Goal: Task Accomplishment & Management: Use online tool/utility

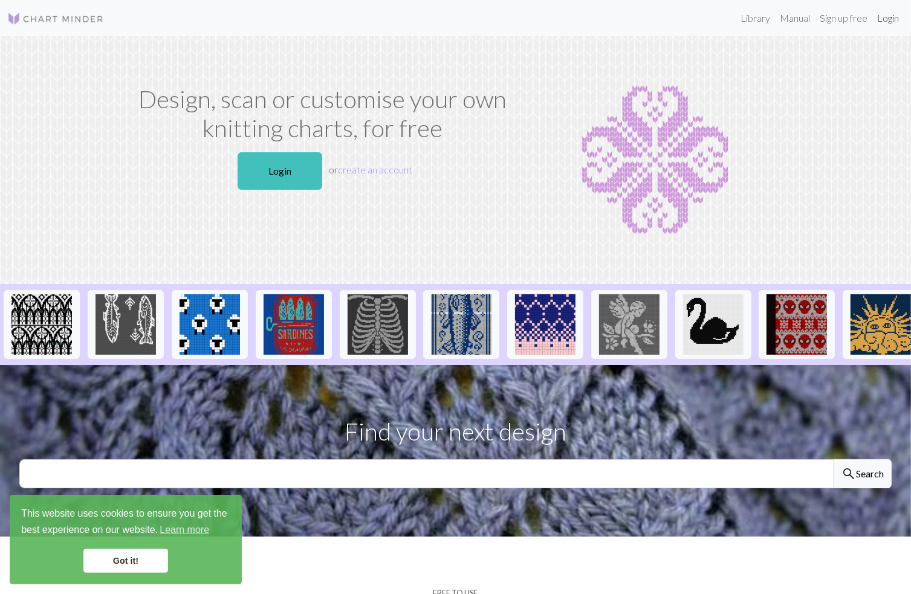
click at [890, 14] on link "Login" at bounding box center [887, 18] width 31 height 24
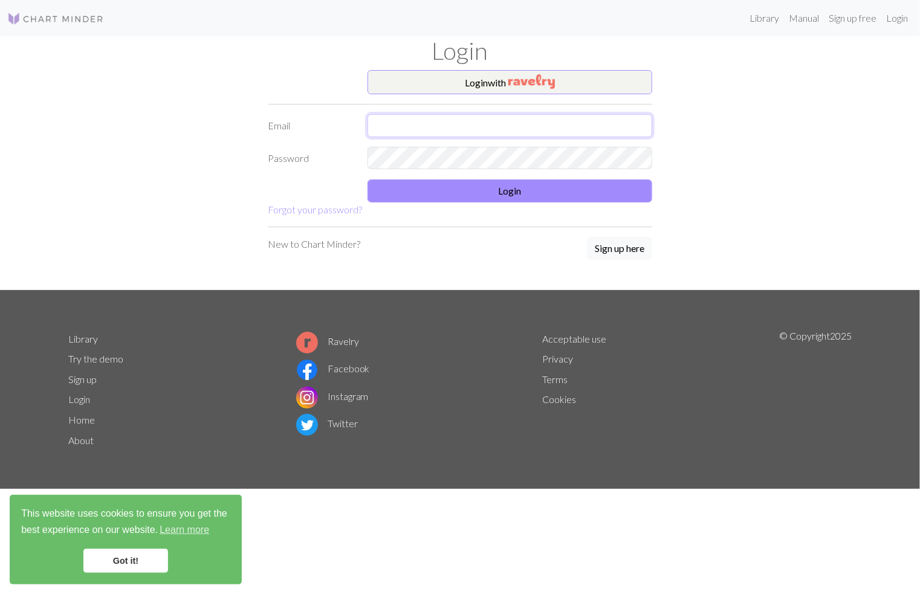
type input "[EMAIL_ADDRESS][DOMAIN_NAME]"
click at [549, 186] on button "Login" at bounding box center [510, 191] width 285 height 23
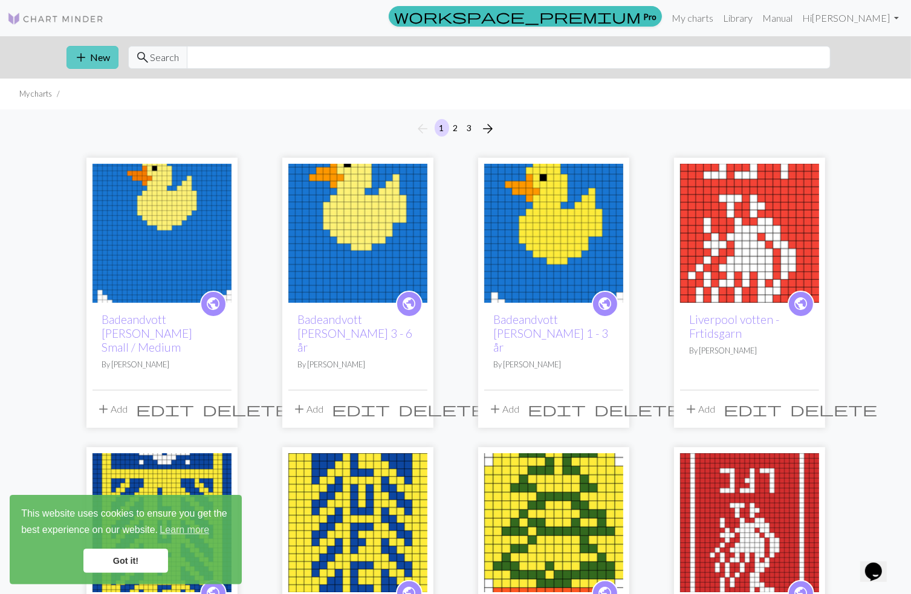
click at [84, 57] on span "add" at bounding box center [81, 57] width 15 height 17
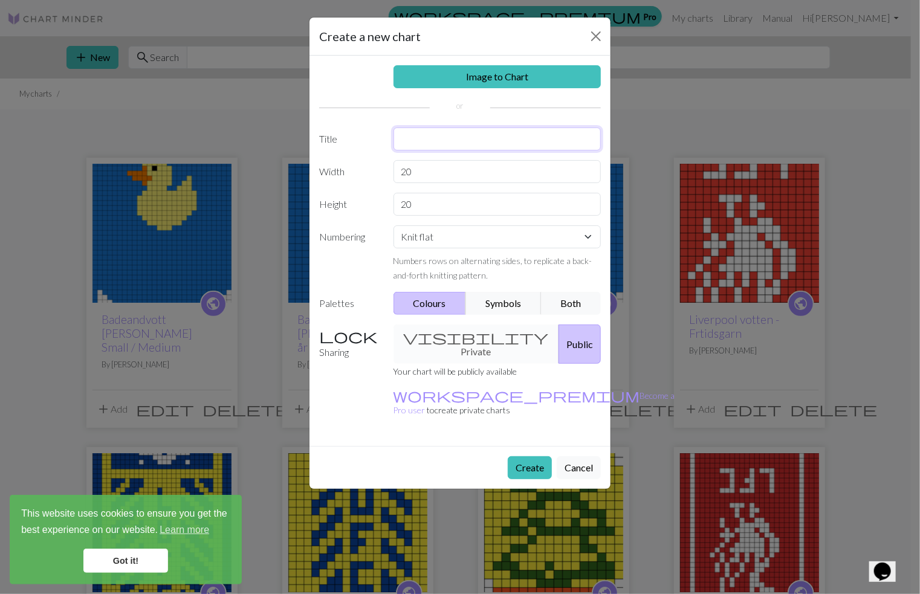
click at [405, 137] on input "text" at bounding box center [497, 139] width 208 height 23
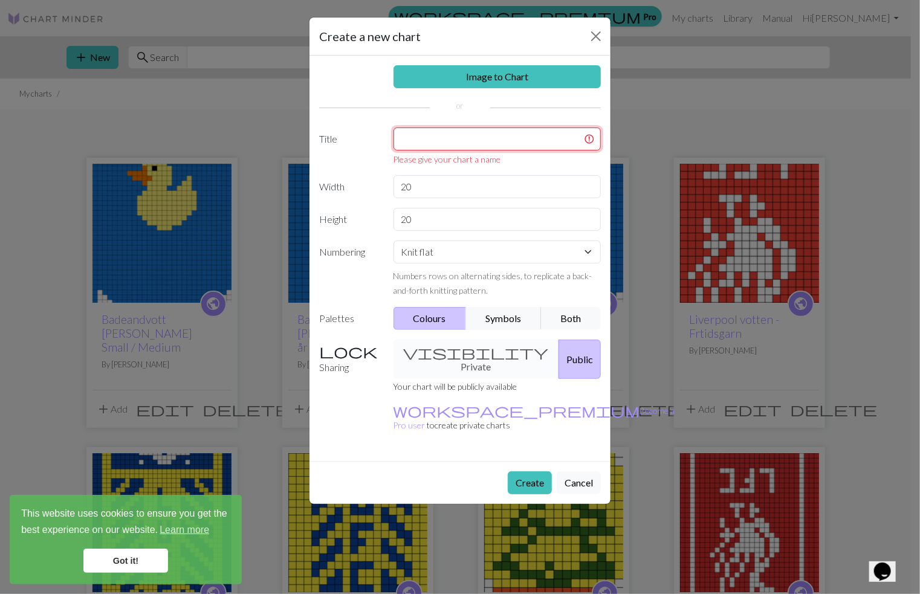
click at [450, 140] on input "text" at bounding box center [497, 139] width 208 height 23
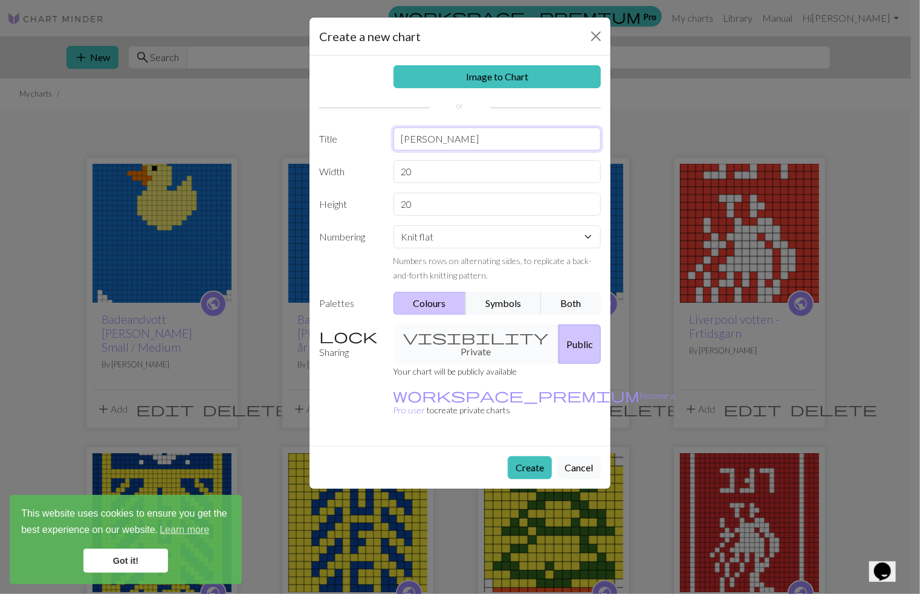
type input "[PERSON_NAME]"
click at [412, 170] on input "20" at bounding box center [497, 171] width 208 height 23
type input "2"
type input "16"
click at [421, 208] on input "20" at bounding box center [497, 204] width 208 height 23
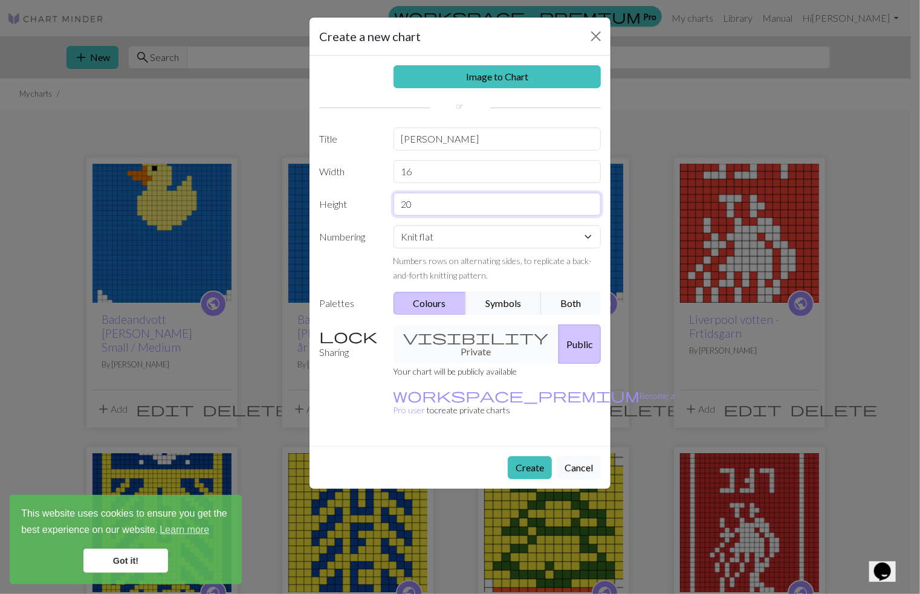
type input "2"
type input "54"
click at [460, 338] on div "visibility Private Public" at bounding box center [497, 344] width 222 height 39
click at [458, 335] on div "visibility Private Public" at bounding box center [497, 344] width 222 height 39
click at [452, 340] on div "visibility Private Public" at bounding box center [497, 344] width 222 height 39
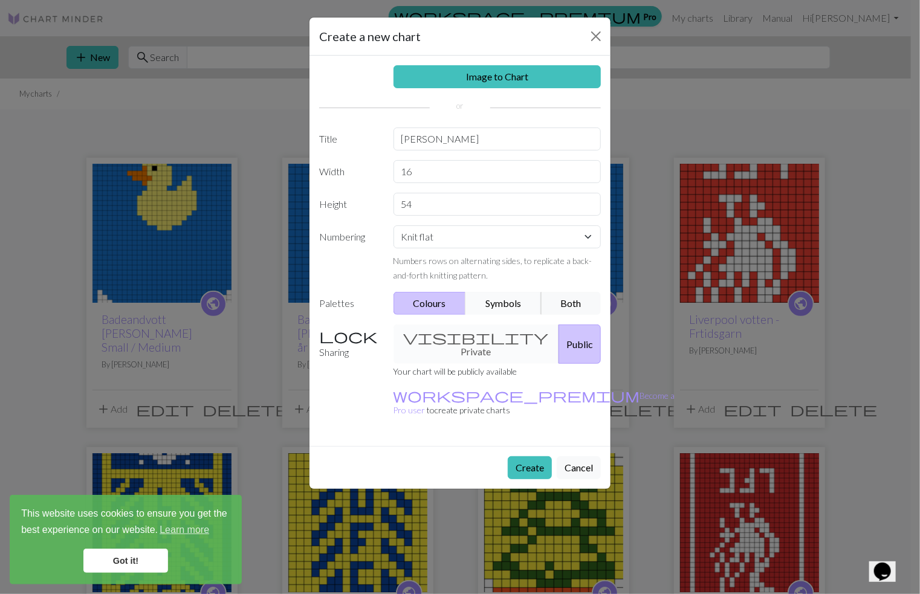
click at [499, 307] on button "Symbols" at bounding box center [503, 303] width 76 height 23
click at [572, 298] on button "Both" at bounding box center [571, 303] width 60 height 23
click at [535, 456] on button "Create" at bounding box center [530, 467] width 44 height 23
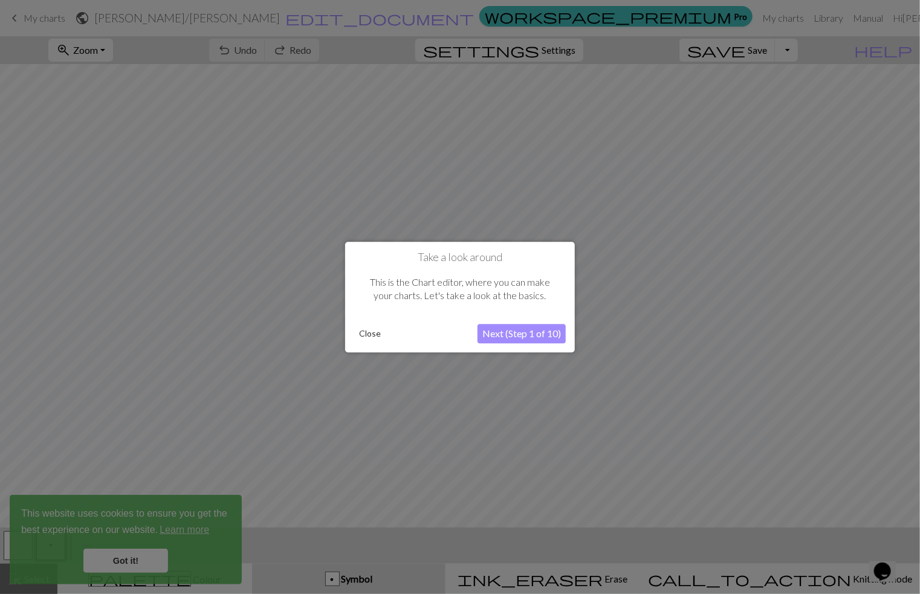
click at [704, 192] on div at bounding box center [460, 297] width 920 height 594
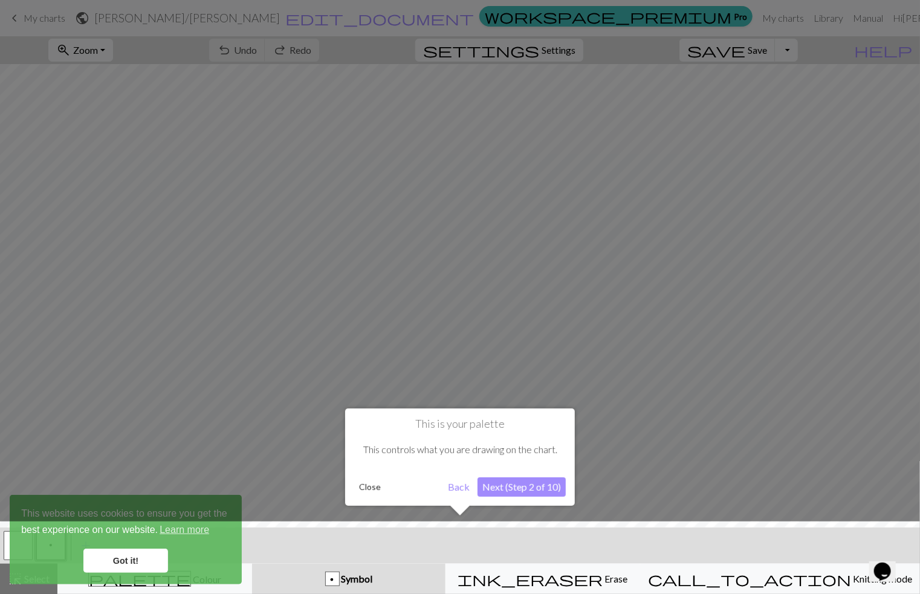
click at [704, 192] on div at bounding box center [460, 297] width 920 height 594
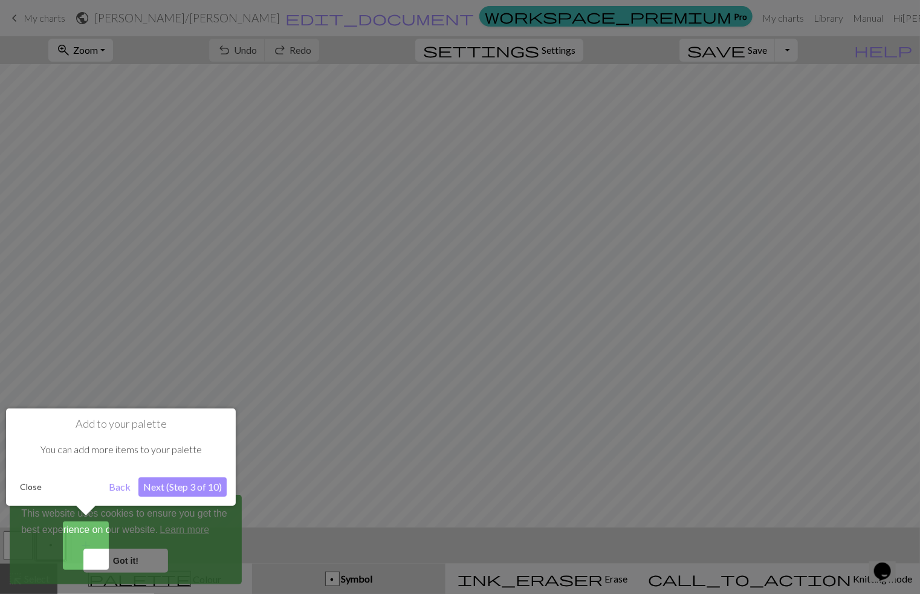
click at [704, 192] on div at bounding box center [460, 297] width 920 height 594
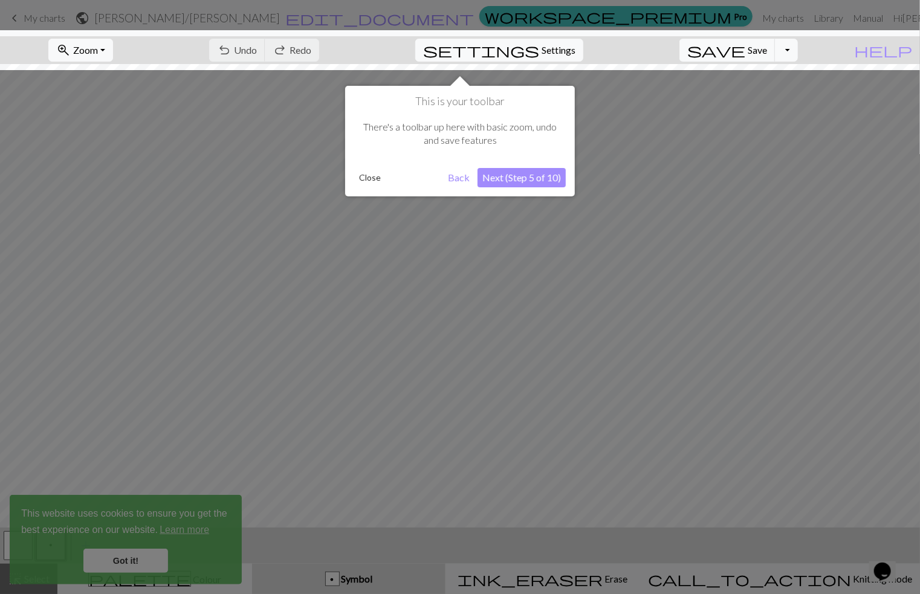
click at [704, 192] on div at bounding box center [460, 297] width 920 height 594
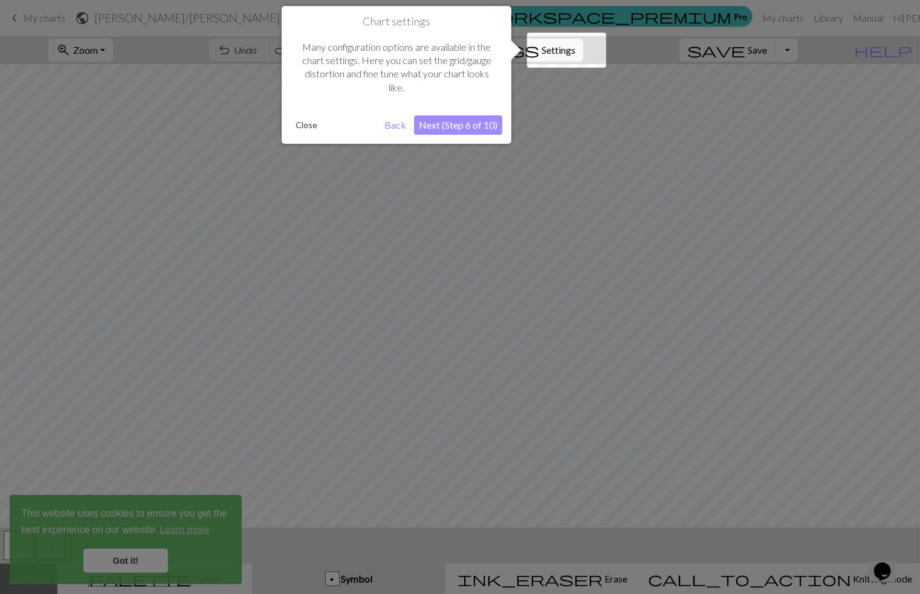
click at [704, 192] on div at bounding box center [460, 297] width 920 height 594
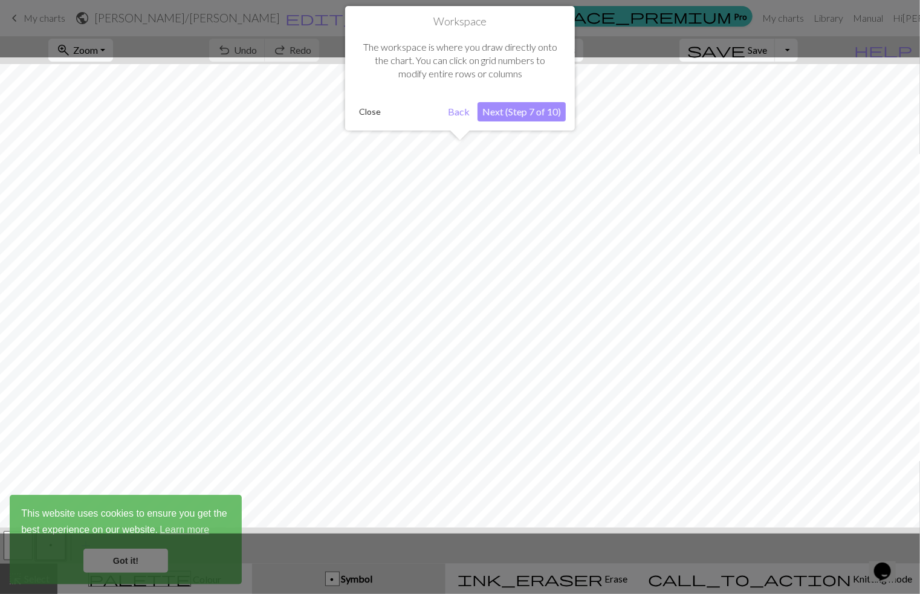
scroll to position [45, 0]
click at [704, 192] on div at bounding box center [460, 297] width 920 height 594
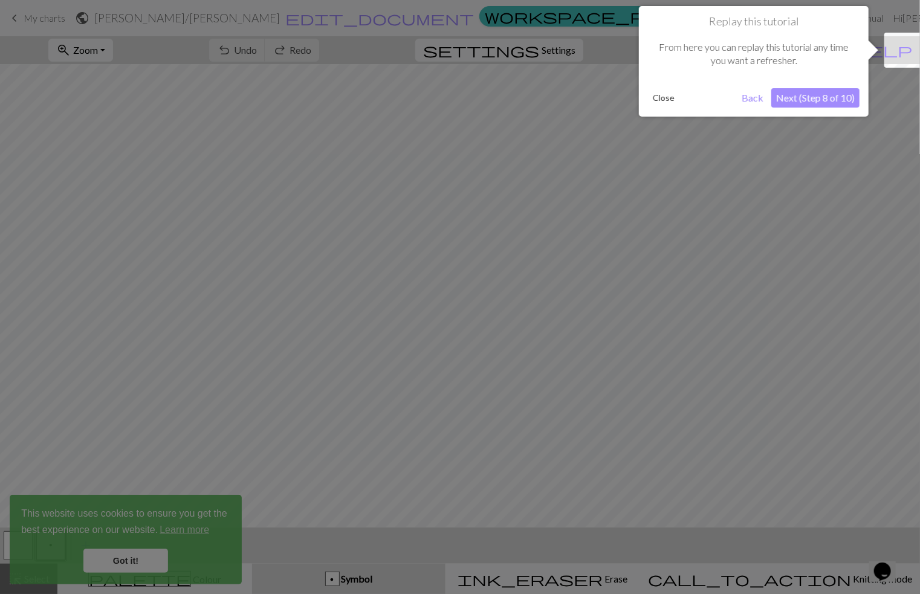
click at [704, 192] on div at bounding box center [460, 297] width 920 height 594
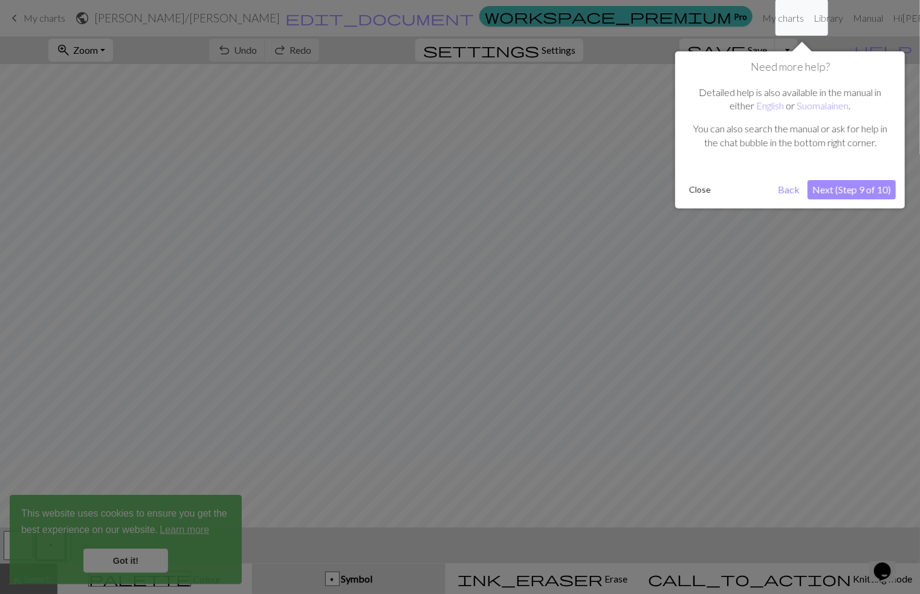
click at [704, 192] on button "Close" at bounding box center [699, 190] width 31 height 18
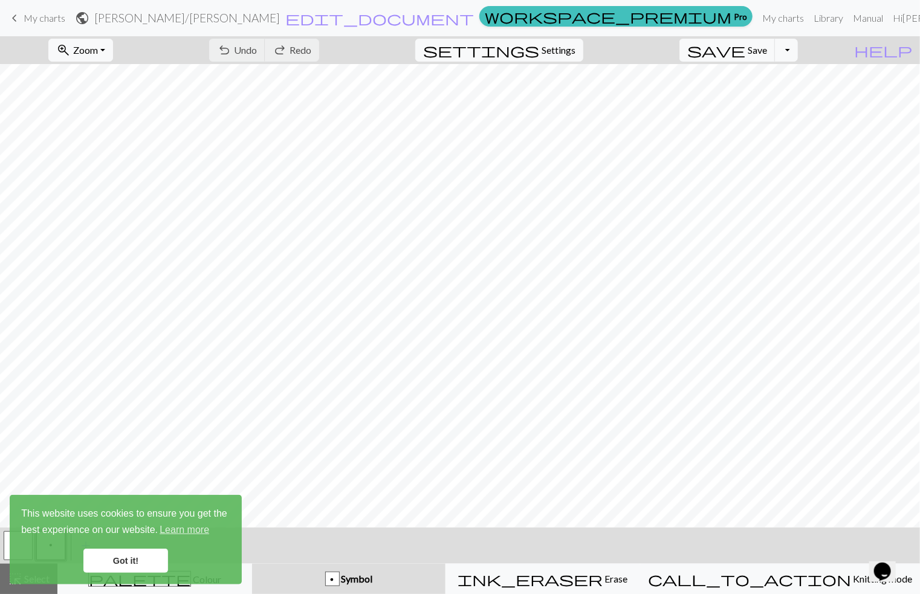
click at [140, 565] on link "Got it!" at bounding box center [125, 561] width 85 height 24
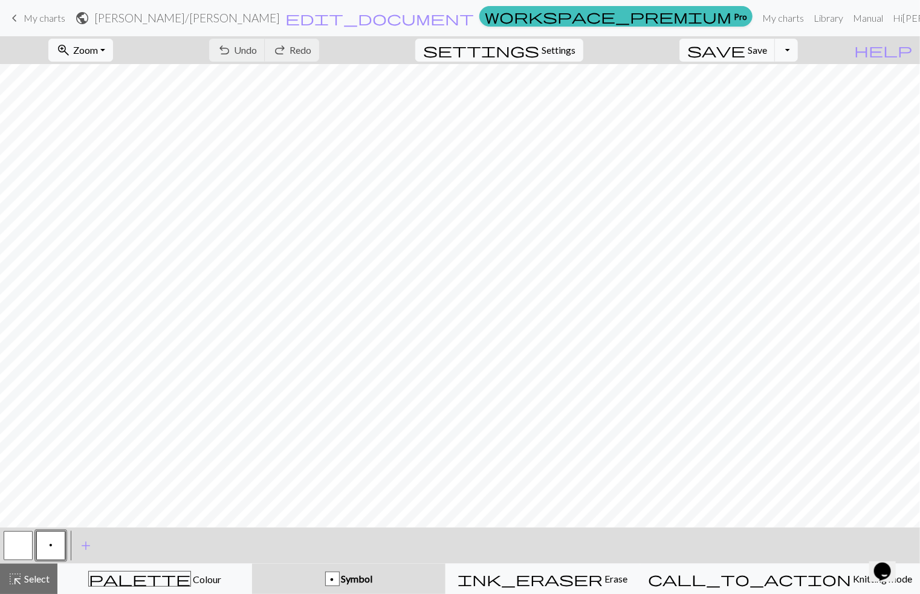
click at [49, 544] on span "p" at bounding box center [51, 545] width 4 height 10
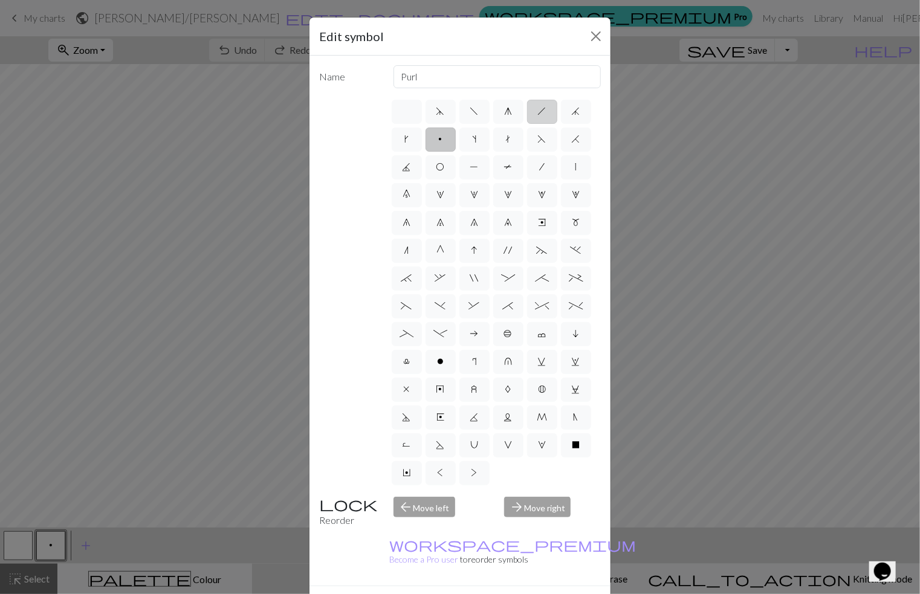
click at [538, 106] on span "h" at bounding box center [542, 111] width 8 height 10
click at [538, 106] on input "h" at bounding box center [542, 108] width 8 height 8
radio input "true"
type input "right leaning decrease"
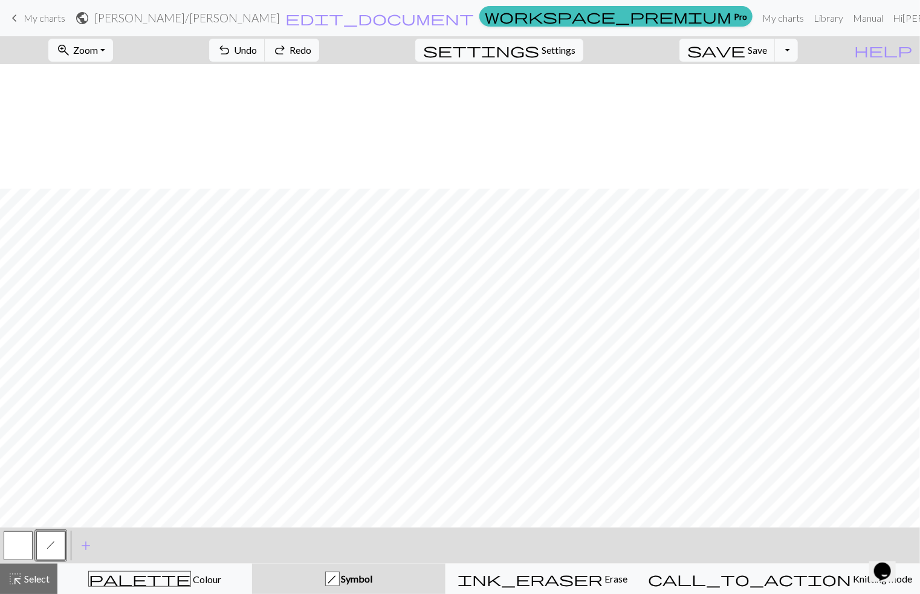
scroll to position [252, 0]
click at [80, 546] on span "add" at bounding box center [86, 545] width 15 height 17
click at [82, 548] on button "button" at bounding box center [83, 545] width 29 height 29
click at [89, 543] on button "button" at bounding box center [83, 545] width 29 height 29
click at [89, 543] on div "Edit symbol Name d f g h j k p s t F H J O P T / | 0 1 2 3 4 5 6 7 8 9 e m n G …" at bounding box center [460, 297] width 920 height 594
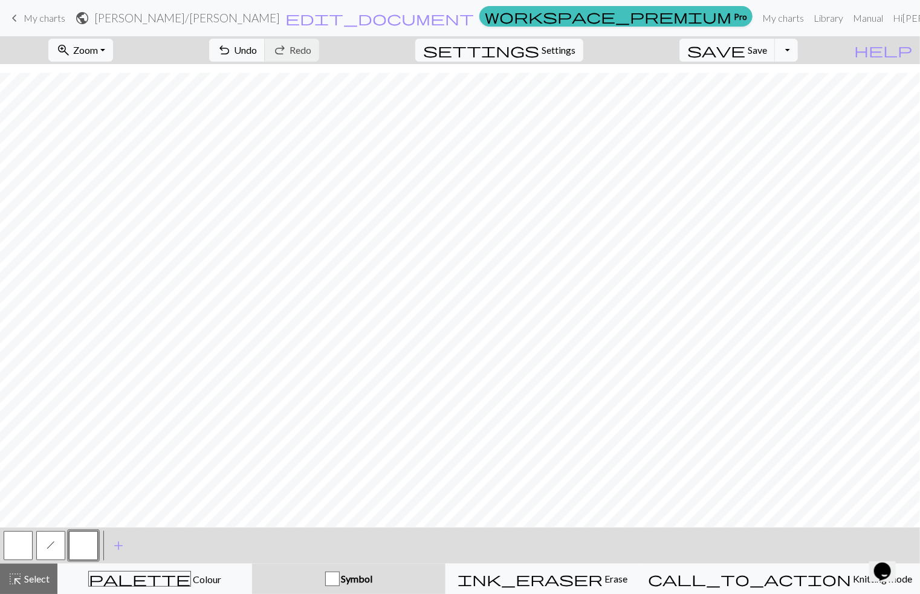
click at [22, 543] on button "button" at bounding box center [18, 545] width 29 height 29
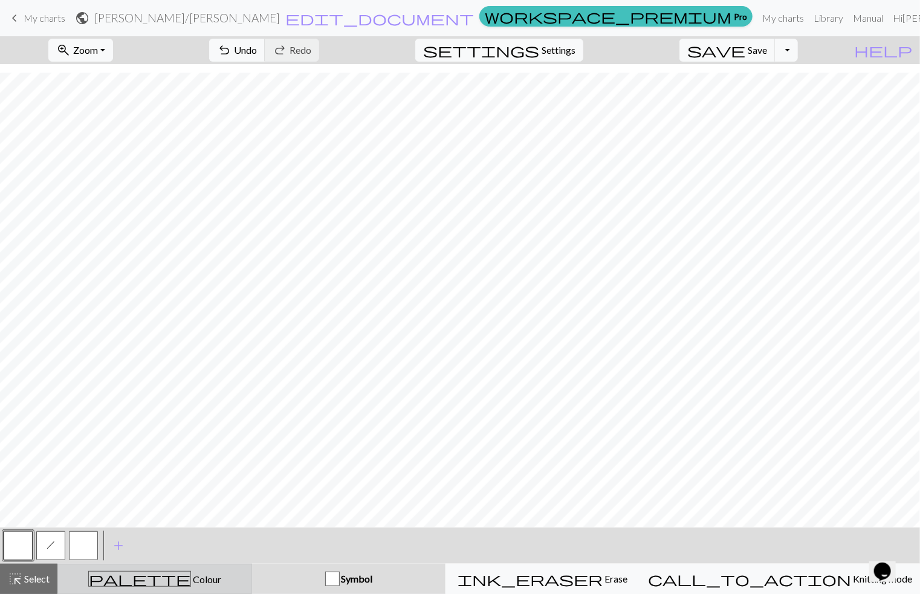
click at [161, 571] on button "palette Colour Colour" at bounding box center [154, 579] width 195 height 30
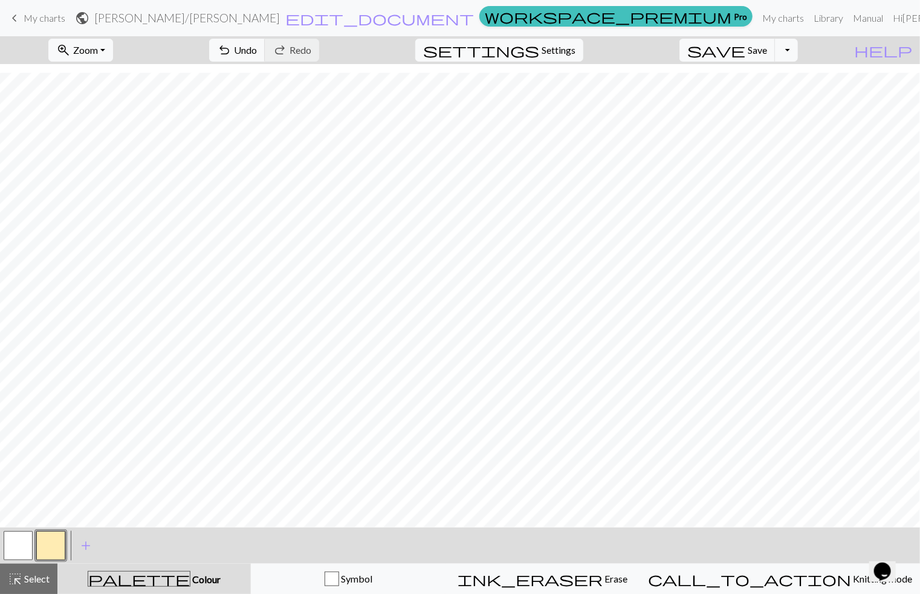
click at [51, 543] on button "button" at bounding box center [50, 545] width 29 height 29
click at [51, 543] on div "Edit colour Name CC1 Use advanced picker workspace_premium Become a Pro user to…" at bounding box center [460, 297] width 920 height 594
click at [51, 543] on button "button" at bounding box center [50, 545] width 29 height 29
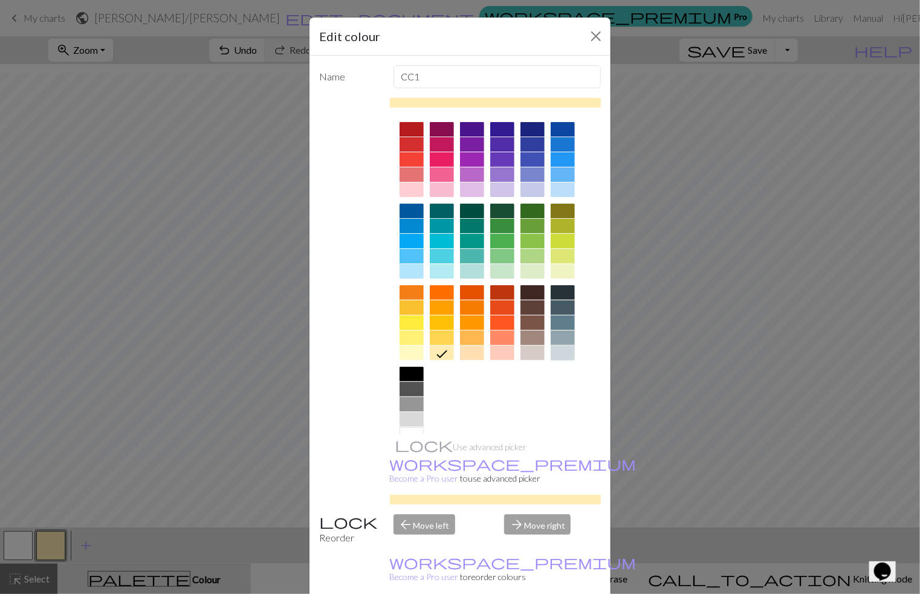
click at [558, 354] on div at bounding box center [563, 353] width 24 height 15
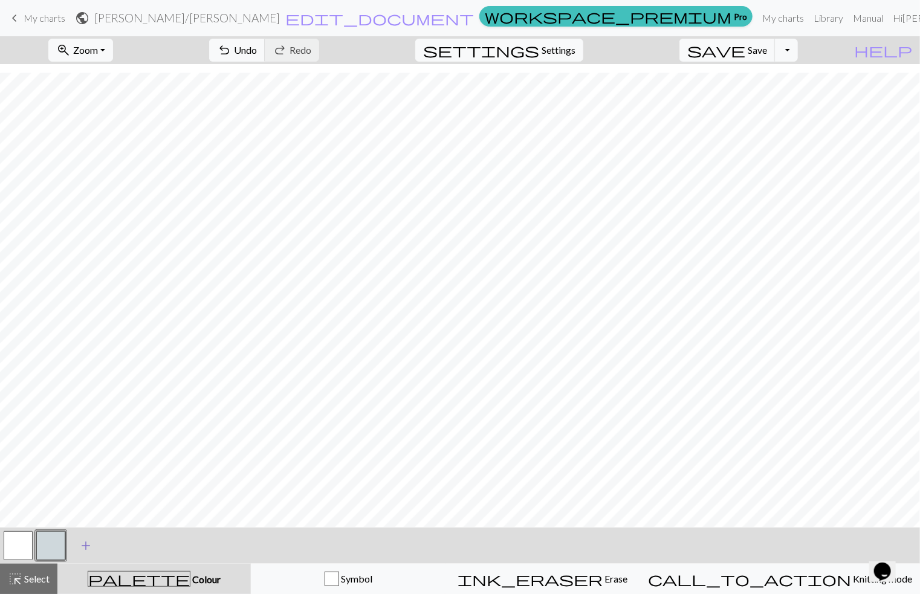
click at [88, 548] on span "add" at bounding box center [86, 545] width 15 height 17
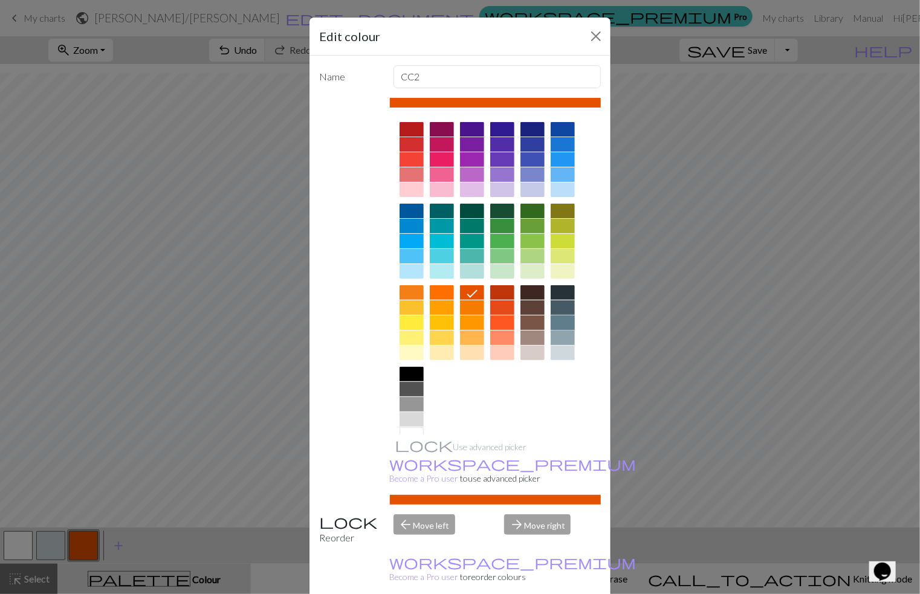
click at [556, 319] on div at bounding box center [563, 323] width 24 height 15
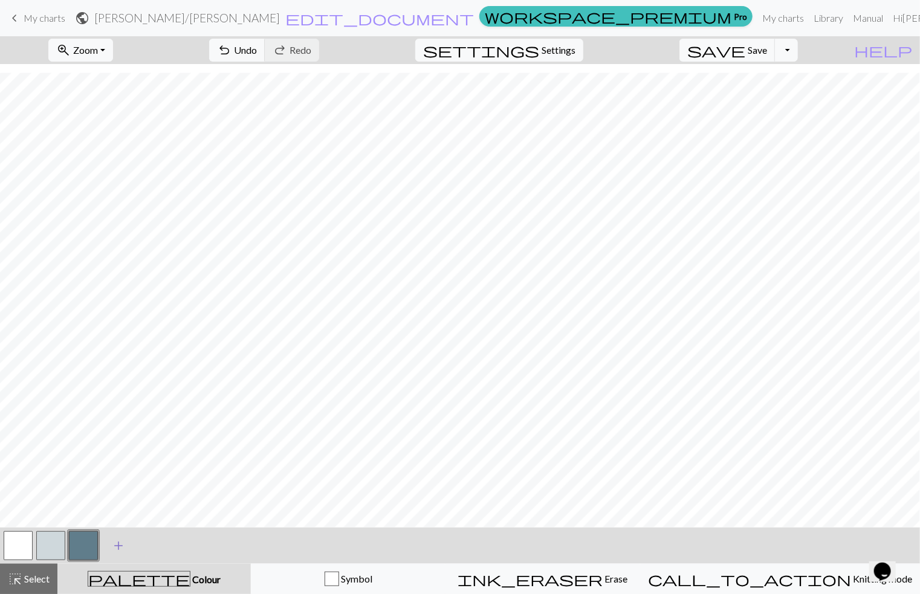
click at [116, 546] on span "add" at bounding box center [118, 545] width 15 height 17
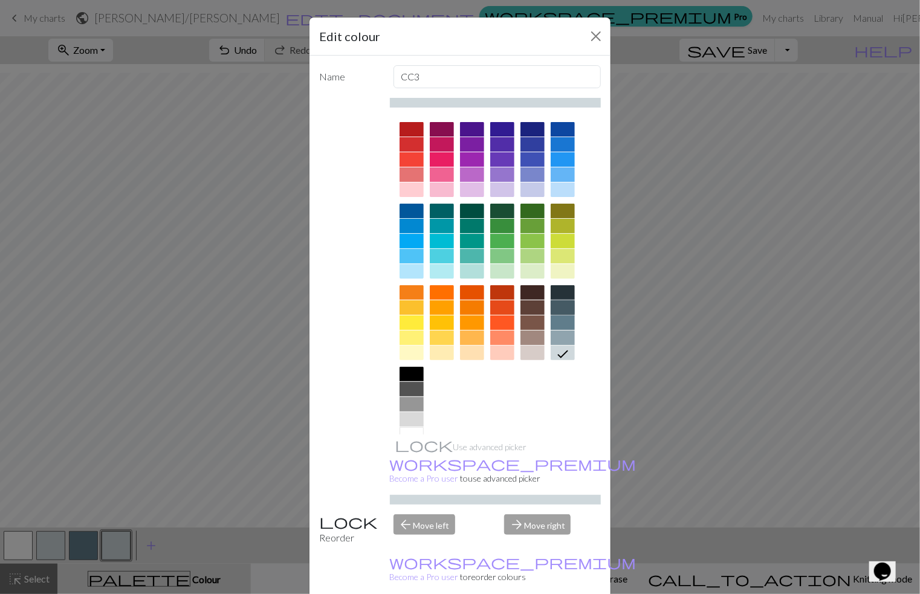
click at [558, 306] on div at bounding box center [563, 307] width 24 height 15
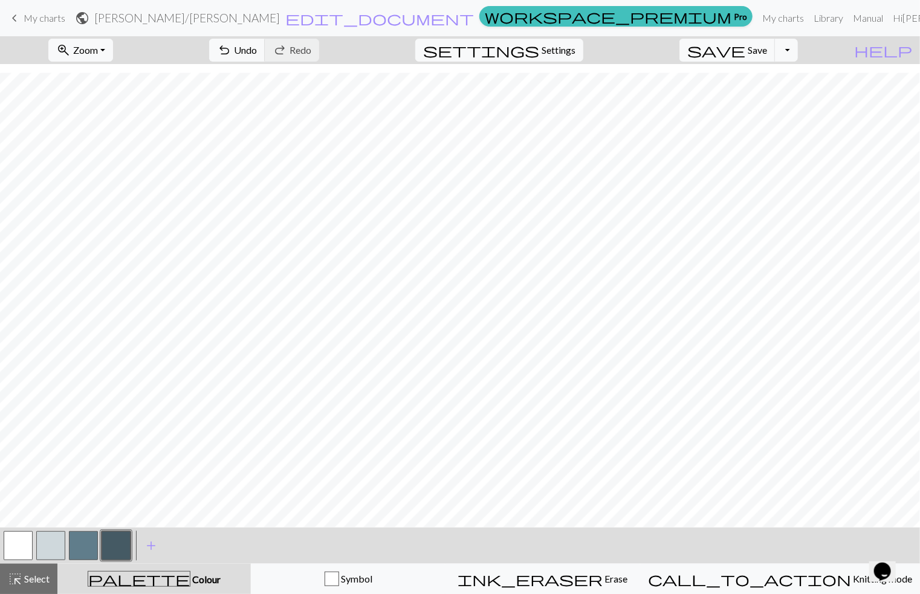
click at [92, 541] on button "button" at bounding box center [83, 545] width 29 height 29
click at [91, 541] on button "button" at bounding box center [83, 545] width 29 height 29
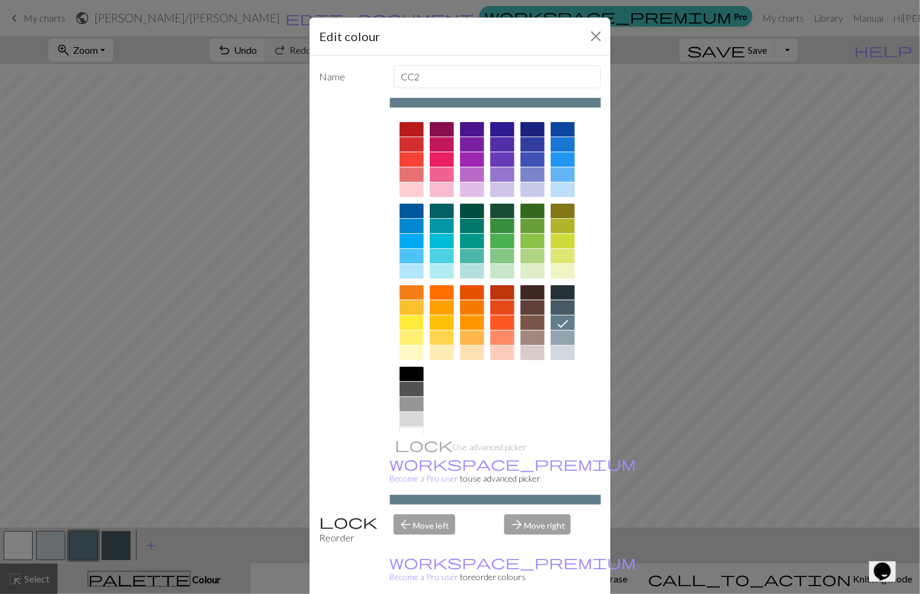
click at [559, 334] on div at bounding box center [563, 338] width 24 height 15
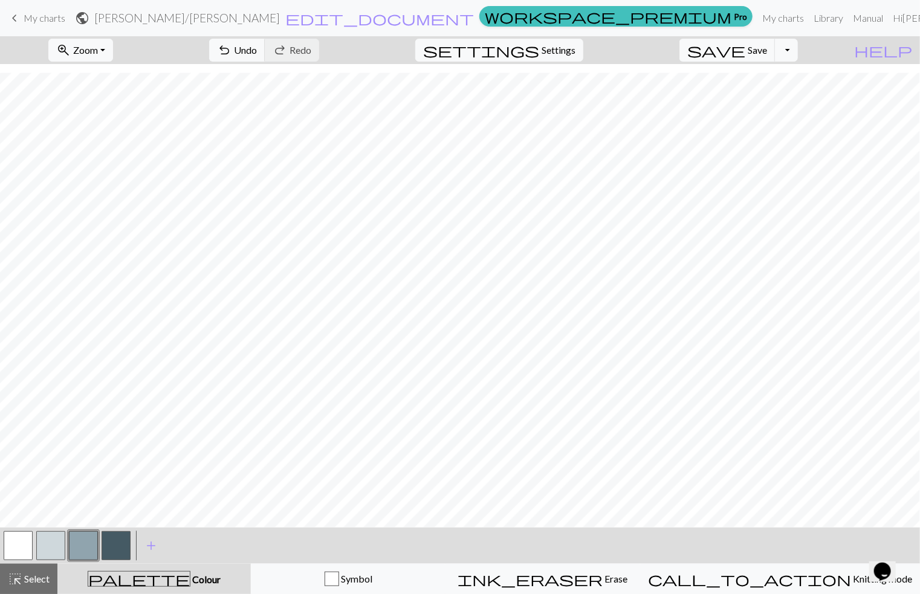
click at [42, 551] on button "button" at bounding box center [50, 545] width 29 height 29
click at [44, 553] on button "button" at bounding box center [50, 545] width 29 height 29
click at [45, 554] on div "Edit colour Name CC1 Use advanced picker workspace_premium Become a Pro user to…" at bounding box center [460, 297] width 920 height 594
click at [48, 547] on button "button" at bounding box center [50, 545] width 29 height 29
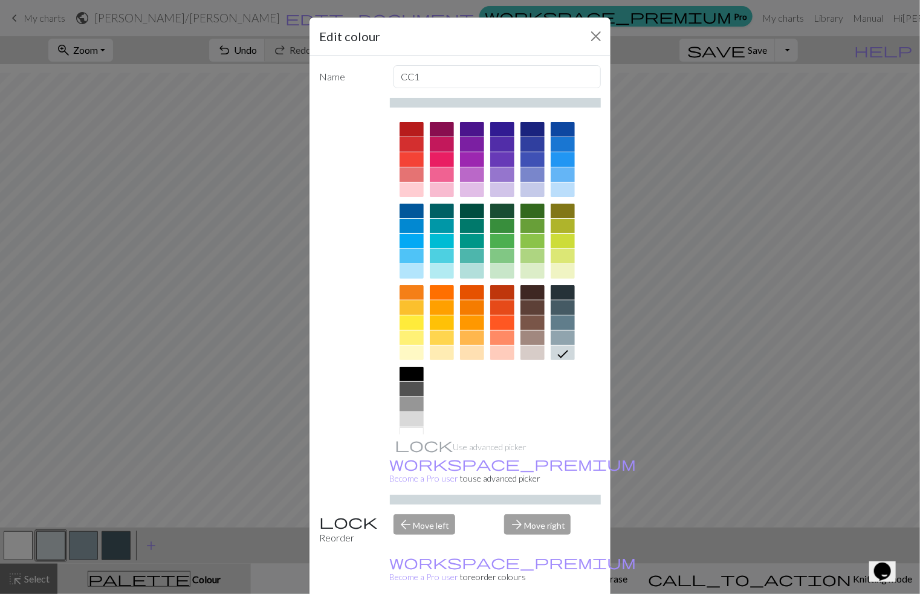
click at [251, 450] on div "Edit colour Name CC1 Use advanced picker workspace_premium Become a Pro user to…" at bounding box center [460, 297] width 920 height 594
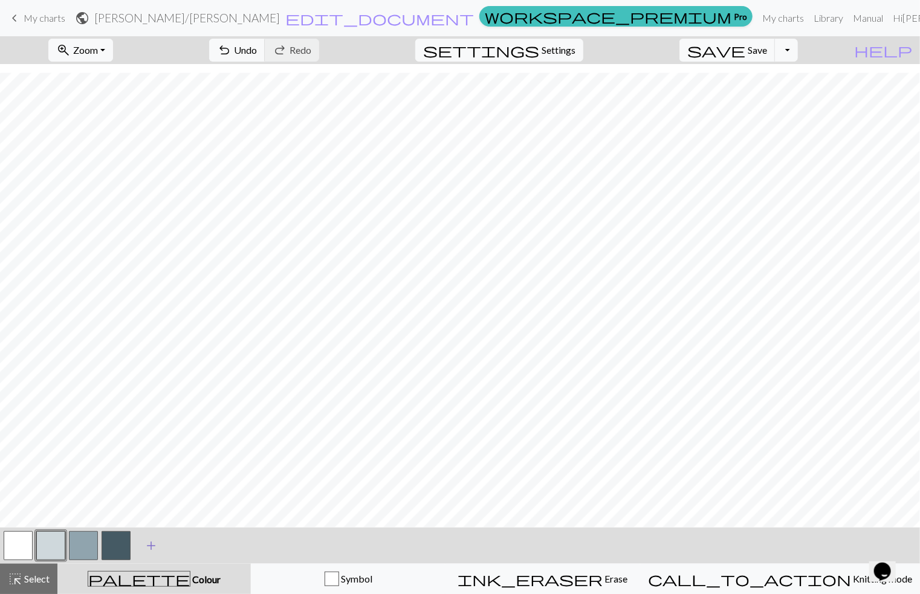
click at [147, 541] on span "add" at bounding box center [151, 545] width 15 height 17
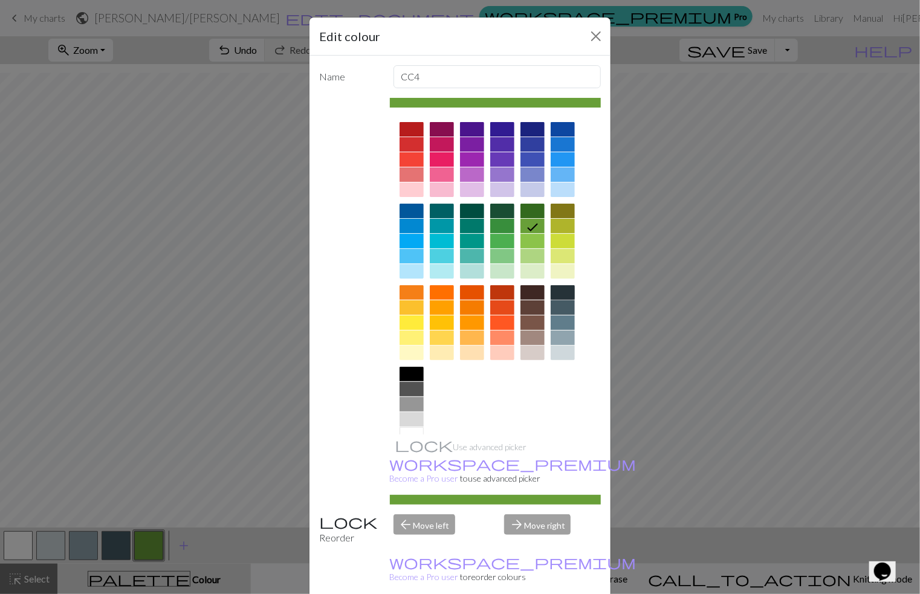
click at [554, 291] on div at bounding box center [563, 292] width 24 height 15
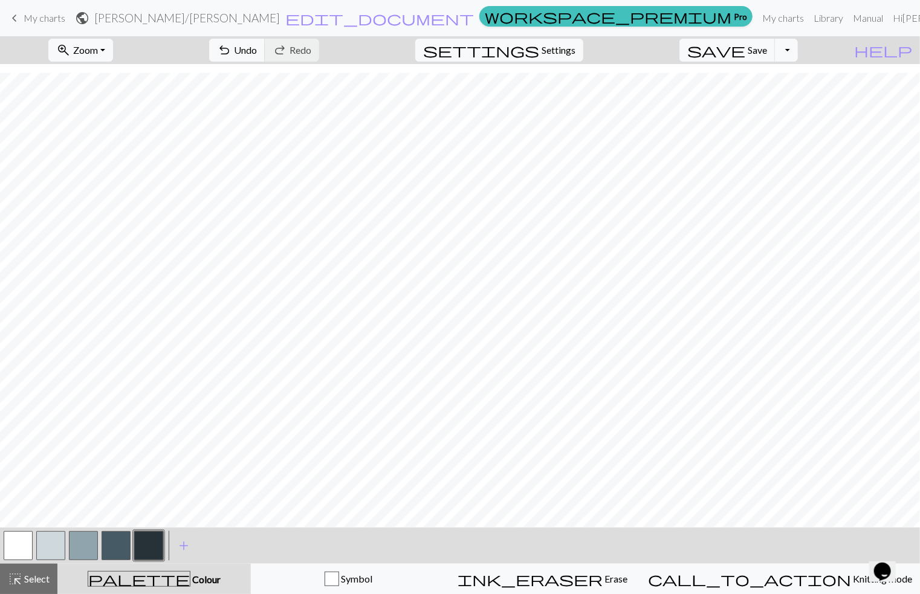
click at [86, 543] on button "button" at bounding box center [83, 545] width 29 height 29
click at [154, 546] on button "button" at bounding box center [148, 545] width 29 height 29
click at [88, 542] on button "button" at bounding box center [83, 545] width 29 height 29
click at [154, 545] on button "button" at bounding box center [148, 545] width 29 height 29
click at [94, 543] on button "button" at bounding box center [83, 545] width 29 height 29
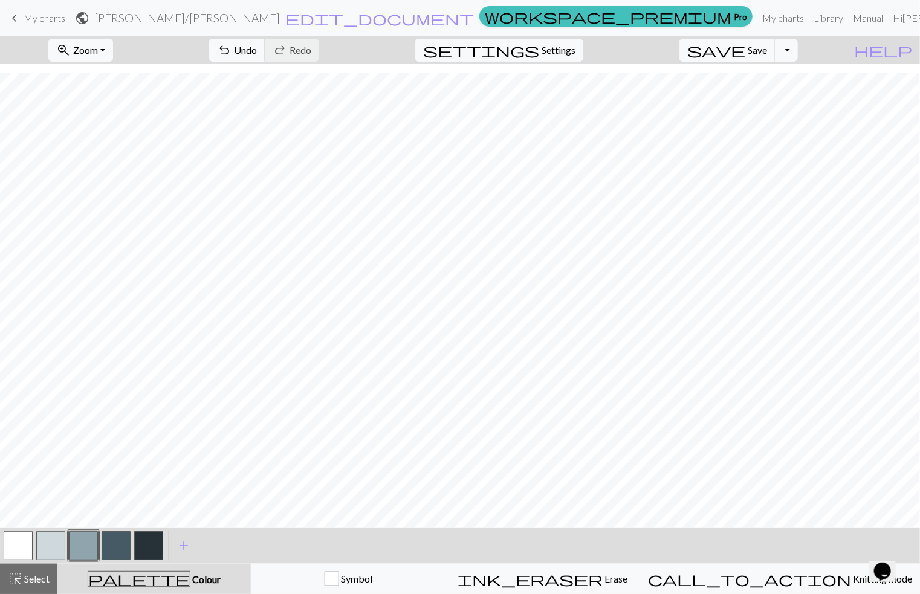
click at [147, 547] on button "button" at bounding box center [148, 545] width 29 height 29
click at [84, 542] on button "button" at bounding box center [83, 545] width 29 height 29
click at [407, 577] on div "Symbol" at bounding box center [348, 579] width 179 height 15
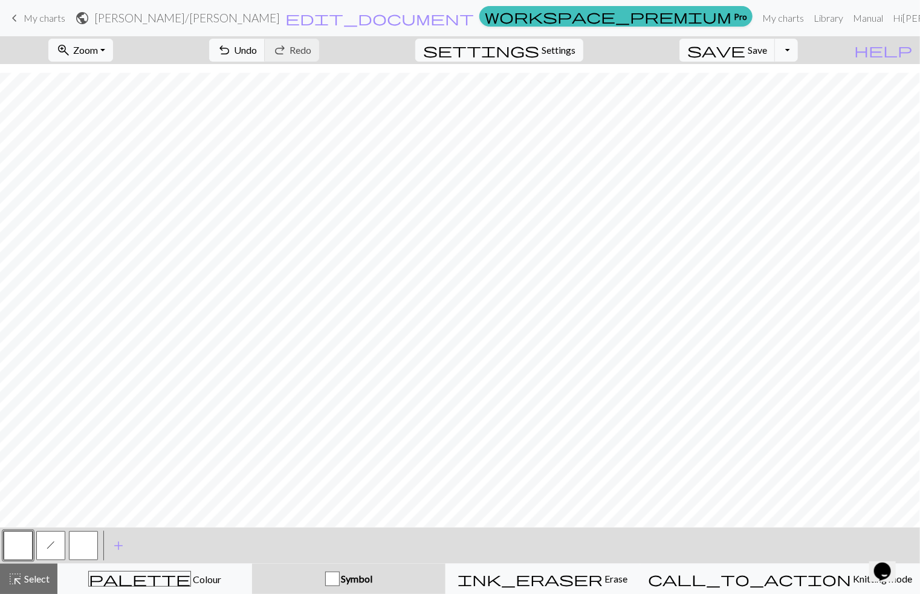
click at [48, 548] on span "h" at bounding box center [51, 545] width 8 height 10
click at [83, 554] on button "button" at bounding box center [83, 545] width 29 height 29
click at [83, 554] on div "Edit symbol Name d f g h j k p s t F H J O P T / | 0 1 2 3 4 5 6 7 8 9 e m n G …" at bounding box center [460, 297] width 920 height 594
click at [86, 543] on button "button" at bounding box center [83, 545] width 29 height 29
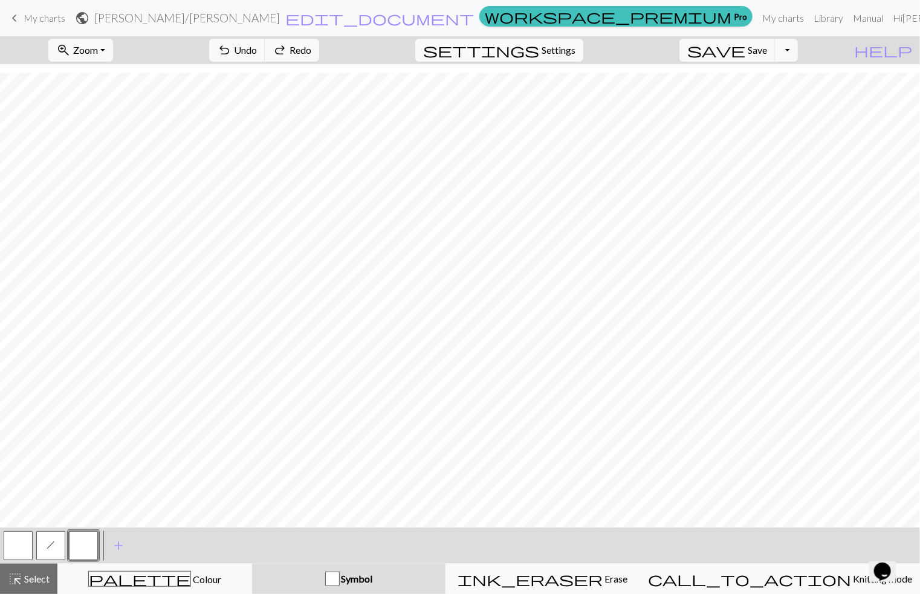
click at [86, 543] on div "Edit symbol Name d f g h j k p s t F H J O P T / | 0 1 2 3 4 5 6 7 8 9 e m n G …" at bounding box center [460, 297] width 920 height 594
click at [86, 543] on button "button" at bounding box center [83, 545] width 29 height 29
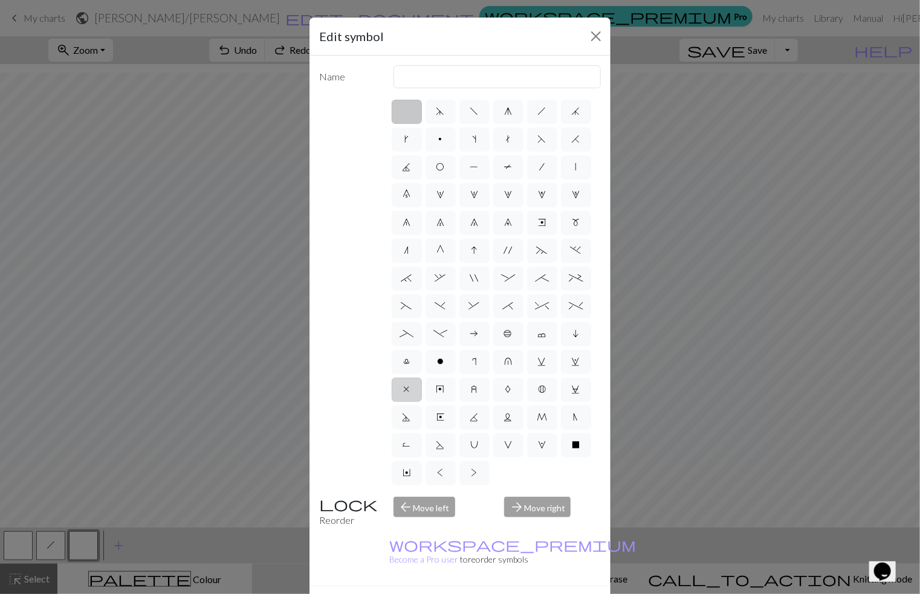
click at [404, 389] on span "x" at bounding box center [407, 389] width 6 height 10
click at [404, 389] on input "x" at bounding box center [408, 386] width 8 height 8
radio input "true"
type input "no stitch"
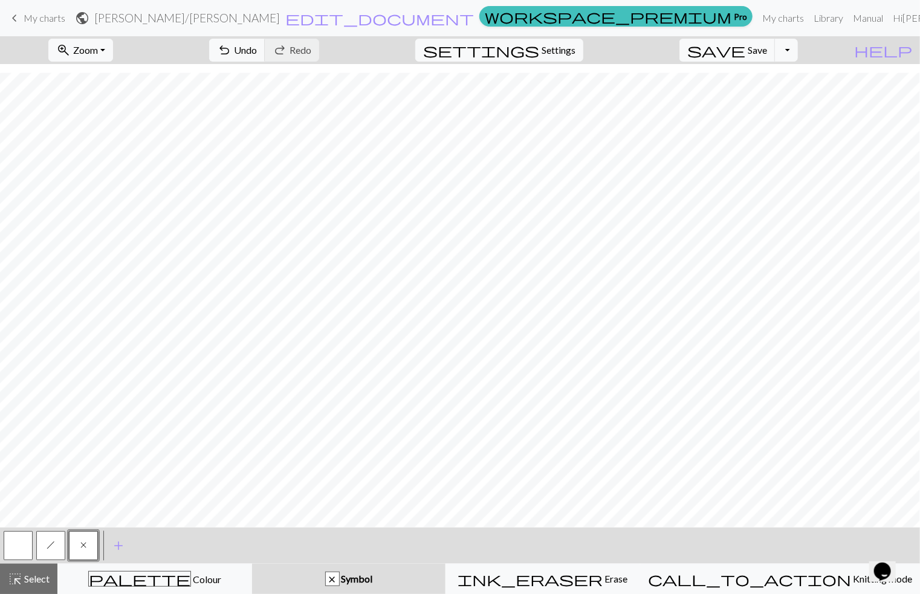
click at [84, 542] on span "x" at bounding box center [83, 545] width 6 height 10
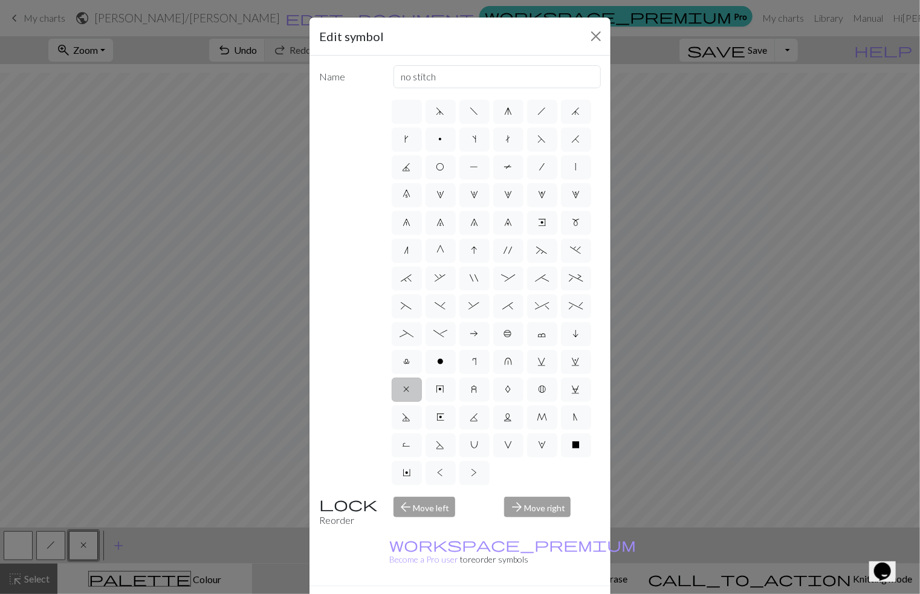
click at [213, 372] on div "Edit symbol Name no stitch d f g h j k p s t F H J O P T / | 0 1 2 3 4 5 6 7 8 …" at bounding box center [460, 297] width 920 height 594
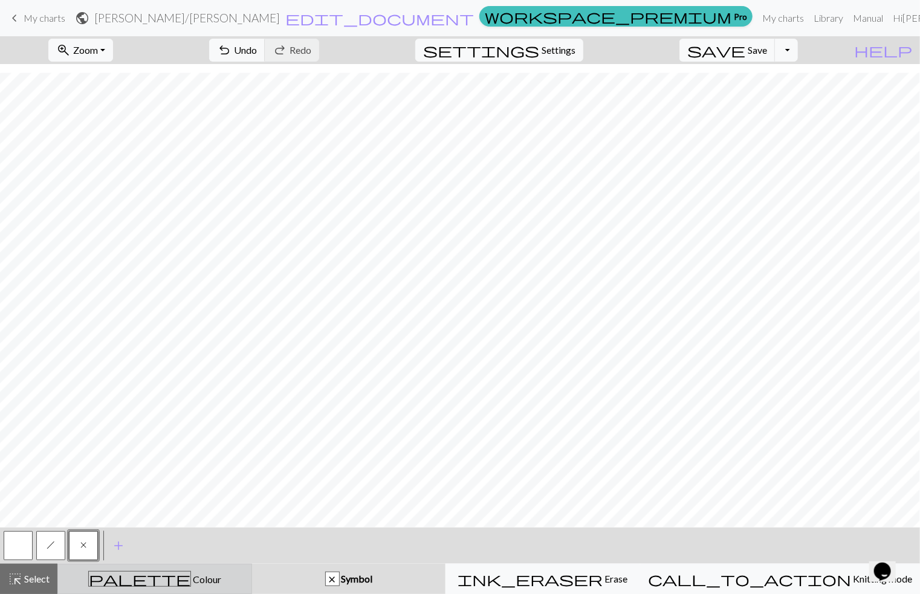
click at [157, 569] on button "palette Colour Colour" at bounding box center [154, 579] width 195 height 30
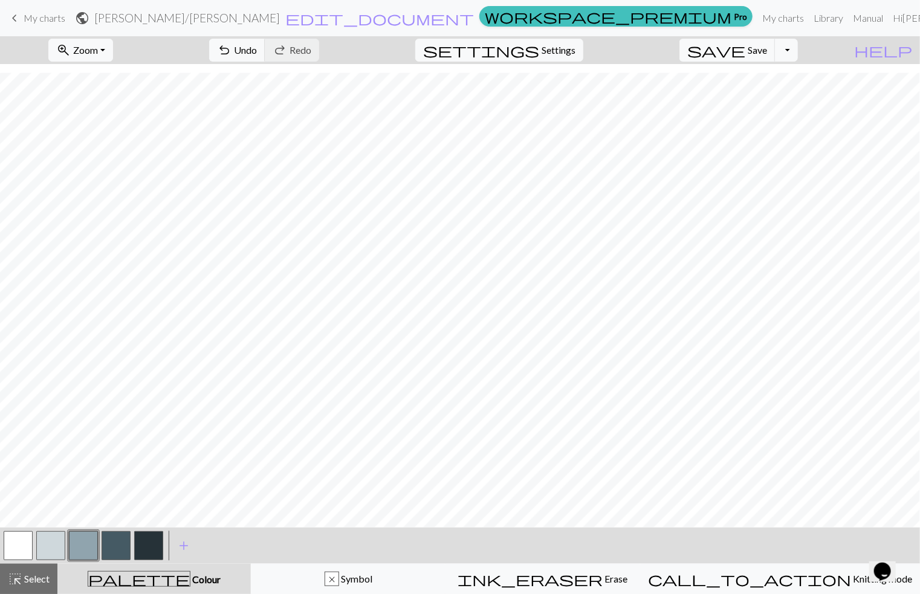
click at [83, 546] on button "button" at bounding box center [83, 545] width 29 height 29
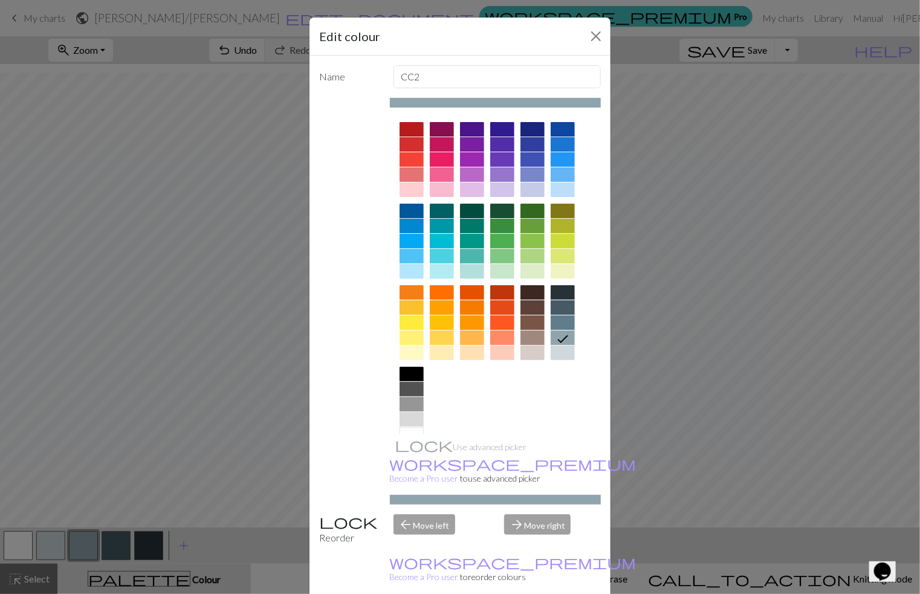
click at [843, 311] on div "Edit colour Name CC2 Use advanced picker workspace_premium Become a Pro user to…" at bounding box center [460, 297] width 920 height 594
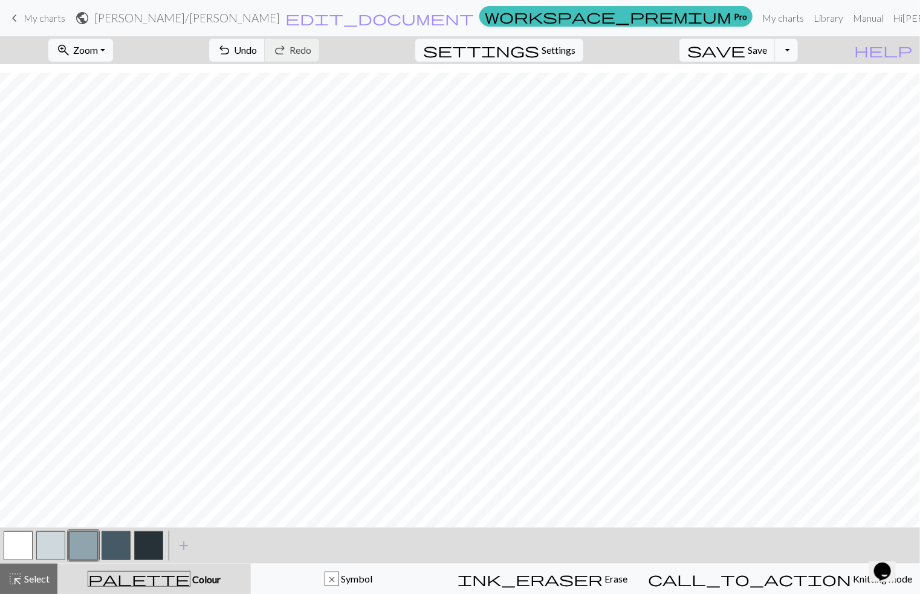
drag, startPoint x: 151, startPoint y: 544, endPoint x: 175, endPoint y: 522, distance: 33.0
click at [152, 544] on button "button" at bounding box center [148, 545] width 29 height 29
click at [121, 540] on button "button" at bounding box center [116, 545] width 29 height 29
click at [121, 542] on button "button" at bounding box center [116, 545] width 29 height 29
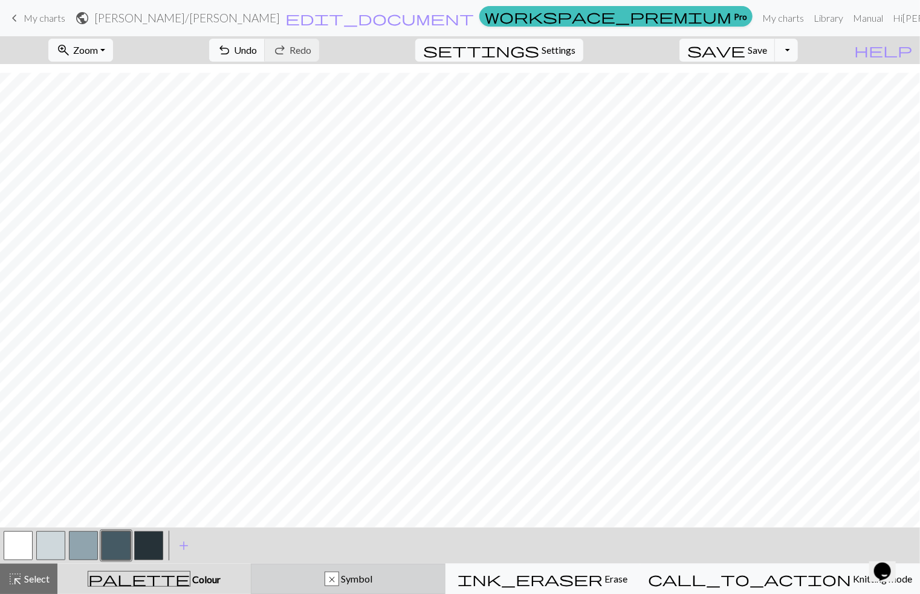
click at [416, 582] on div "x Symbol" at bounding box center [348, 579] width 179 height 15
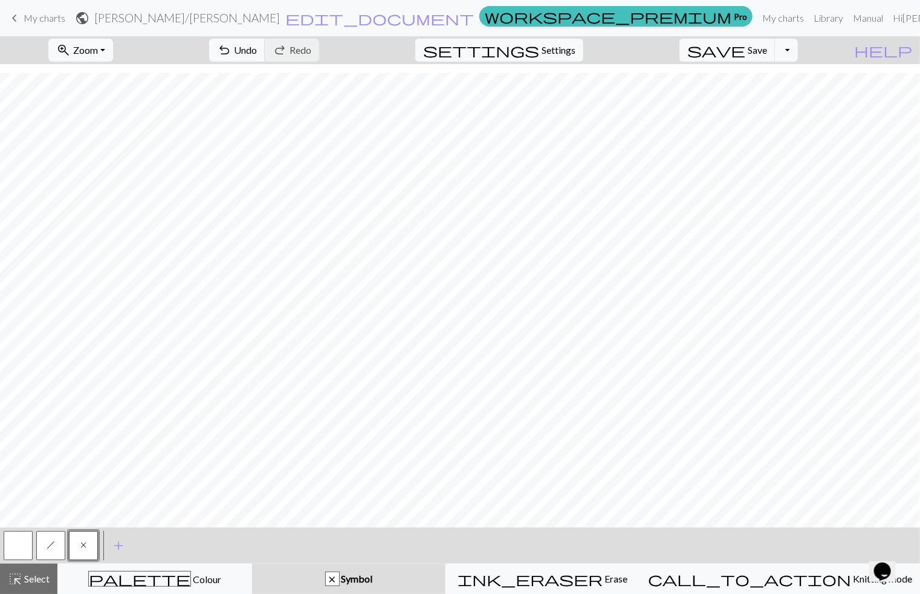
click at [55, 537] on button "h" at bounding box center [50, 545] width 29 height 29
click at [77, 546] on button "x" at bounding box center [83, 545] width 29 height 29
click at [373, 574] on span "Symbol" at bounding box center [356, 578] width 33 height 11
click at [45, 549] on button "h" at bounding box center [50, 545] width 29 height 29
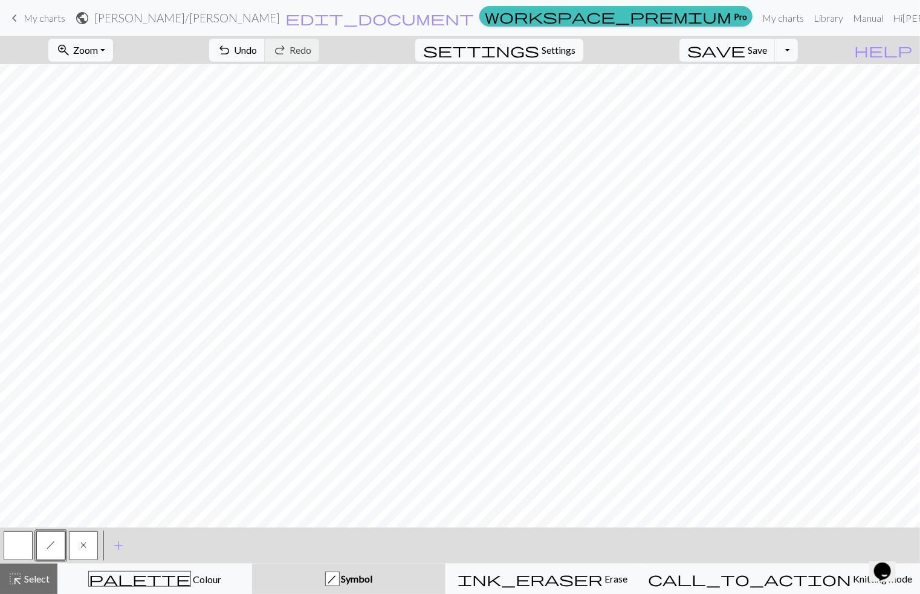
click at [83, 539] on button "x" at bounding box center [83, 545] width 29 height 29
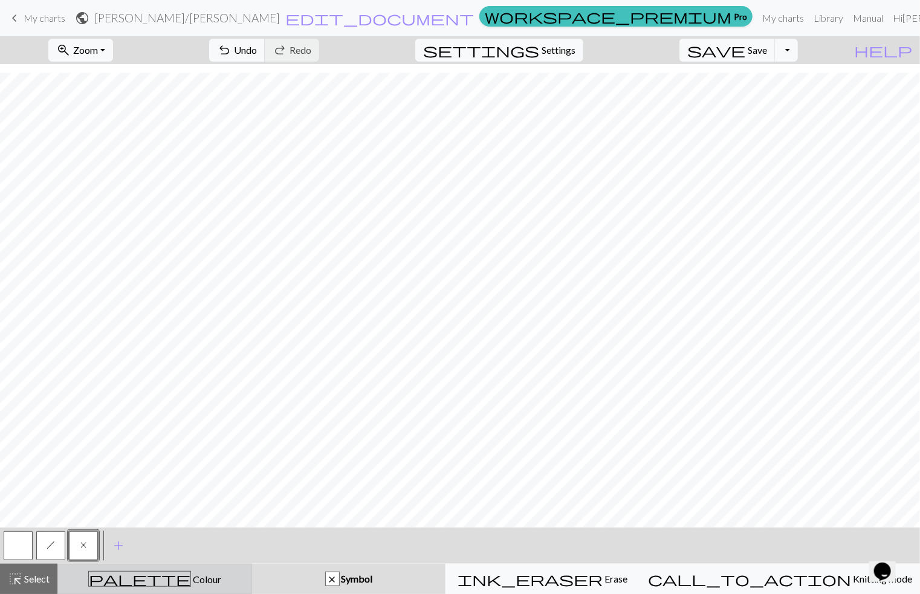
click at [106, 575] on div "palette Colour Colour" at bounding box center [154, 579] width 179 height 16
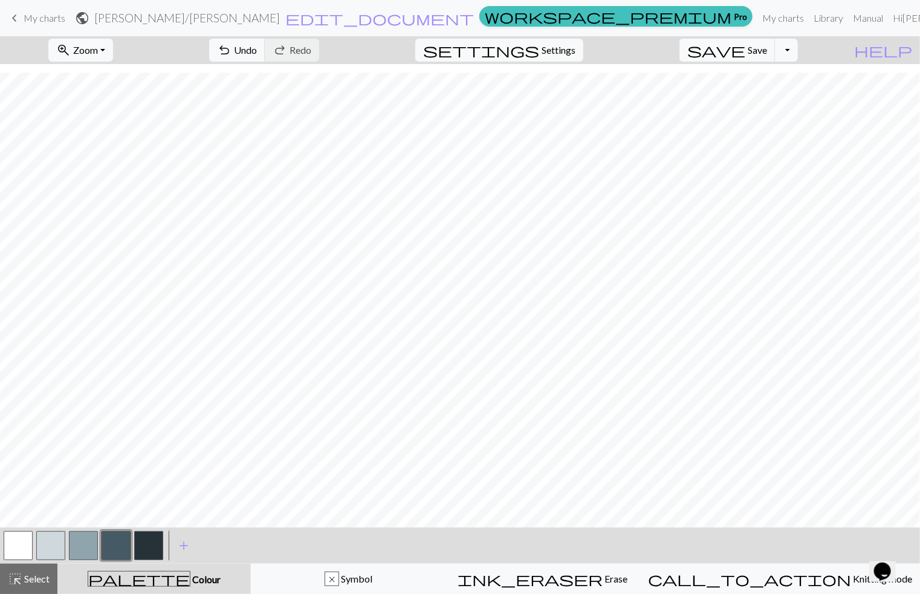
click at [118, 549] on button "button" at bounding box center [116, 545] width 29 height 29
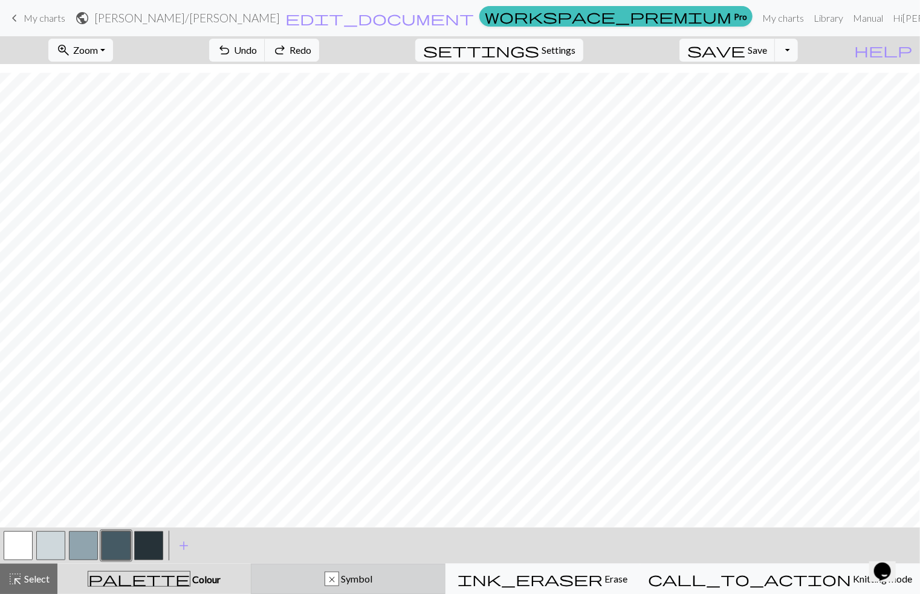
click at [372, 575] on span "Symbol" at bounding box center [355, 578] width 33 height 11
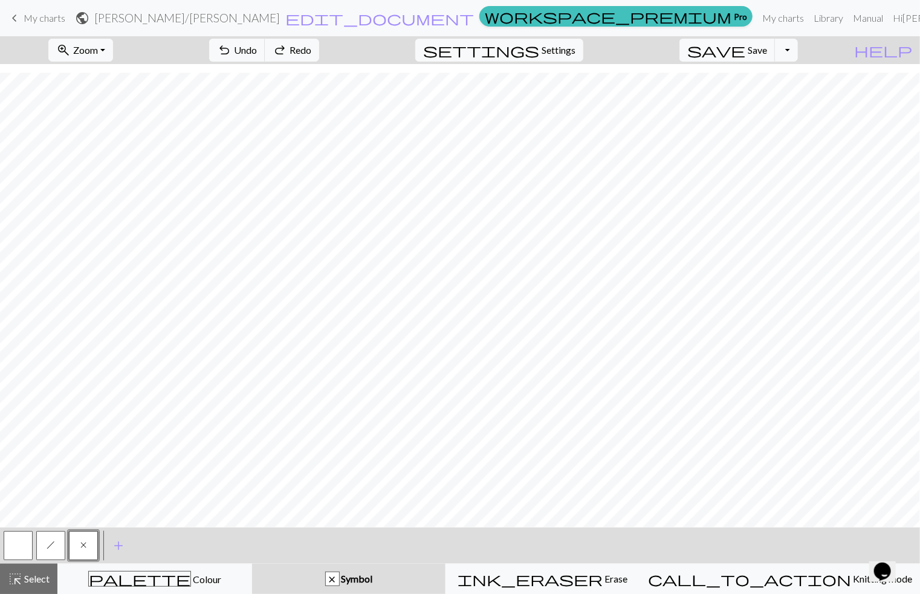
click at [48, 544] on span "h" at bounding box center [51, 545] width 8 height 10
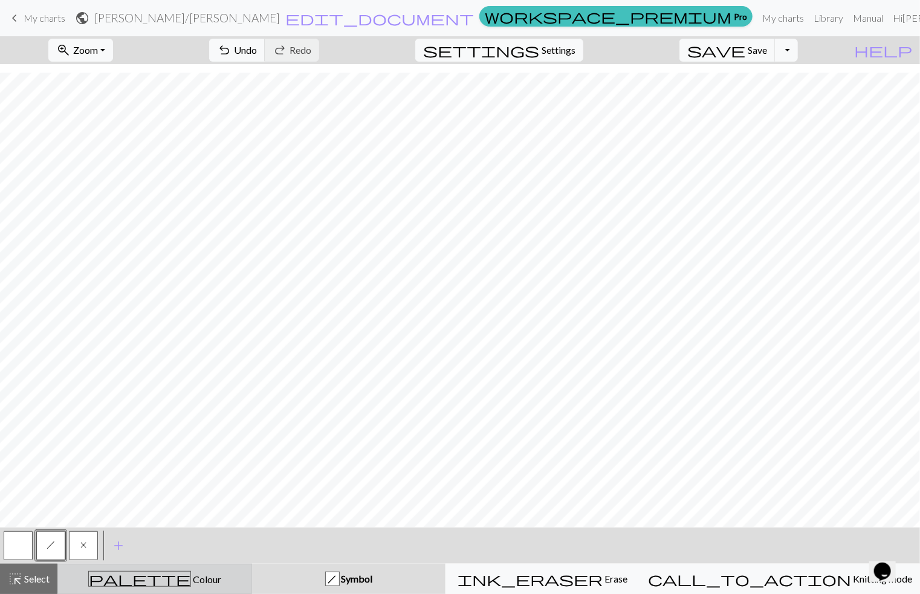
click at [154, 586] on span "palette" at bounding box center [140, 579] width 102 height 17
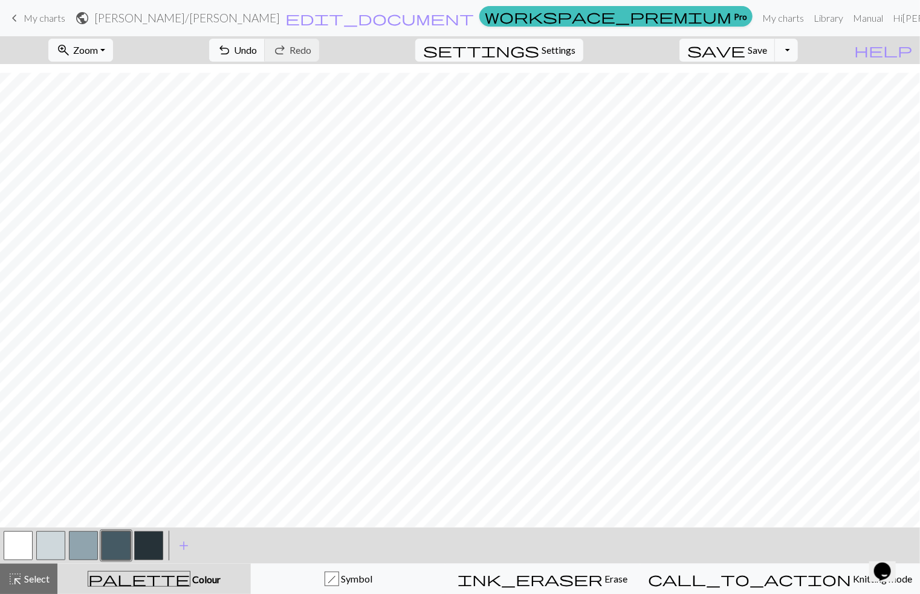
click at [117, 537] on button "button" at bounding box center [116, 545] width 29 height 29
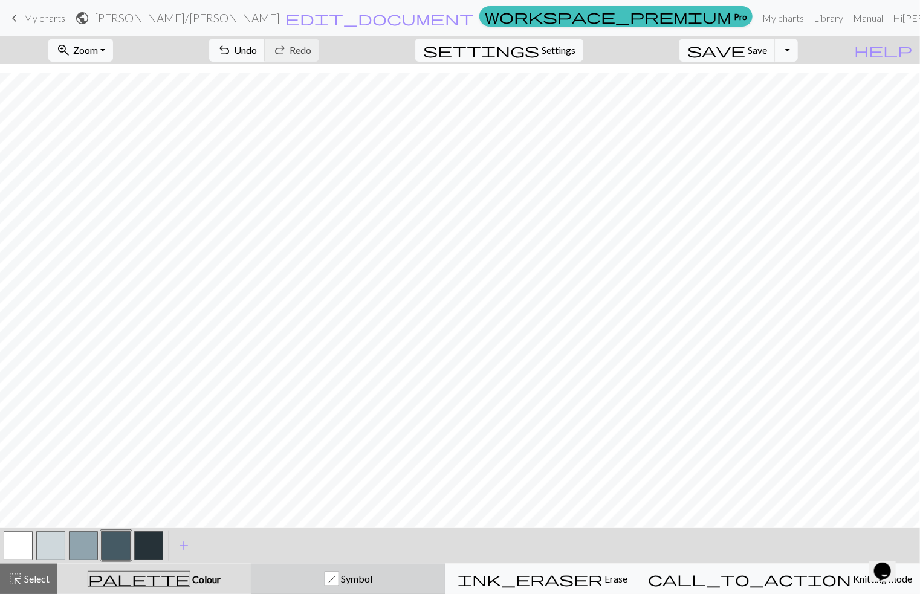
click at [373, 572] on div "h Symbol" at bounding box center [348, 579] width 179 height 15
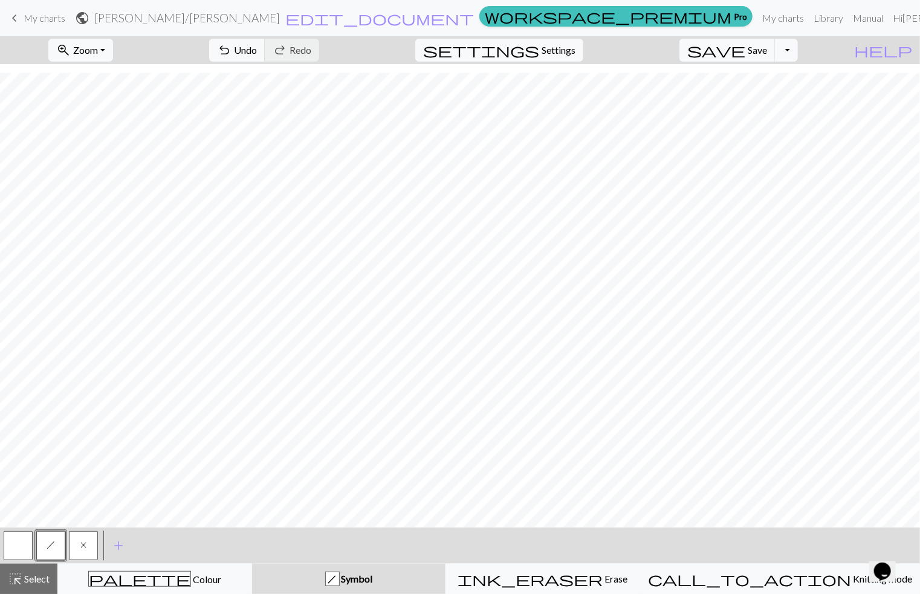
click at [80, 546] on button "x" at bounding box center [83, 545] width 29 height 29
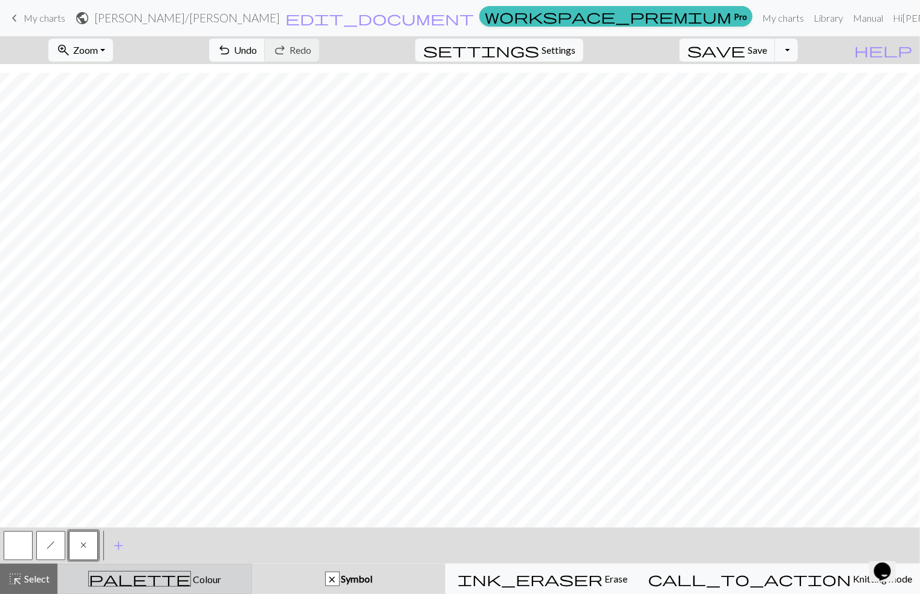
click at [155, 576] on span "palette" at bounding box center [140, 579] width 102 height 17
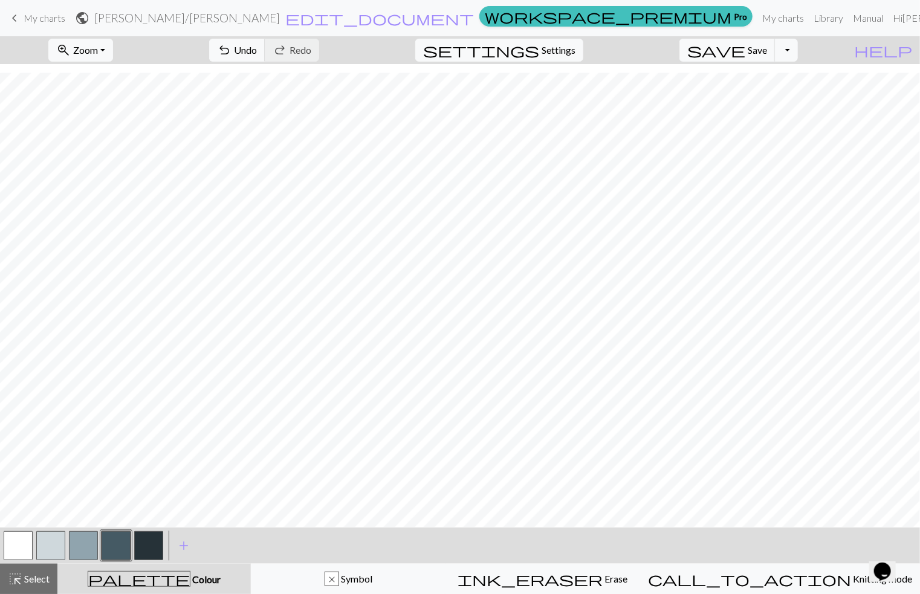
click at [126, 543] on button "button" at bounding box center [116, 545] width 29 height 29
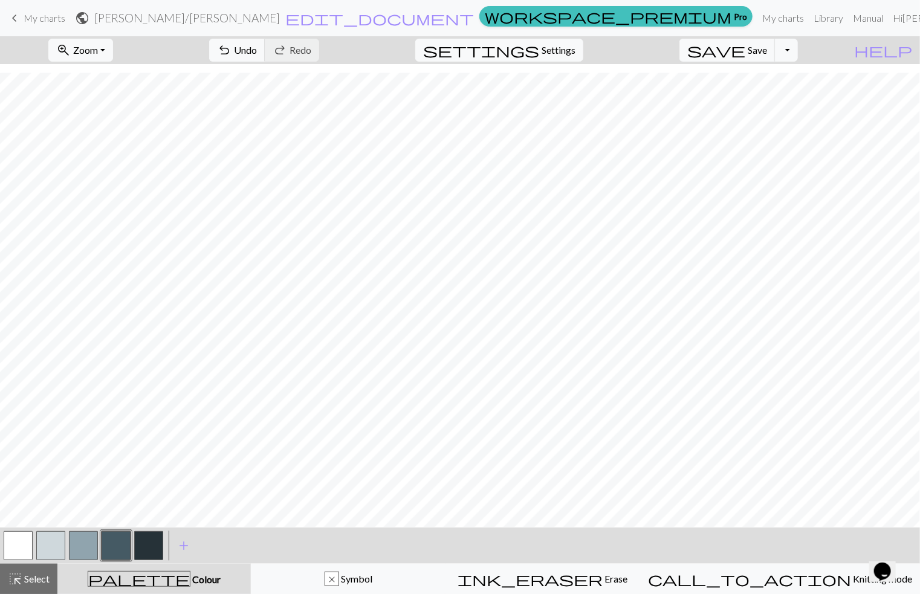
click at [80, 545] on button "button" at bounding box center [83, 545] width 29 height 29
click at [149, 541] on button "button" at bounding box center [148, 545] width 29 height 29
click at [115, 549] on button "button" at bounding box center [116, 545] width 29 height 29
click at [80, 545] on button "button" at bounding box center [83, 545] width 29 height 29
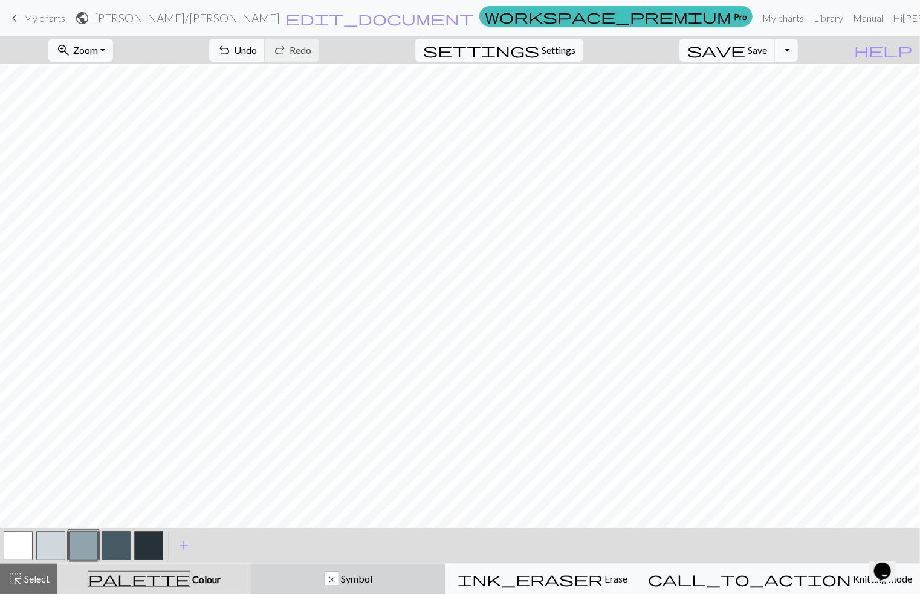
click at [412, 582] on div "x Symbol" at bounding box center [348, 579] width 179 height 15
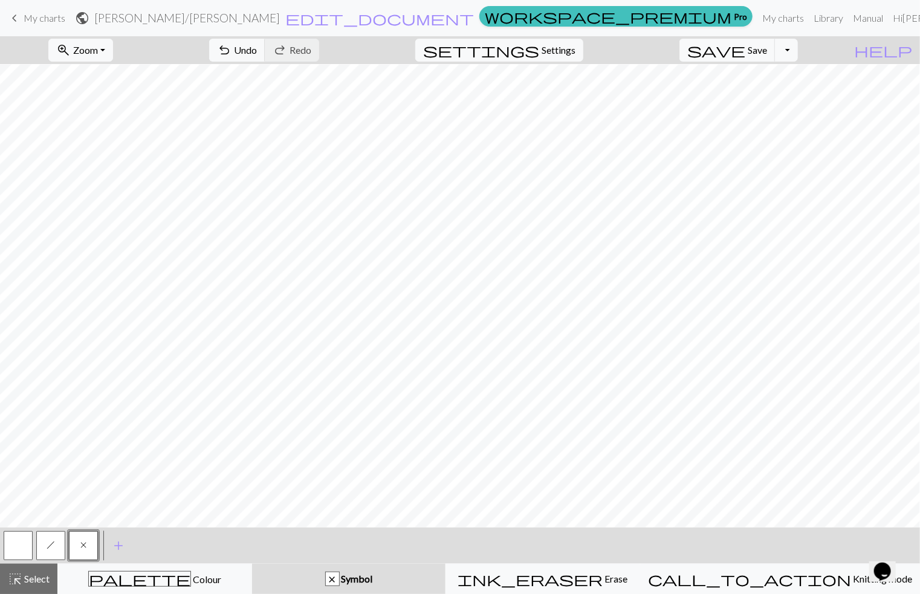
click at [54, 548] on span "h" at bounding box center [51, 545] width 8 height 10
drag, startPoint x: 82, startPoint y: 544, endPoint x: 96, endPoint y: 544, distance: 13.3
click at [85, 544] on span "x" at bounding box center [83, 545] width 6 height 10
click at [125, 584] on div "palette Colour Colour" at bounding box center [154, 579] width 179 height 16
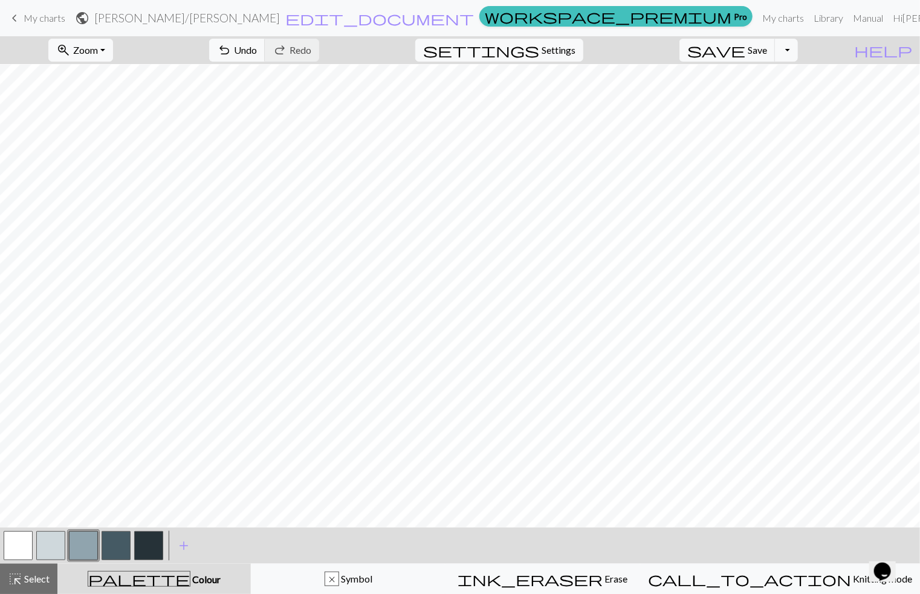
click at [145, 548] on button "button" at bounding box center [148, 545] width 29 height 29
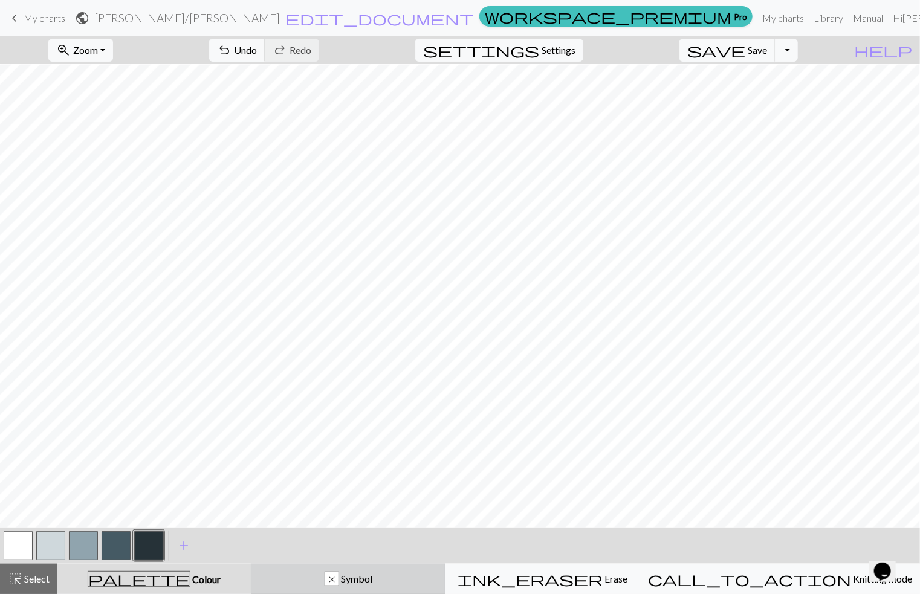
click at [338, 580] on div "x" at bounding box center [331, 579] width 13 height 15
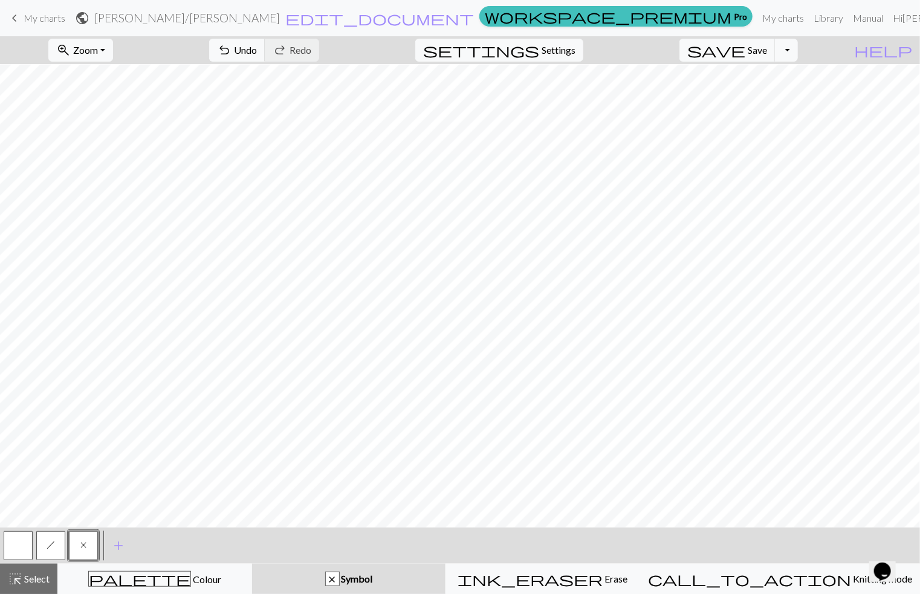
click at [45, 540] on button "h" at bounding box center [50, 545] width 29 height 29
click at [87, 540] on button "x" at bounding box center [83, 545] width 29 height 29
click at [202, 584] on div "palette Colour Colour" at bounding box center [154, 579] width 179 height 16
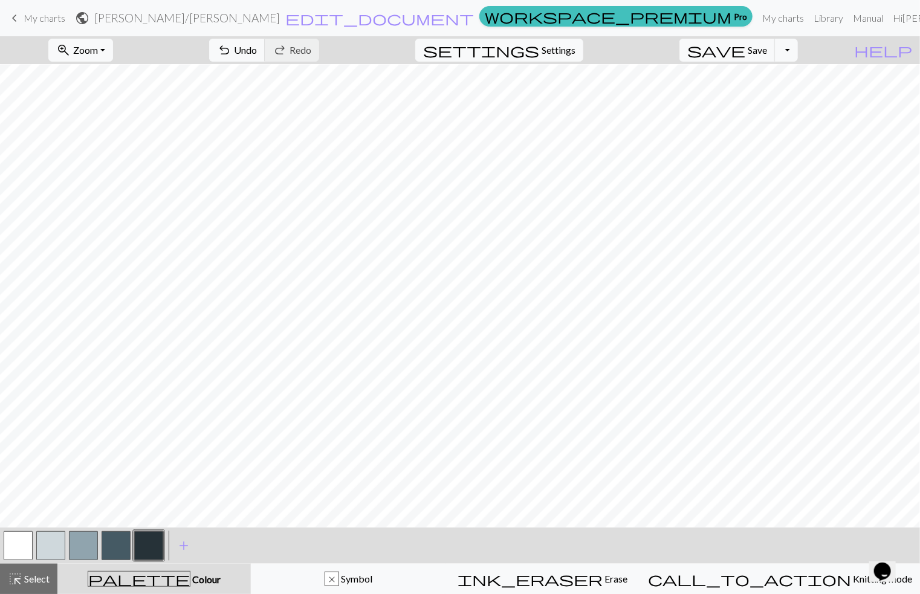
click at [46, 539] on button "button" at bounding box center [50, 545] width 29 height 29
click at [144, 547] on button "button" at bounding box center [148, 545] width 29 height 29
click at [48, 543] on button "button" at bounding box center [50, 545] width 29 height 29
click at [112, 540] on button "button" at bounding box center [116, 545] width 29 height 29
click at [48, 537] on button "button" at bounding box center [50, 545] width 29 height 29
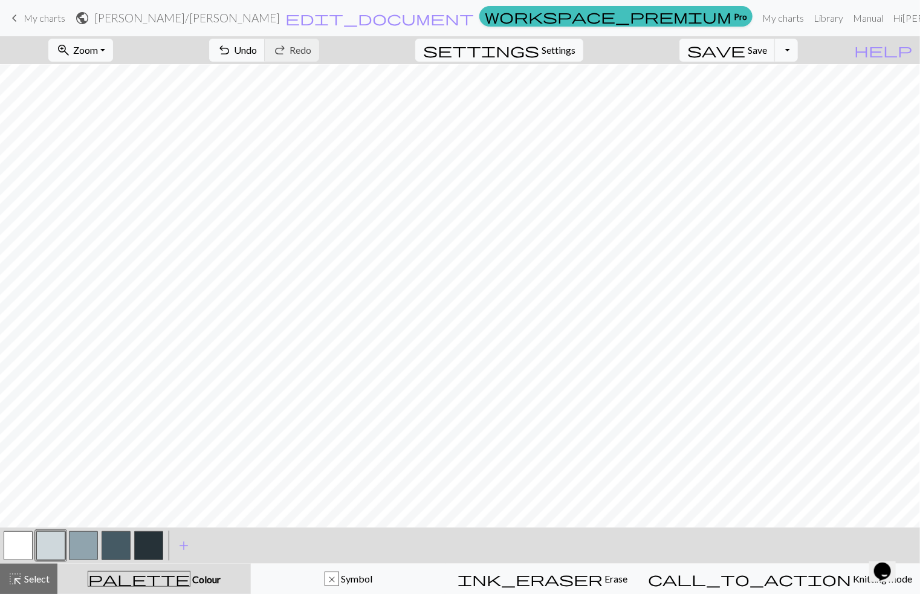
click at [106, 537] on button "button" at bounding box center [116, 545] width 29 height 29
click at [84, 539] on button "button" at bounding box center [83, 545] width 29 height 29
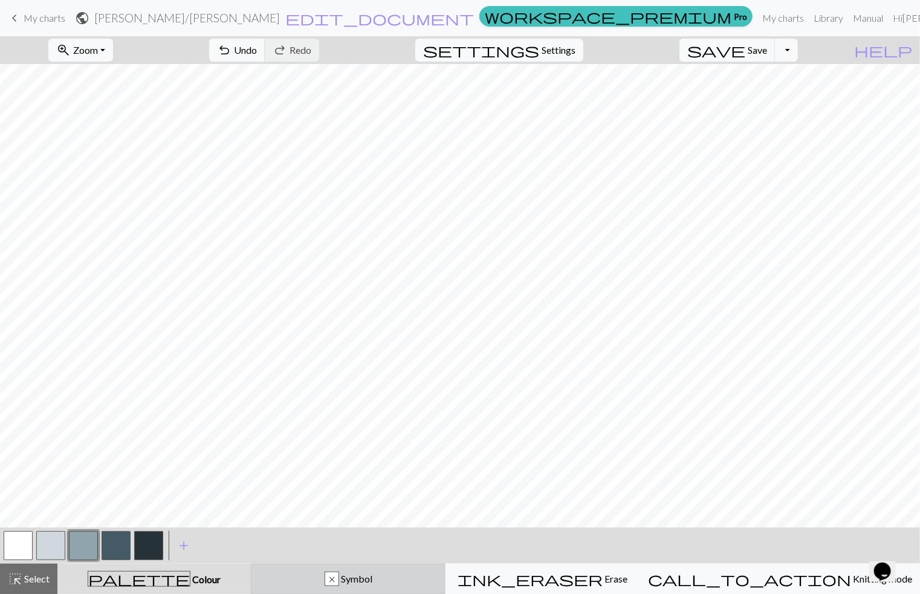
click at [358, 571] on button "x Symbol" at bounding box center [348, 579] width 195 height 30
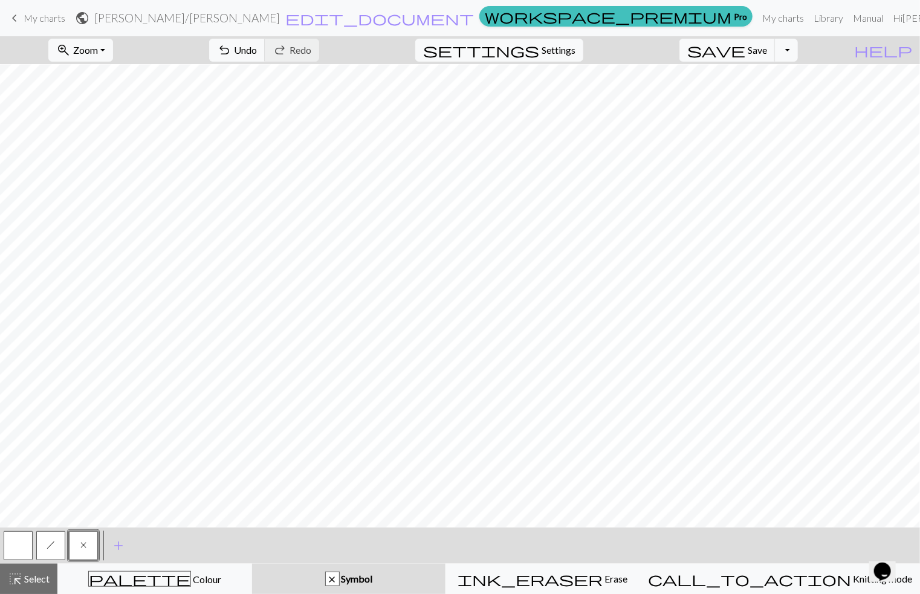
drag, startPoint x: 47, startPoint y: 546, endPoint x: 53, endPoint y: 546, distance: 6.7
click at [48, 546] on span "h" at bounding box center [51, 545] width 8 height 10
click at [77, 539] on button "x" at bounding box center [83, 545] width 29 height 29
click at [214, 580] on div "palette Colour Colour" at bounding box center [154, 579] width 179 height 16
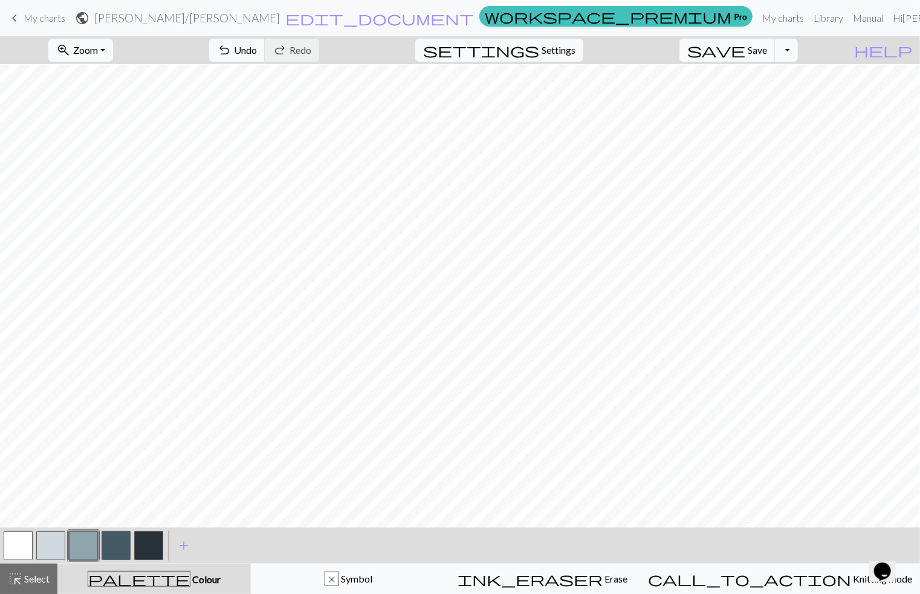
click at [74, 546] on button "button" at bounding box center [83, 545] width 29 height 29
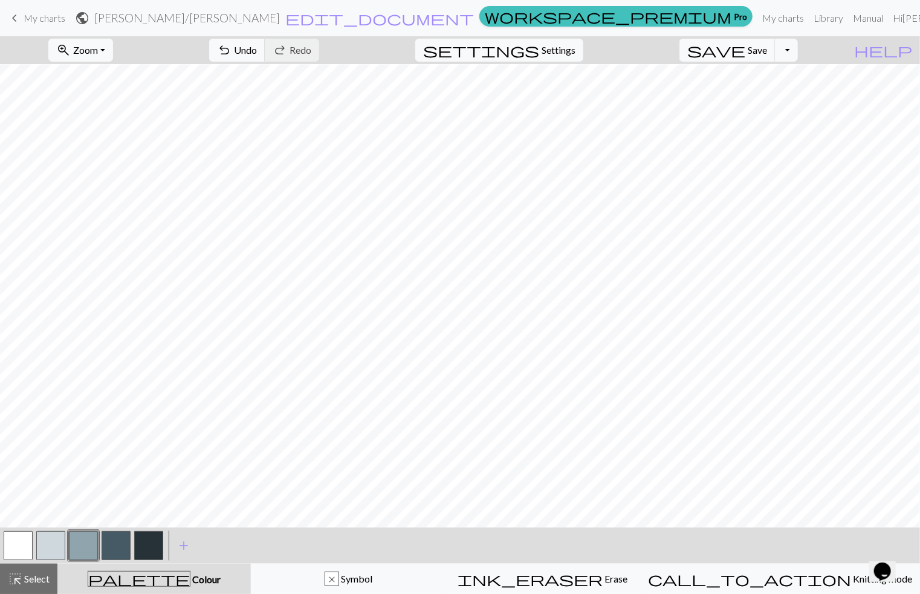
click at [153, 548] on button "button" at bounding box center [148, 545] width 29 height 29
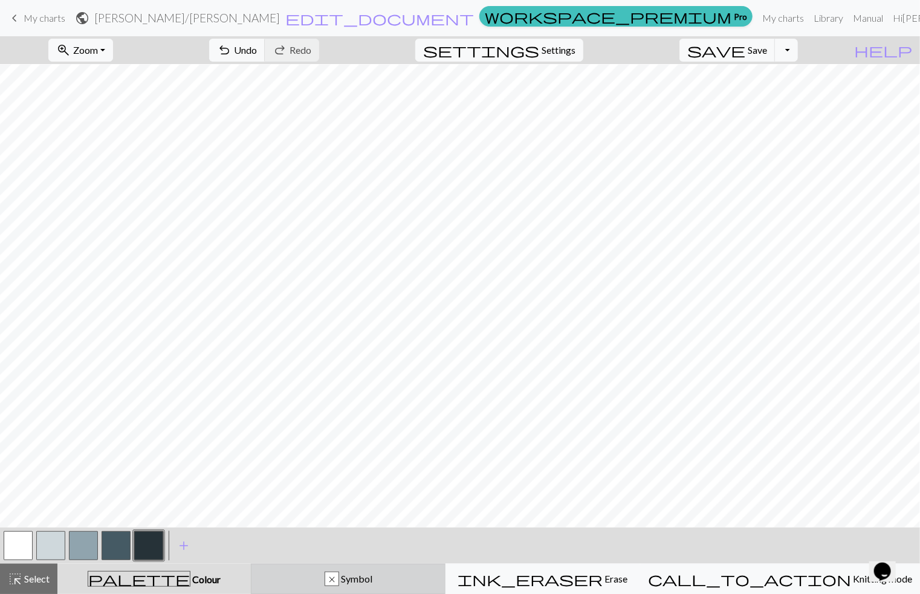
click at [329, 573] on div "x Symbol" at bounding box center [348, 579] width 179 height 15
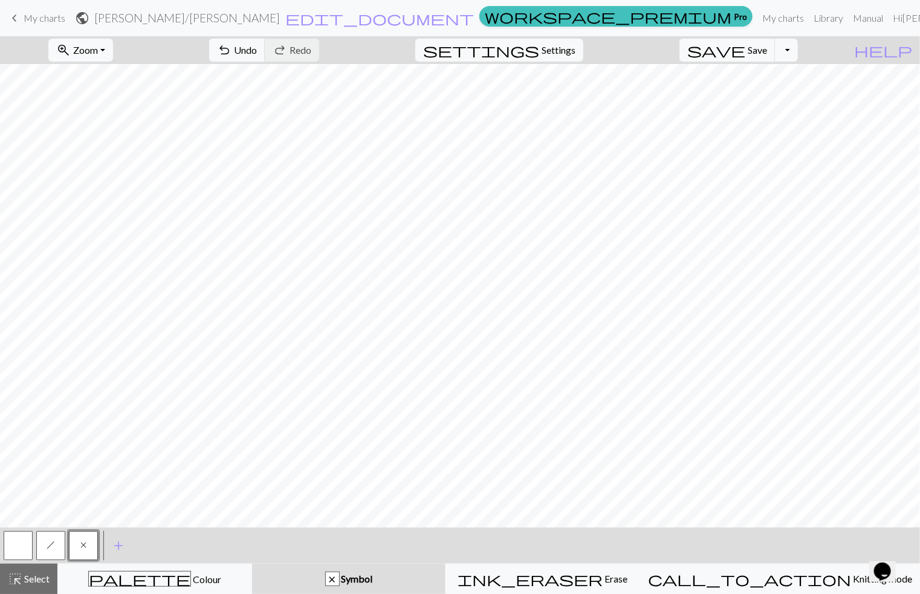
click at [53, 543] on span "h" at bounding box center [51, 545] width 8 height 10
click at [89, 541] on button "x" at bounding box center [83, 545] width 29 height 29
click at [154, 568] on button "palette Colour Colour" at bounding box center [154, 579] width 195 height 30
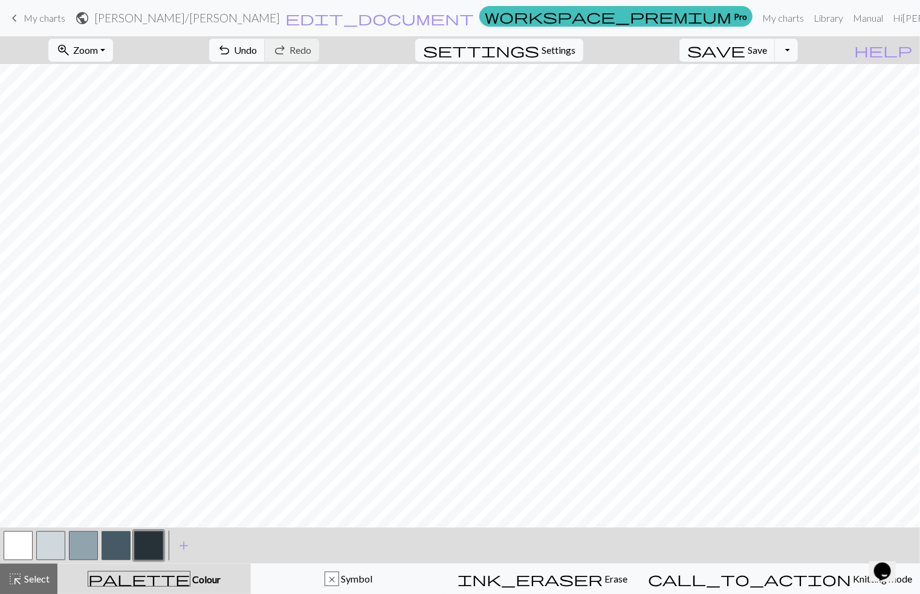
click at [156, 548] on button "button" at bounding box center [148, 545] width 29 height 29
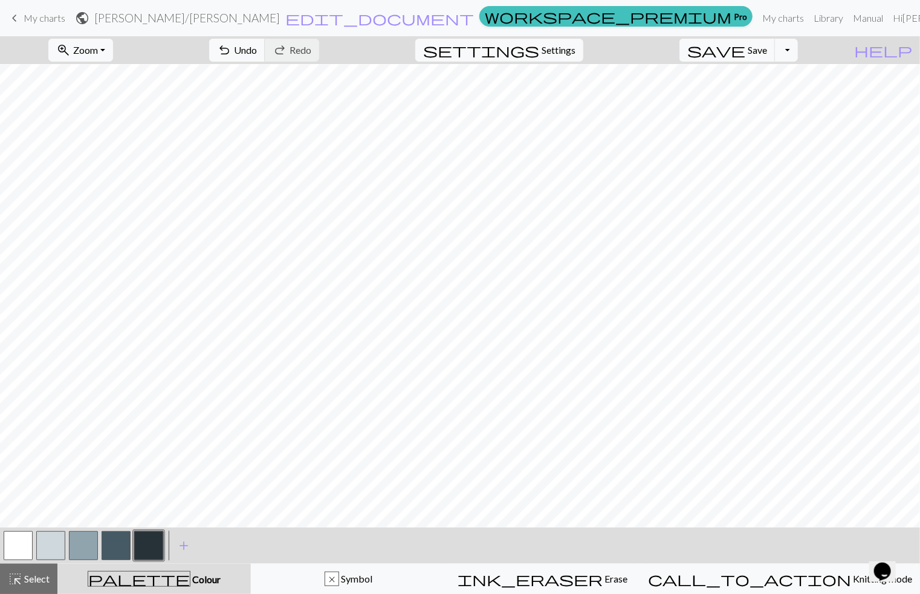
click at [47, 540] on button "button" at bounding box center [50, 545] width 29 height 29
click at [155, 540] on button "button" at bounding box center [148, 545] width 29 height 29
click at [88, 545] on button "button" at bounding box center [83, 545] width 29 height 29
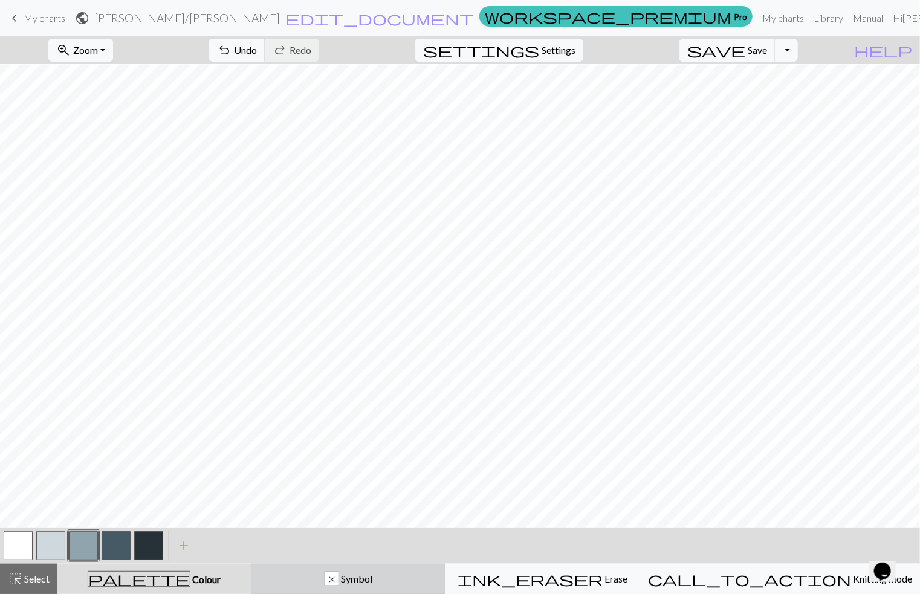
click at [346, 580] on div "x Symbol" at bounding box center [348, 579] width 179 height 15
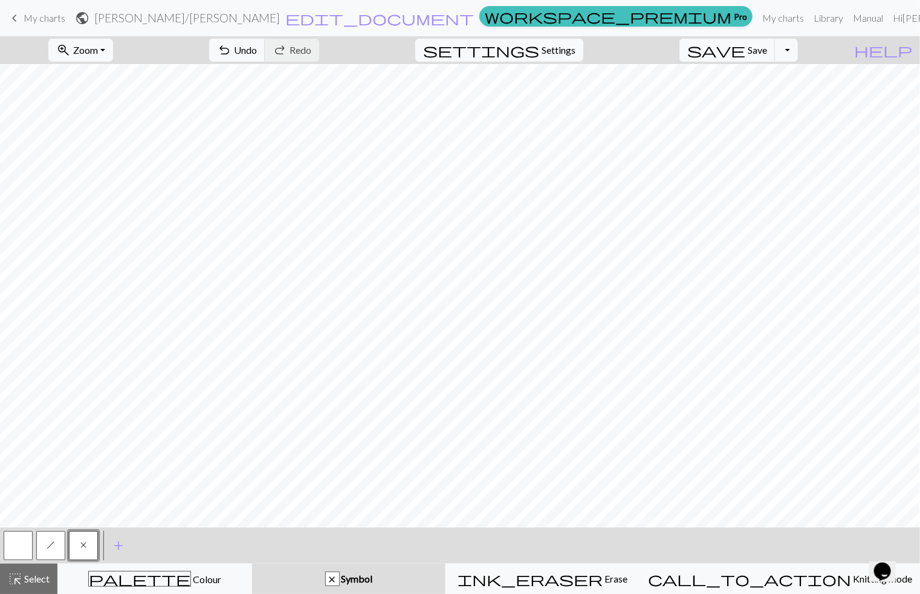
click at [56, 543] on button "h" at bounding box center [50, 545] width 29 height 29
click at [77, 540] on button "x" at bounding box center [83, 545] width 29 height 29
click at [130, 572] on div "palette Colour Colour" at bounding box center [154, 579] width 179 height 16
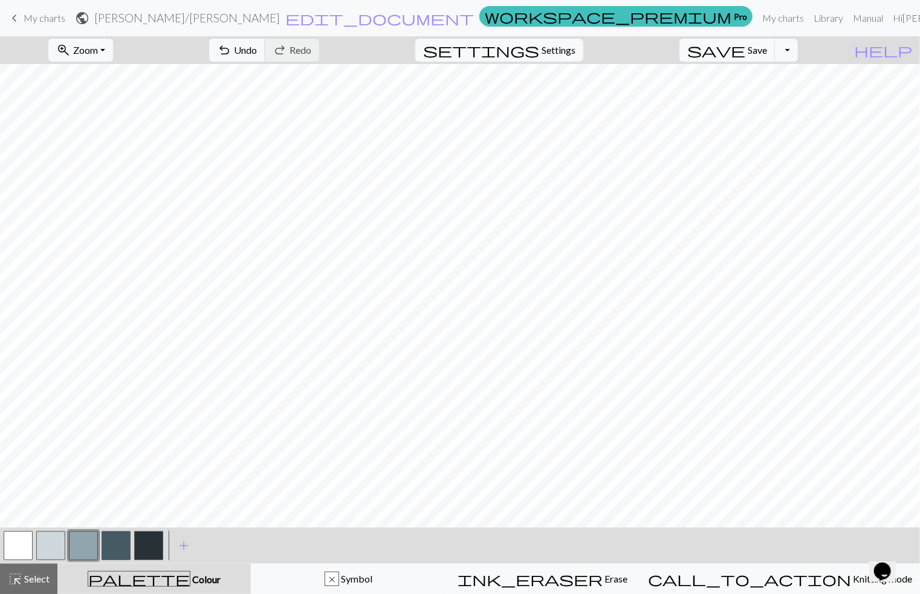
click at [47, 545] on button "button" at bounding box center [50, 545] width 29 height 29
click at [113, 540] on button "button" at bounding box center [116, 545] width 29 height 29
click at [128, 543] on button "button" at bounding box center [116, 545] width 29 height 29
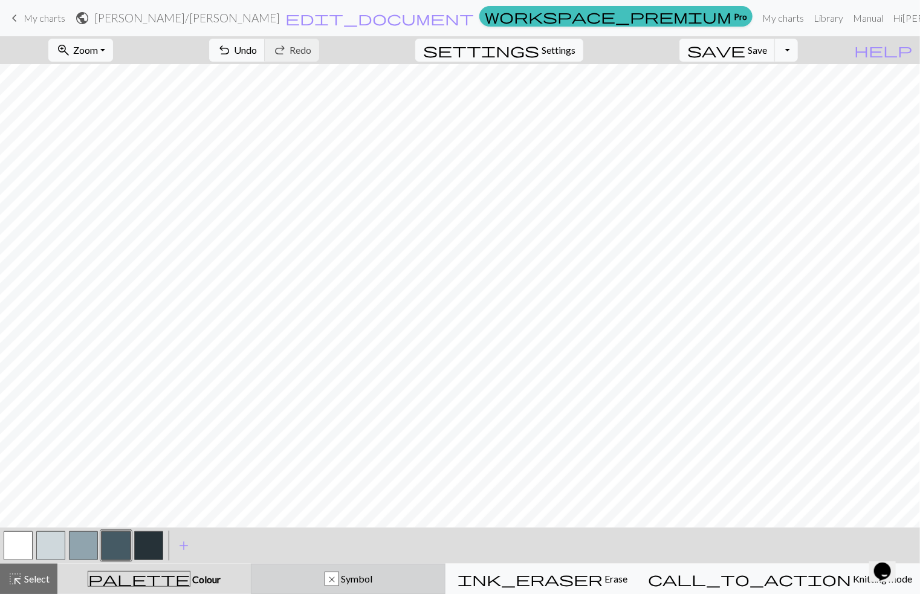
click at [338, 577] on div "x" at bounding box center [331, 579] width 13 height 15
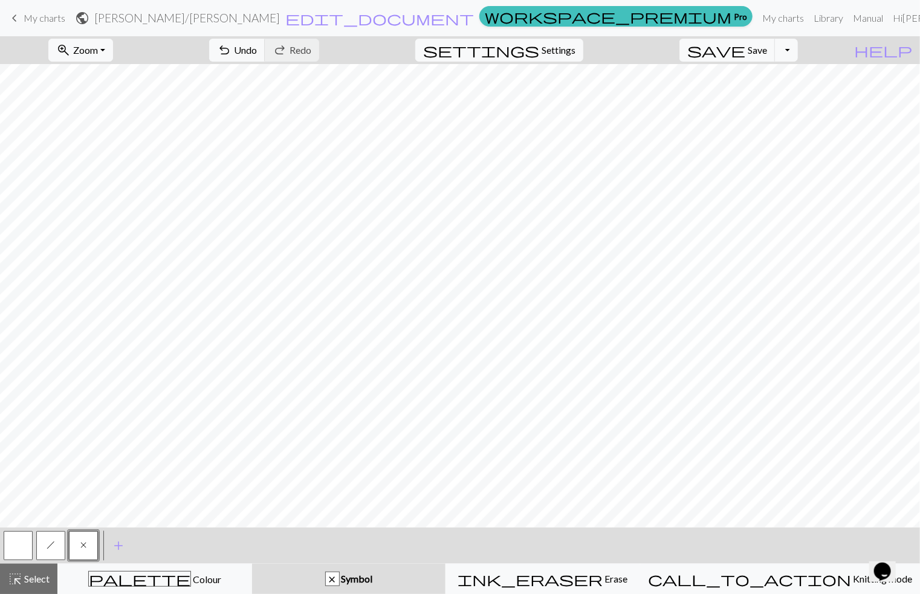
click at [51, 545] on span "h" at bounding box center [51, 545] width 8 height 10
click at [87, 546] on button "x" at bounding box center [83, 545] width 29 height 29
click at [203, 584] on div "palette Colour Colour" at bounding box center [154, 579] width 179 height 16
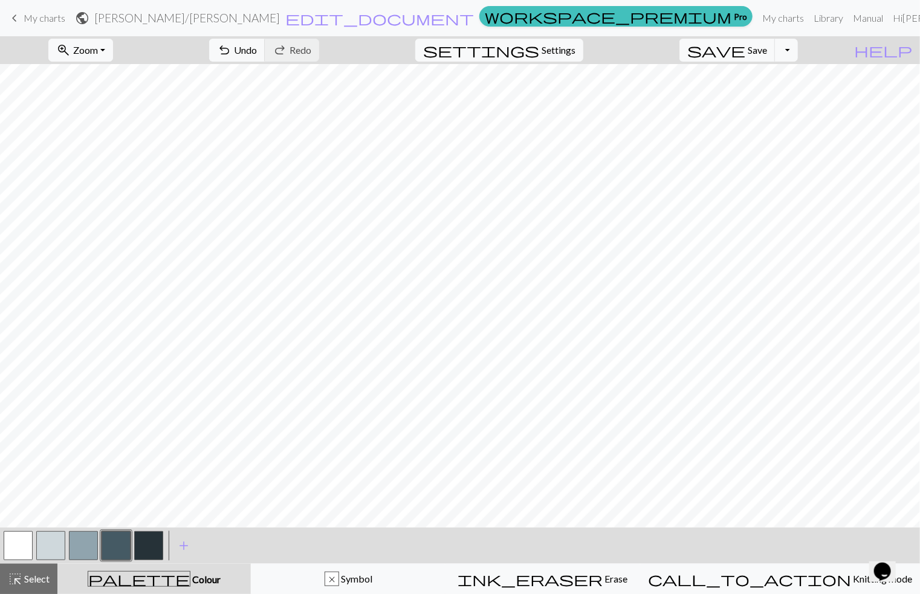
click at [87, 549] on button "button" at bounding box center [83, 545] width 29 height 29
drag, startPoint x: 7, startPoint y: 547, endPoint x: 11, endPoint y: 555, distance: 8.9
click at [7, 547] on button "button" at bounding box center [18, 545] width 29 height 29
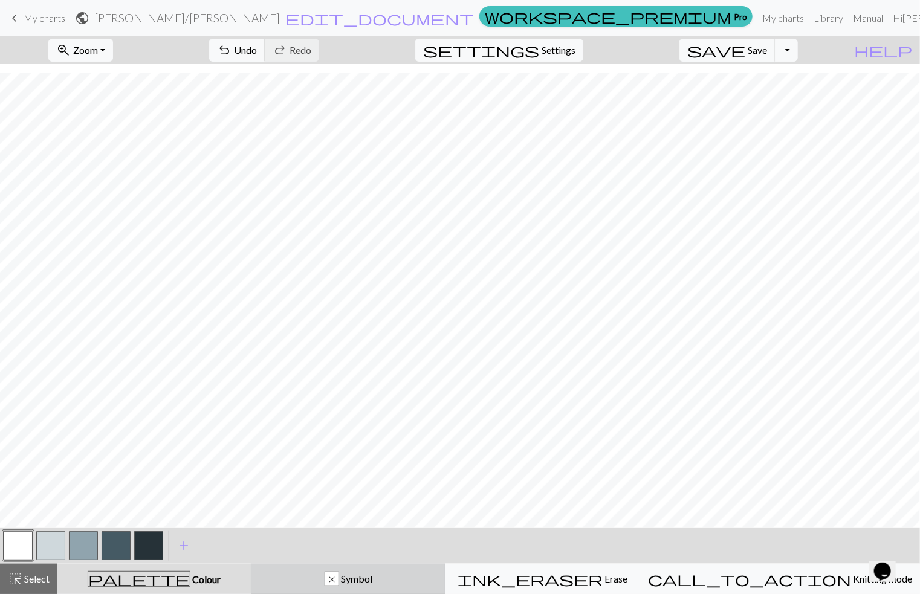
click at [339, 580] on div "x" at bounding box center [332, 579] width 15 height 15
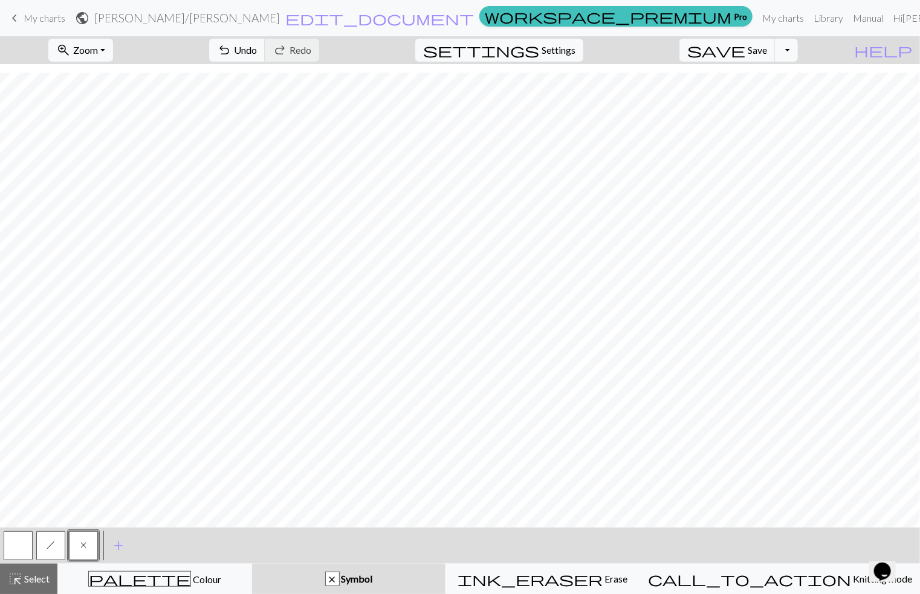
click at [17, 549] on button "button" at bounding box center [18, 545] width 29 height 29
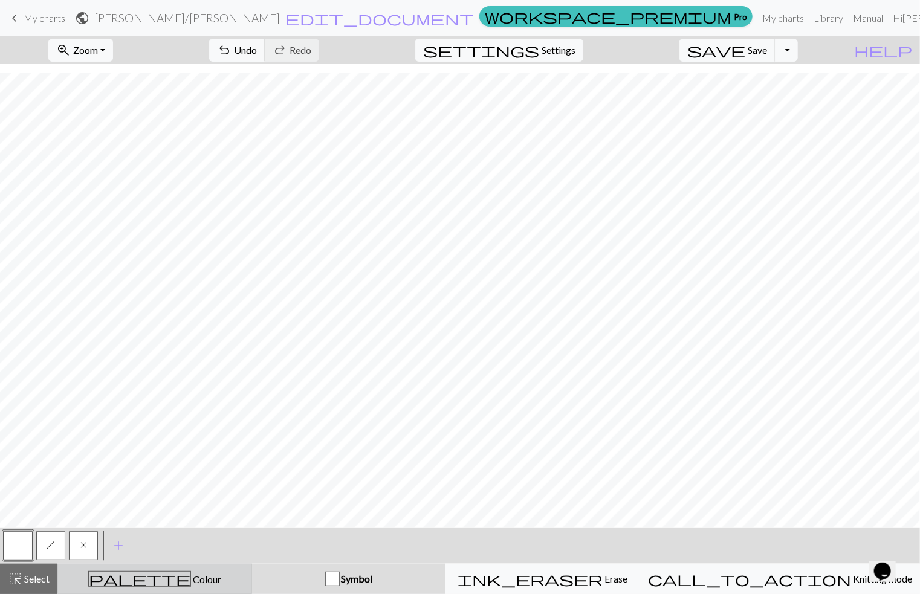
click at [115, 578] on div "palette Colour Colour" at bounding box center [154, 579] width 179 height 16
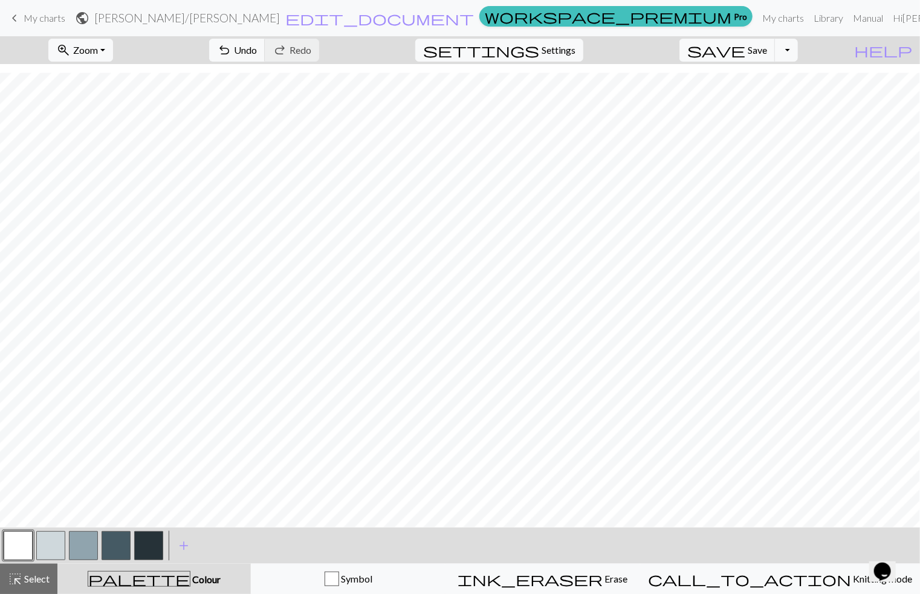
click at [156, 541] on button "button" at bounding box center [148, 545] width 29 height 29
click at [18, 540] on button "button" at bounding box center [18, 545] width 29 height 29
click at [352, 580] on div "Symbol" at bounding box center [348, 579] width 179 height 15
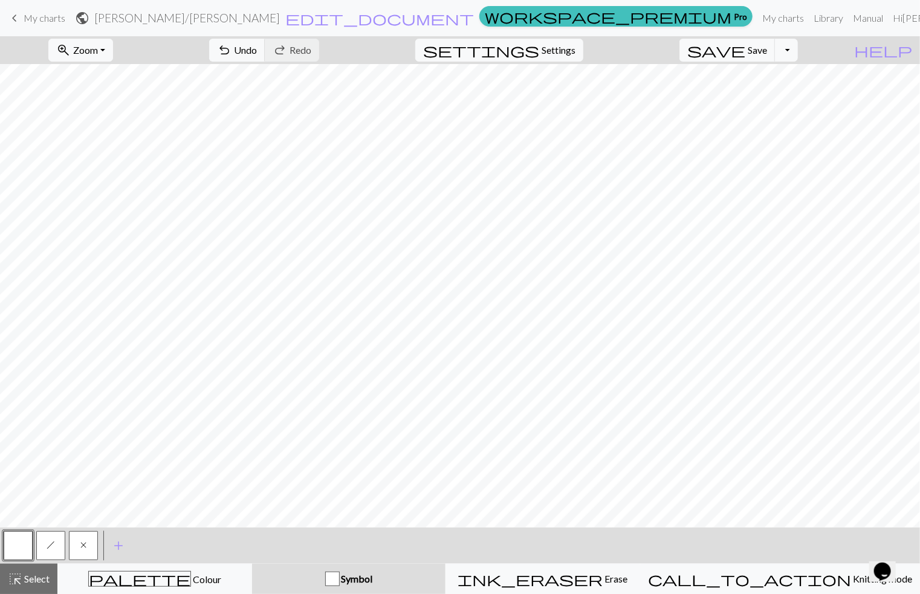
scroll to position [0, 0]
click at [116, 580] on div "palette Colour Colour" at bounding box center [154, 579] width 179 height 16
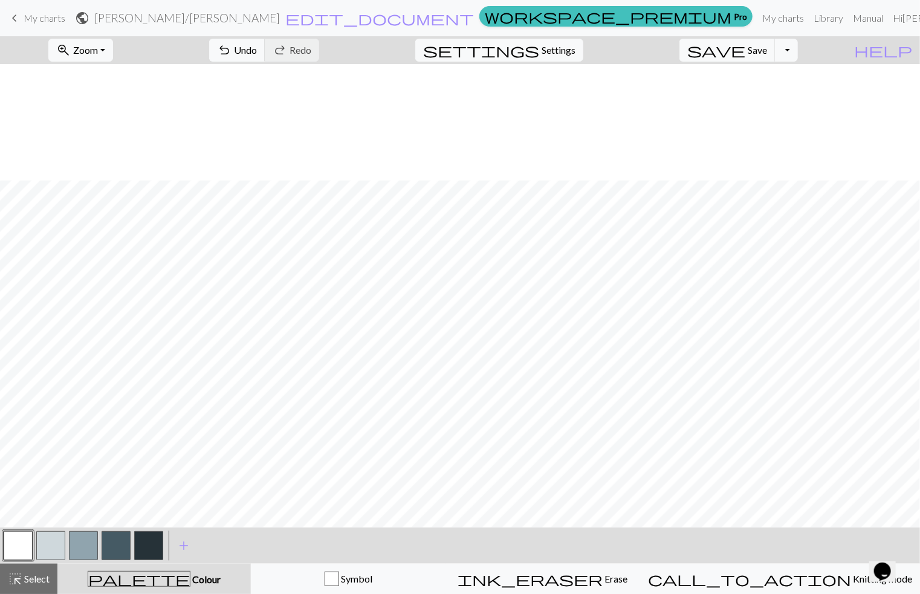
scroll to position [252, 0]
click at [339, 582] on div "button" at bounding box center [332, 579] width 15 height 15
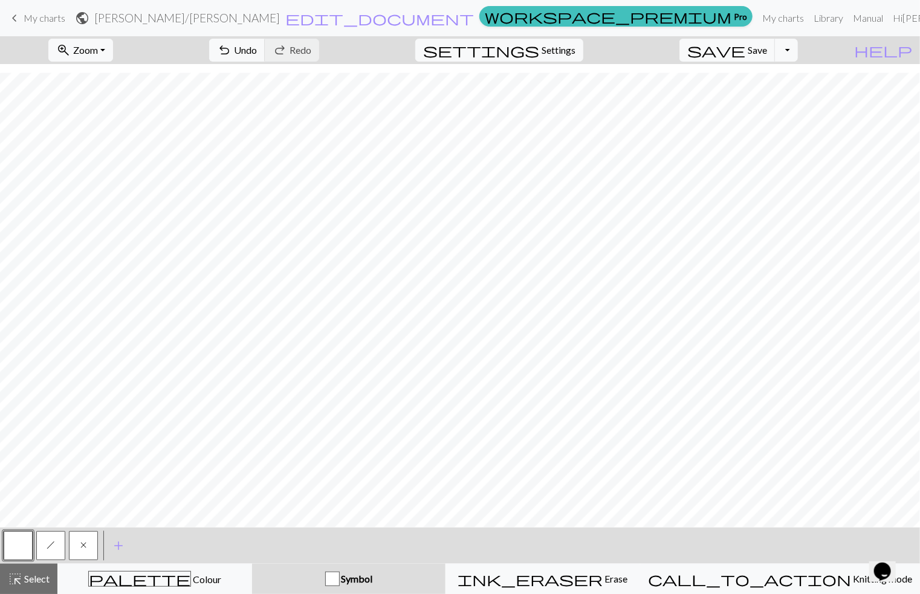
click at [55, 542] on button "h" at bounding box center [50, 545] width 29 height 29
click at [90, 542] on button "x" at bounding box center [83, 545] width 29 height 29
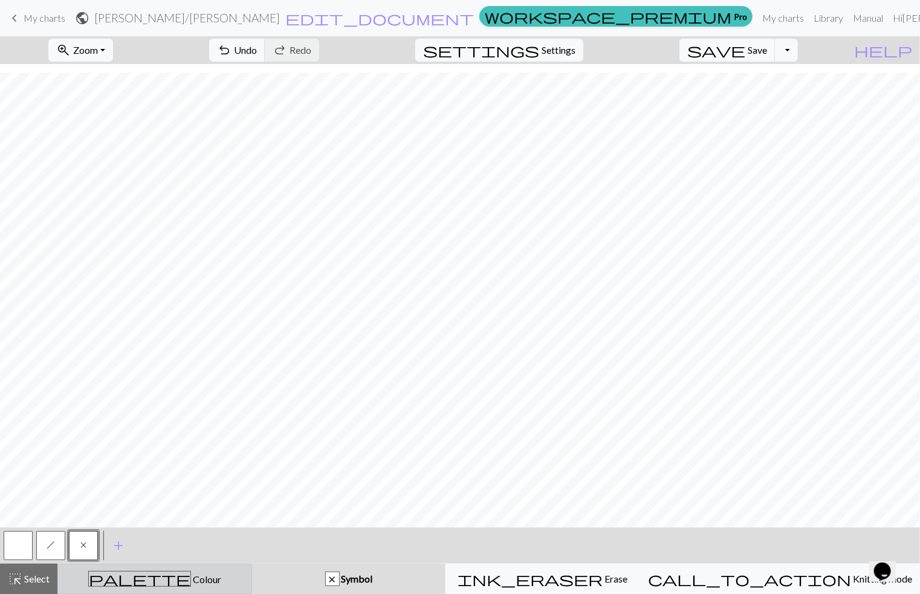
click at [187, 591] on button "palette Colour Colour" at bounding box center [154, 579] width 195 height 30
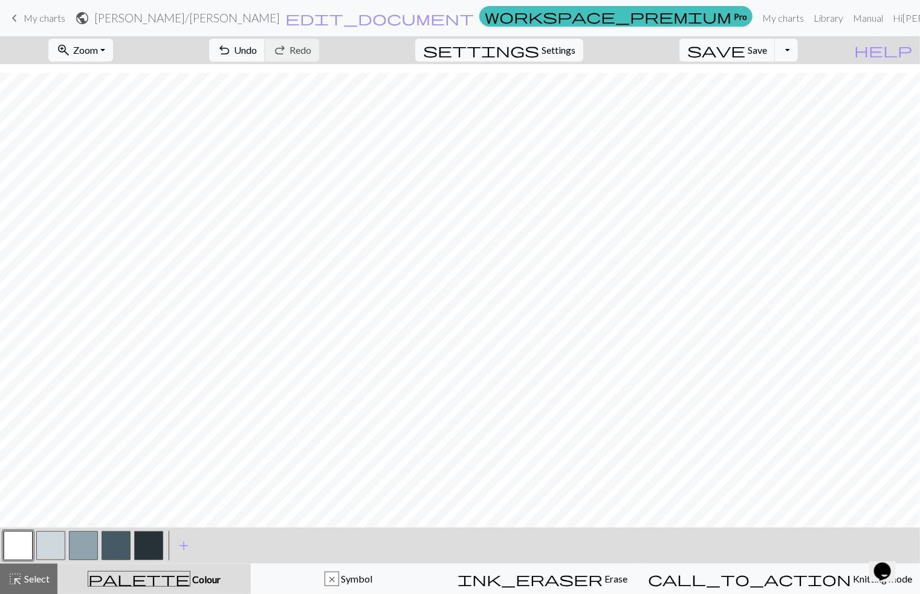
click at [75, 548] on button "button" at bounding box center [83, 545] width 29 height 29
drag, startPoint x: 155, startPoint y: 539, endPoint x: 171, endPoint y: 536, distance: 16.1
click at [159, 539] on button "button" at bounding box center [148, 545] width 29 height 29
click at [82, 546] on button "button" at bounding box center [83, 545] width 29 height 29
click at [145, 534] on button "button" at bounding box center [148, 545] width 29 height 29
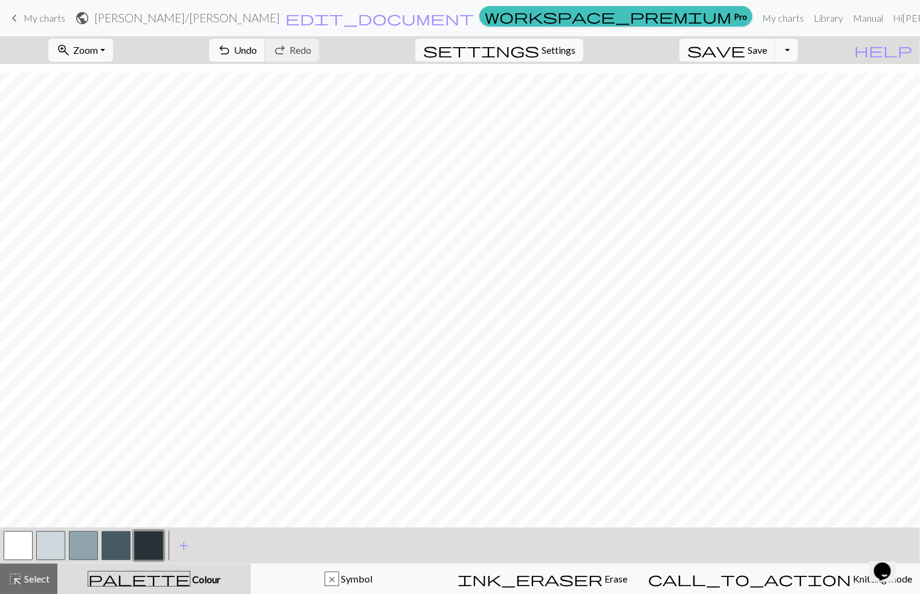
click at [115, 545] on button "button" at bounding box center [116, 545] width 29 height 29
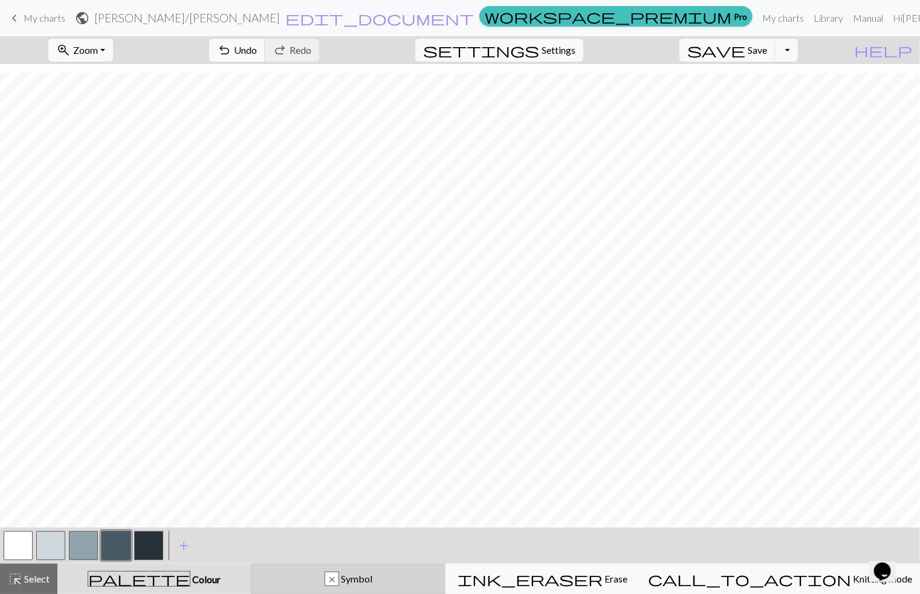
click at [372, 584] on span "Symbol" at bounding box center [355, 578] width 33 height 11
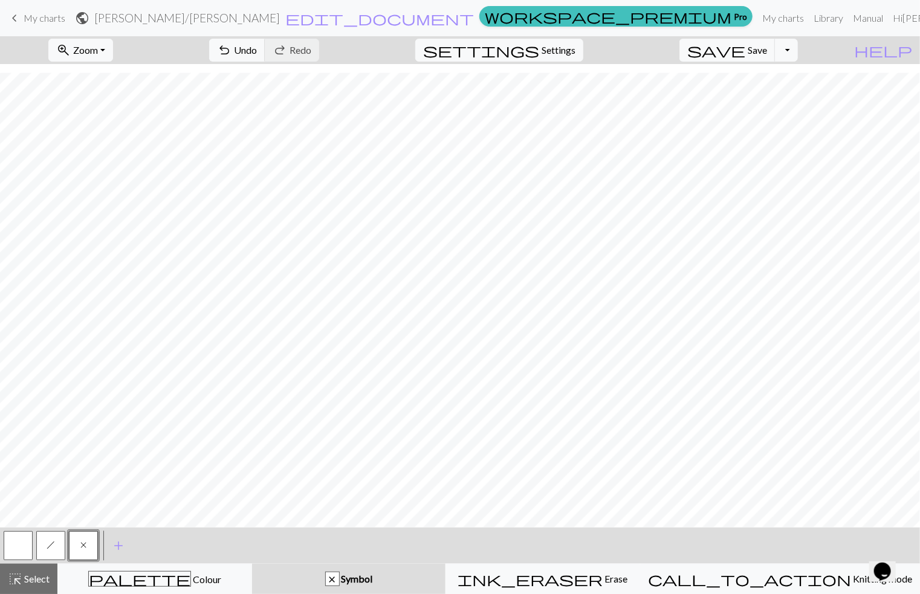
click at [82, 547] on span "x" at bounding box center [83, 545] width 6 height 10
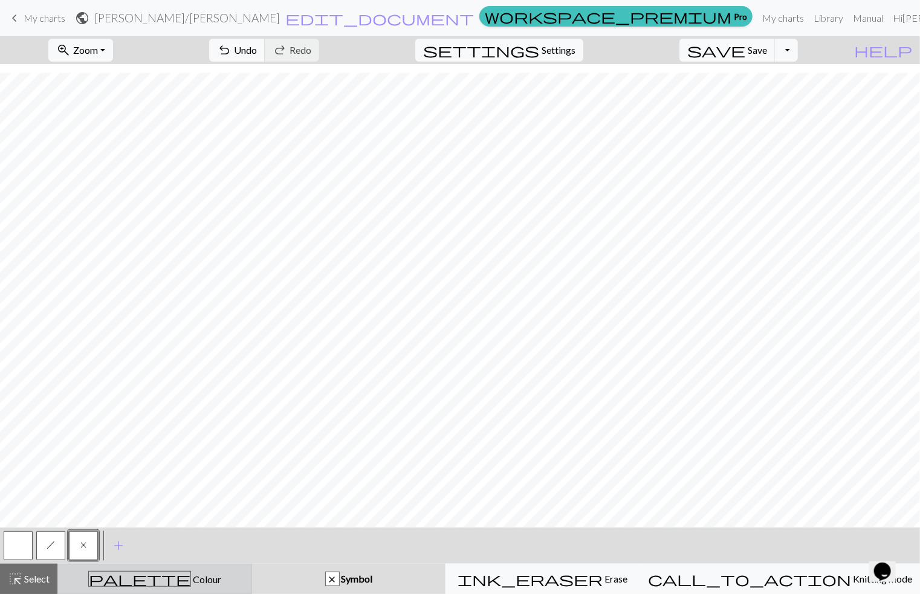
click at [191, 577] on span "Colour" at bounding box center [206, 579] width 30 height 11
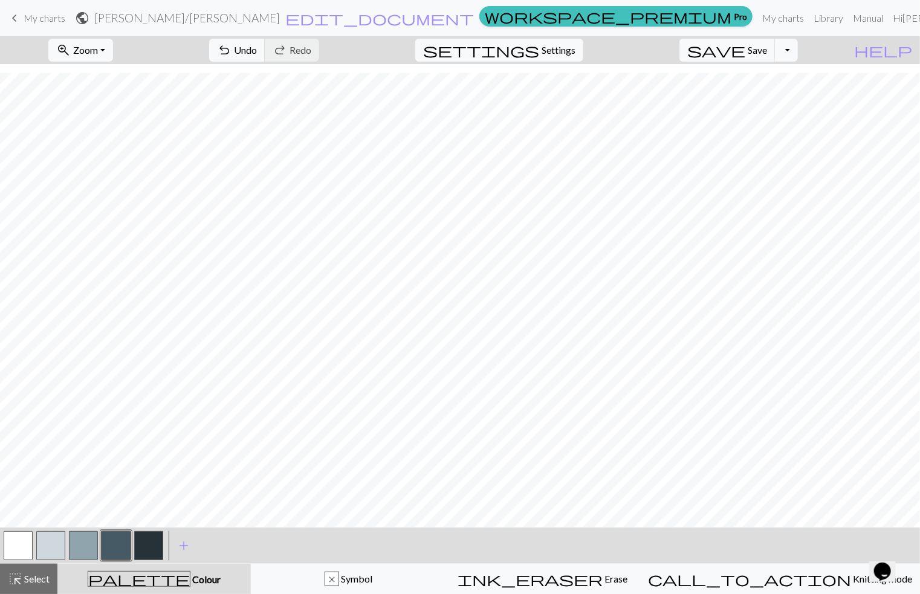
click at [15, 540] on button "button" at bounding box center [18, 545] width 29 height 29
click at [105, 546] on button "button" at bounding box center [116, 545] width 29 height 29
click at [79, 543] on button "button" at bounding box center [83, 545] width 29 height 29
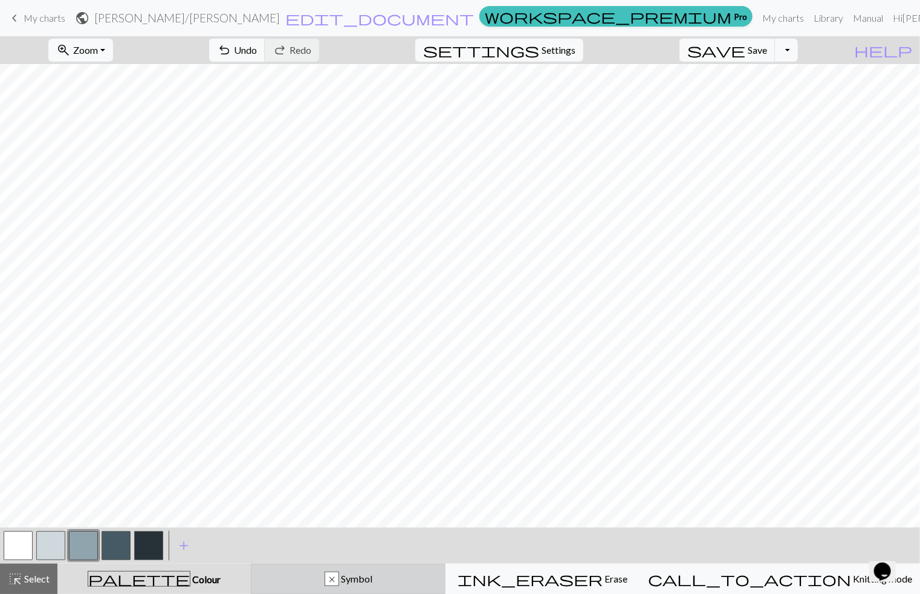
click at [359, 570] on button "x Symbol" at bounding box center [348, 579] width 195 height 30
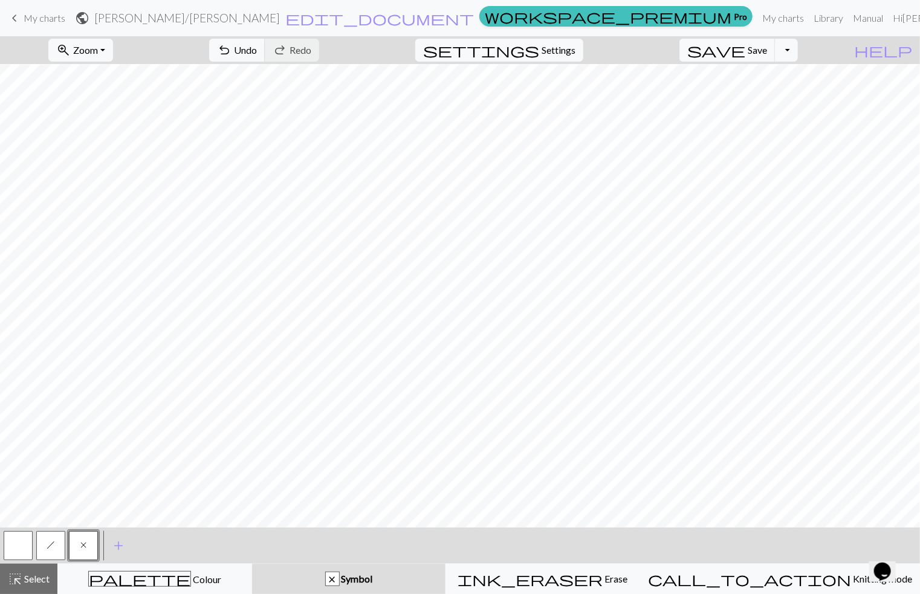
click at [51, 539] on button "h" at bounding box center [50, 545] width 29 height 29
click at [86, 546] on button "x" at bounding box center [83, 545] width 29 height 29
click at [163, 573] on div "palette Colour Colour" at bounding box center [154, 579] width 179 height 16
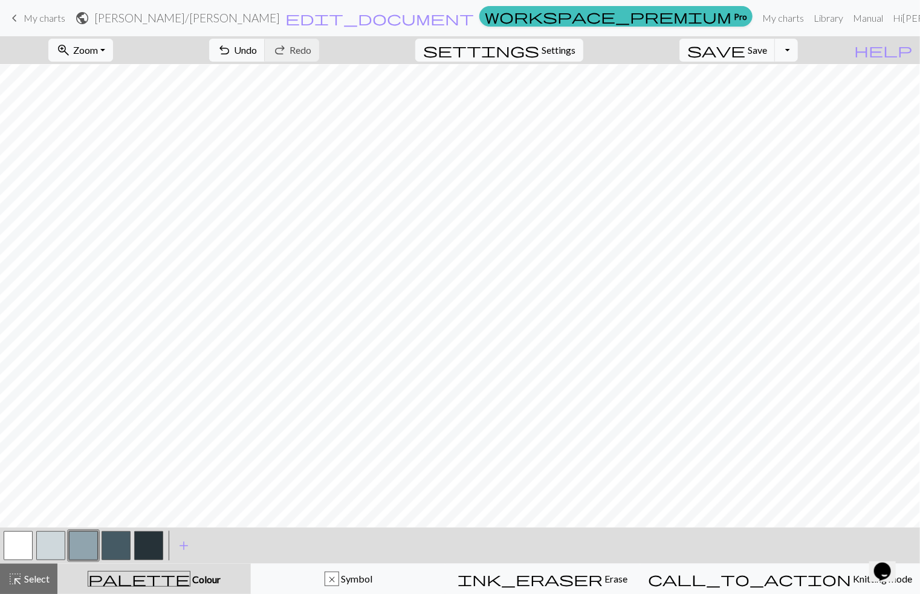
click at [121, 552] on button "button" at bounding box center [116, 545] width 29 height 29
click at [80, 552] on button "button" at bounding box center [83, 545] width 29 height 29
click at [156, 543] on button "button" at bounding box center [148, 545] width 29 height 29
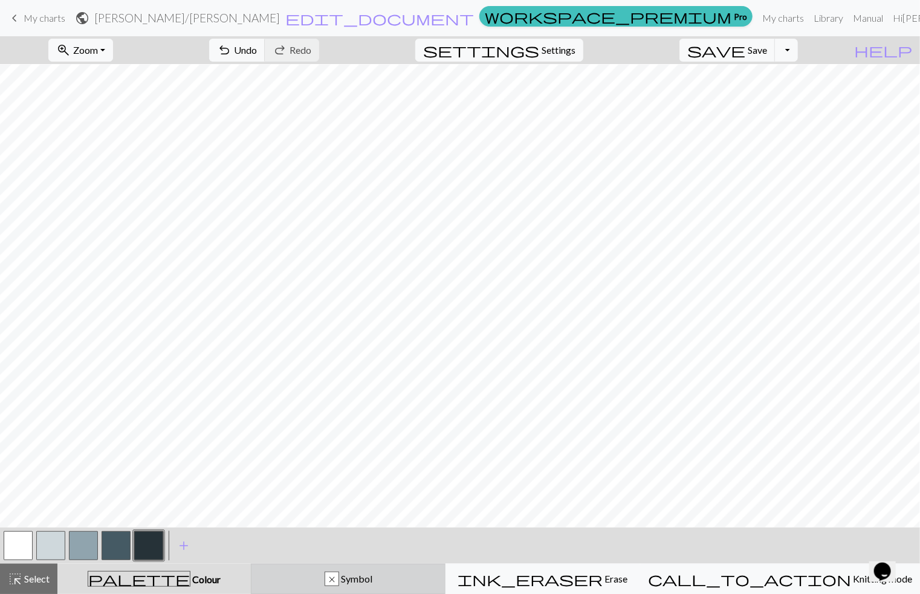
click at [372, 580] on span "Symbol" at bounding box center [355, 578] width 33 height 11
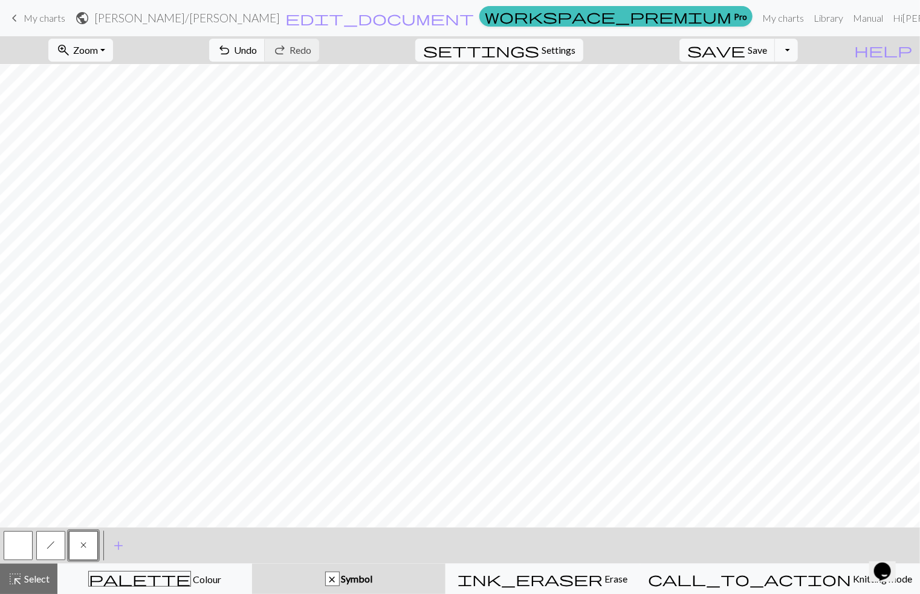
drag, startPoint x: 49, startPoint y: 542, endPoint x: 88, endPoint y: 520, distance: 44.7
click at [51, 541] on span "h" at bounding box center [51, 545] width 8 height 10
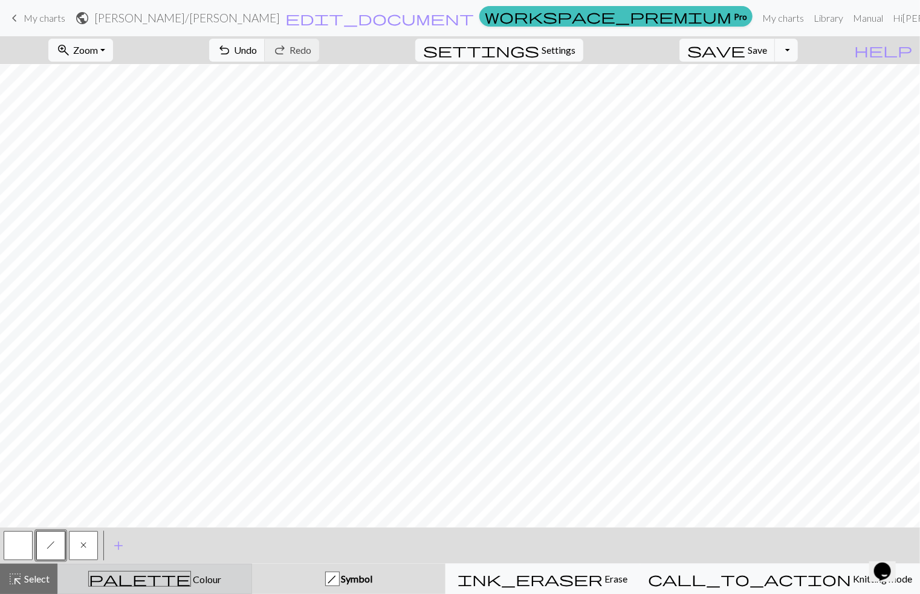
click at [191, 582] on span "Colour" at bounding box center [206, 579] width 30 height 11
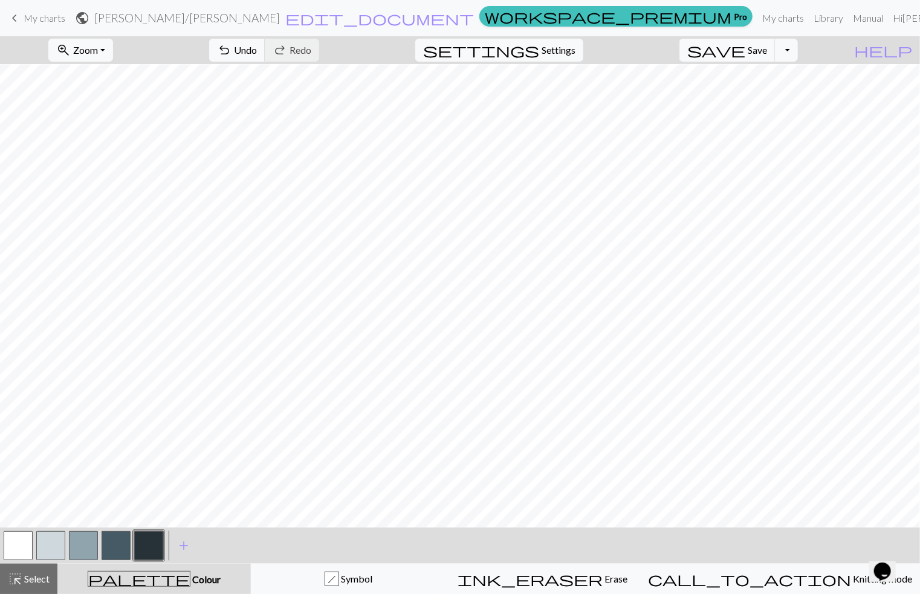
click at [29, 548] on button "button" at bounding box center [18, 545] width 29 height 29
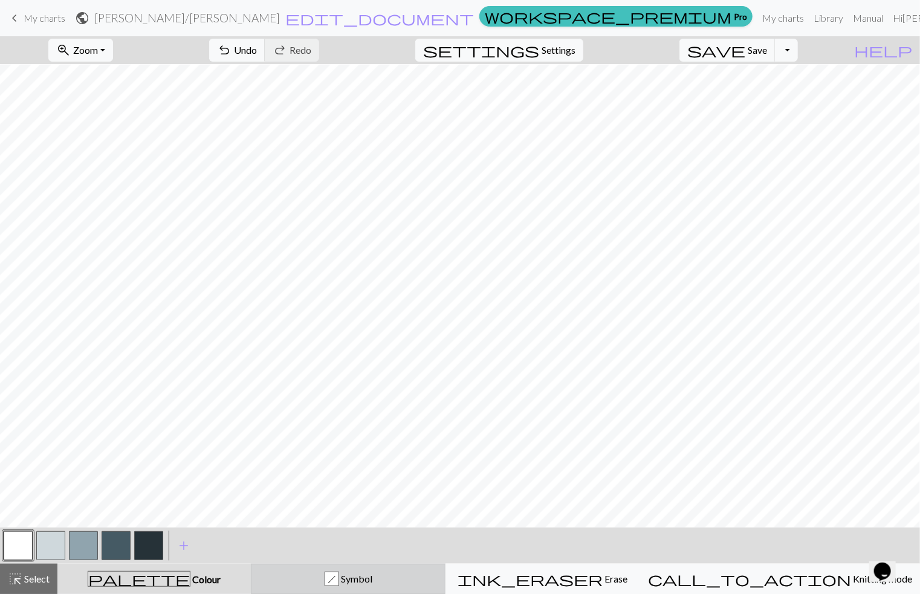
click at [338, 583] on div "h" at bounding box center [331, 579] width 13 height 15
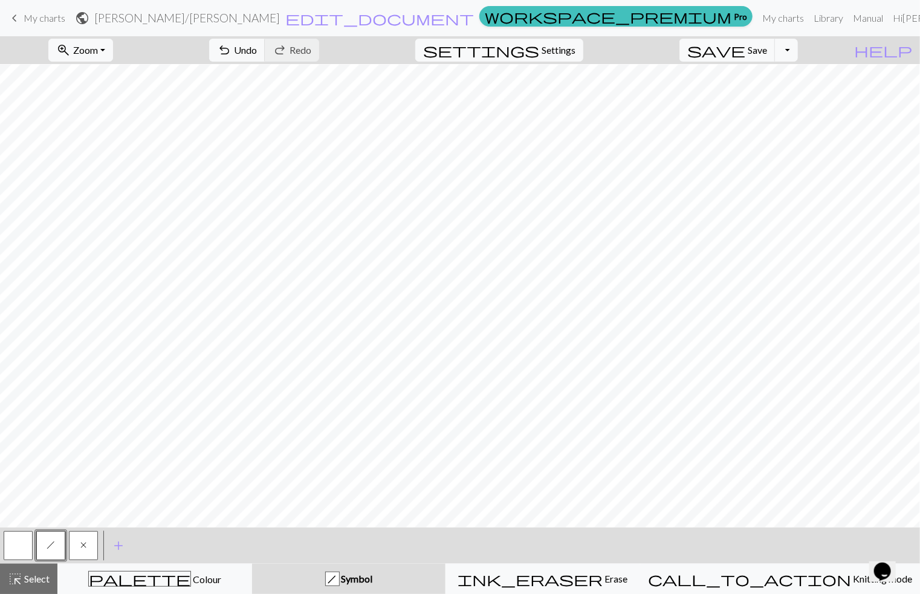
click at [85, 543] on span "x" at bounding box center [83, 545] width 6 height 10
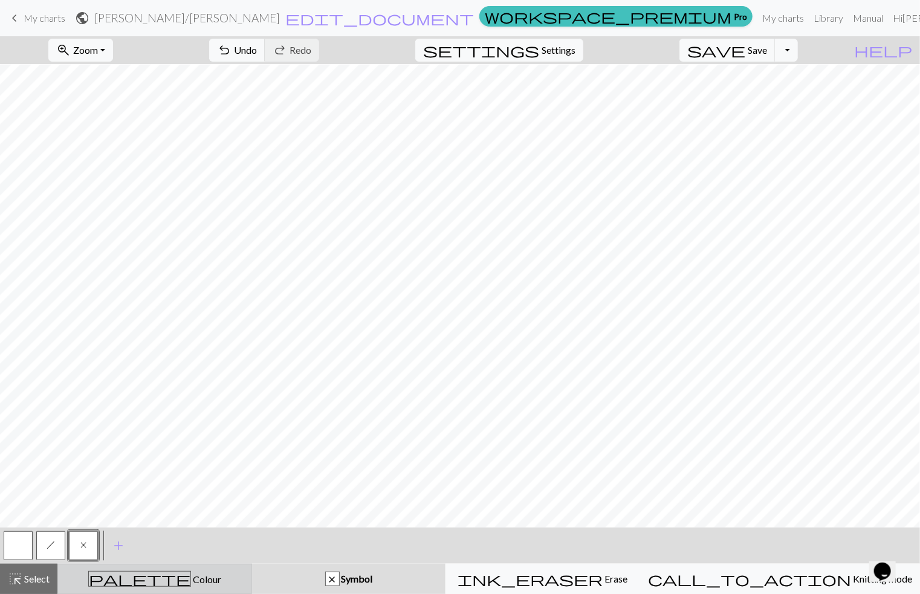
click at [153, 577] on span "palette" at bounding box center [140, 579] width 102 height 17
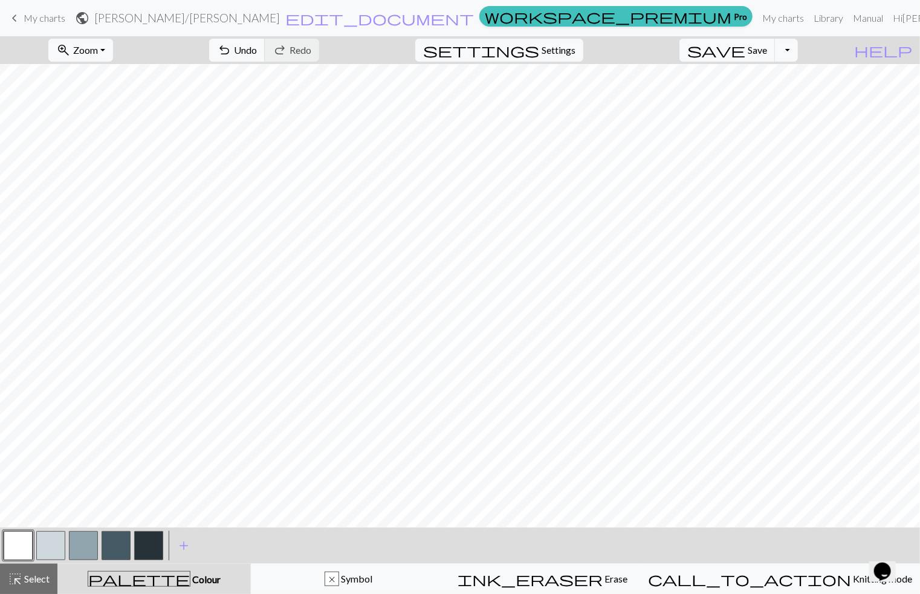
click at [37, 544] on div at bounding box center [50, 545] width 33 height 33
click at [54, 545] on button "button" at bounding box center [50, 545] width 29 height 29
click at [106, 551] on button "button" at bounding box center [116, 545] width 29 height 29
click at [9, 543] on button "button" at bounding box center [18, 545] width 29 height 29
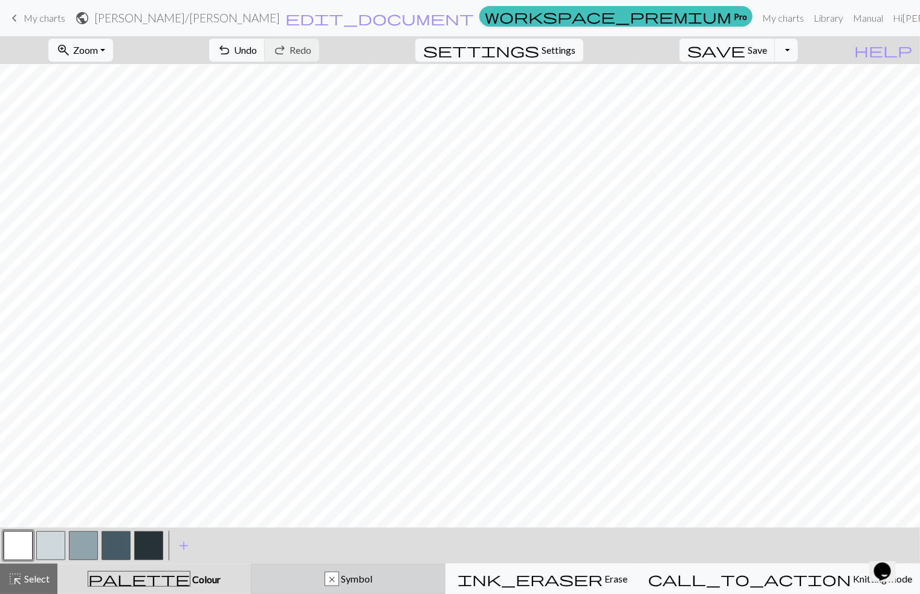
click at [338, 577] on div "x" at bounding box center [331, 579] width 13 height 15
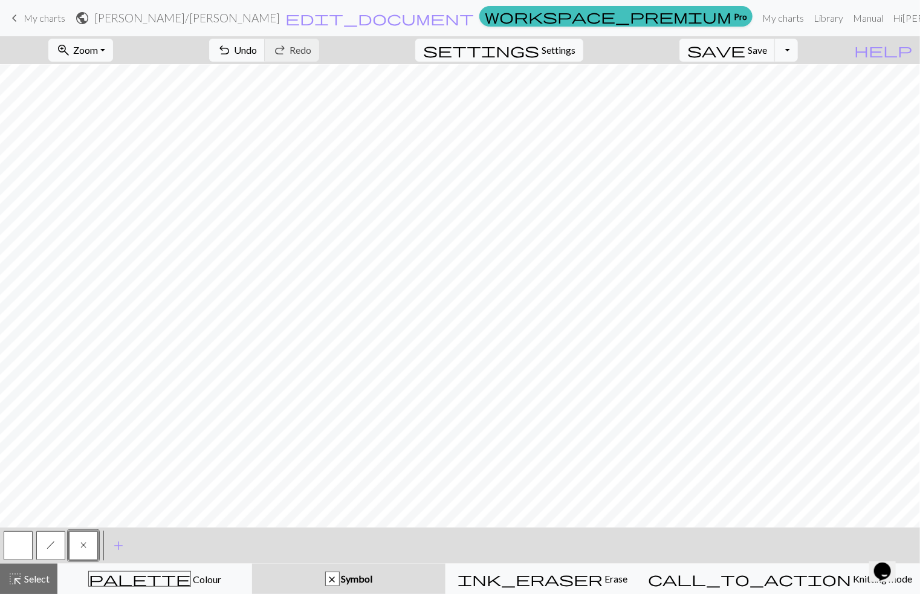
click at [54, 543] on span "h" at bounding box center [51, 545] width 8 height 10
drag, startPoint x: 77, startPoint y: 551, endPoint x: 96, endPoint y: 531, distance: 27.0
click at [78, 551] on button "x" at bounding box center [83, 545] width 29 height 29
click at [157, 579] on span "palette" at bounding box center [140, 579] width 102 height 17
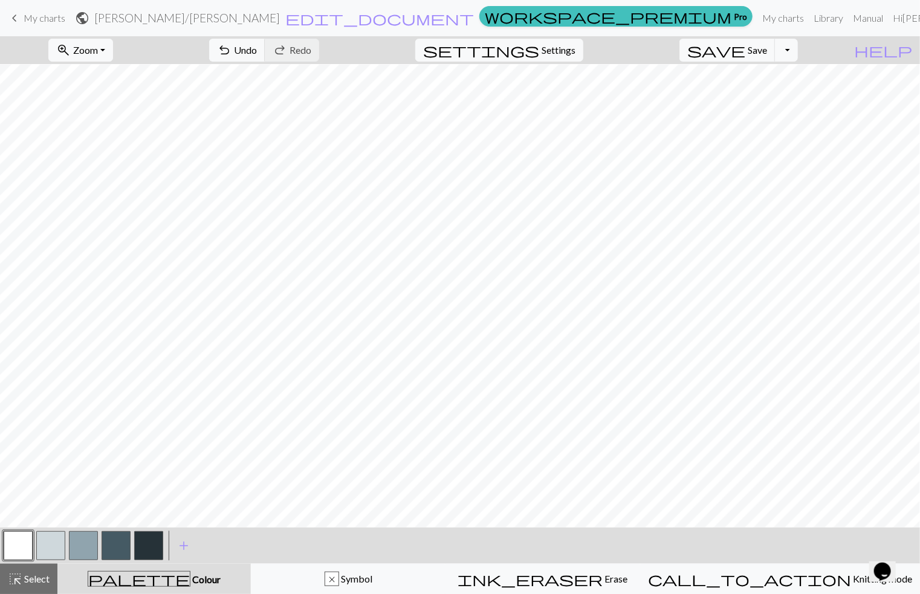
click at [145, 543] on button "button" at bounding box center [148, 545] width 29 height 29
click at [21, 541] on button "button" at bounding box center [18, 545] width 29 height 29
click at [338, 577] on div "x" at bounding box center [331, 579] width 13 height 15
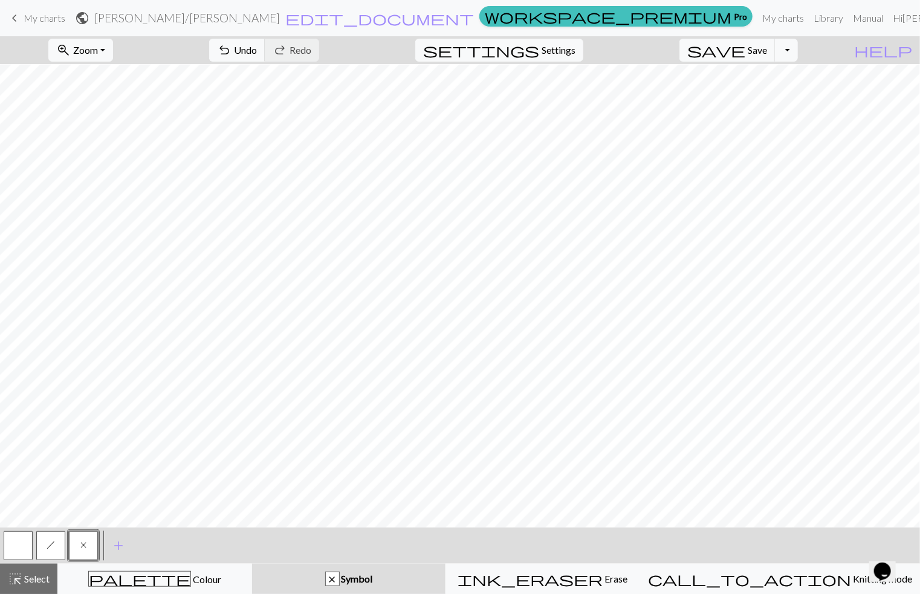
click at [24, 548] on button "button" at bounding box center [18, 545] width 29 height 29
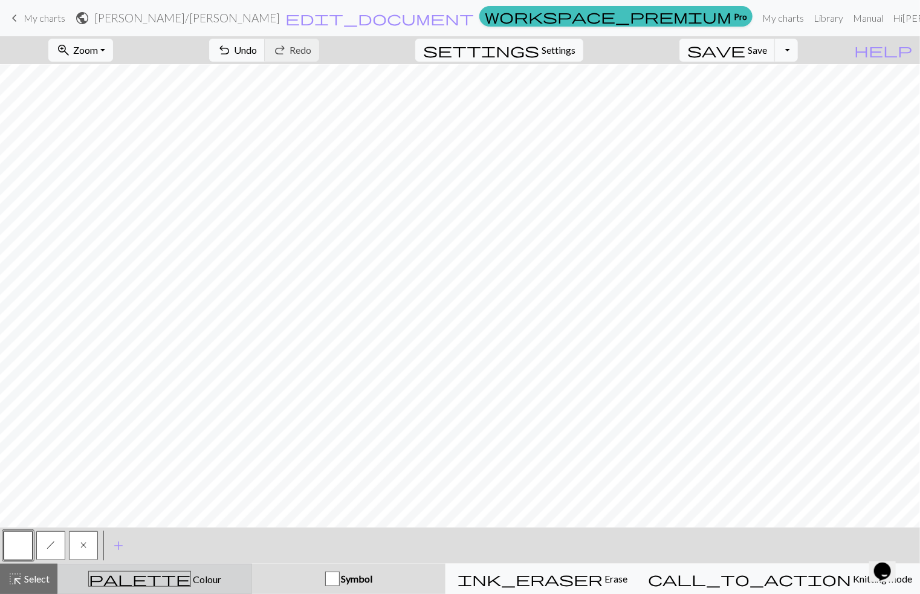
click at [121, 577] on div "palette Colour Colour" at bounding box center [154, 579] width 179 height 16
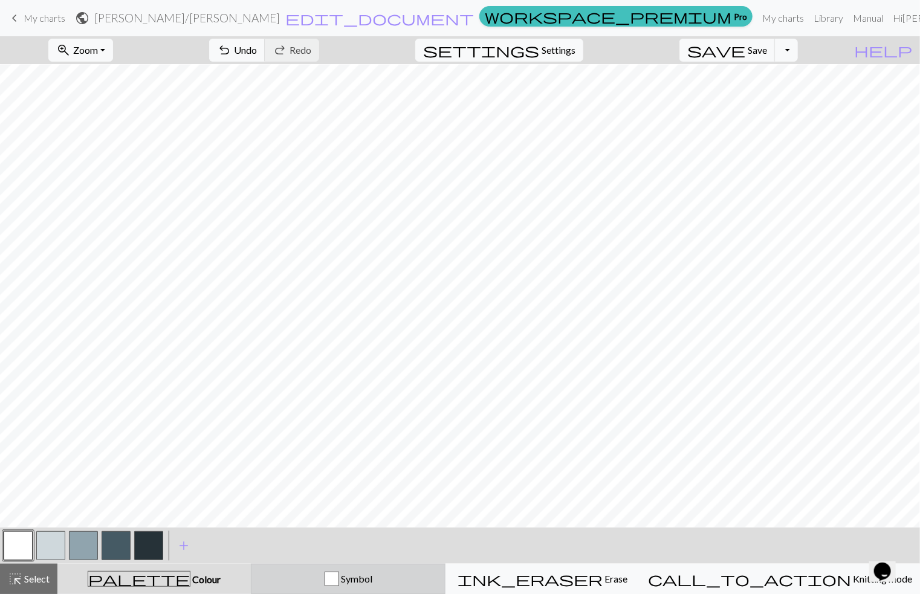
click at [372, 581] on span "Symbol" at bounding box center [355, 578] width 33 height 11
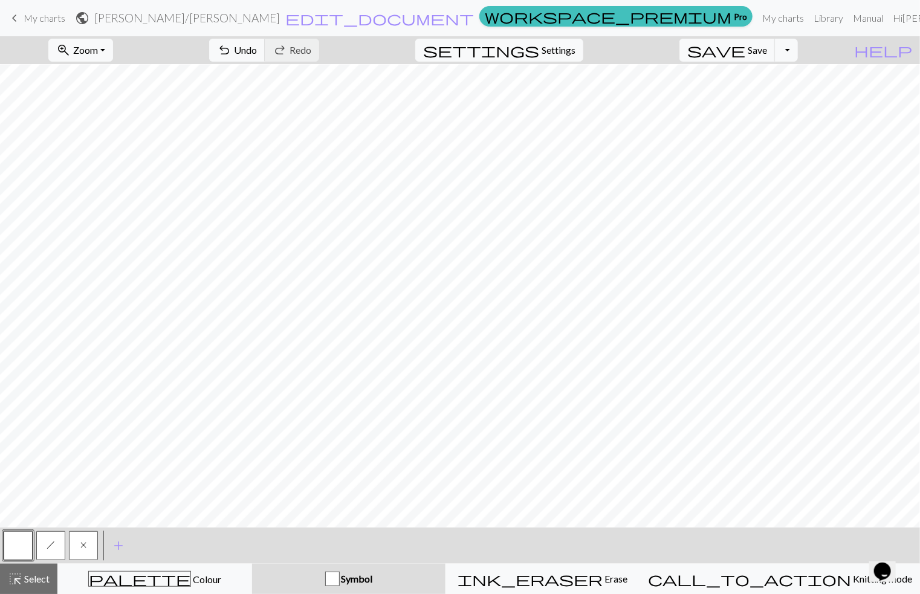
click at [56, 548] on button "h" at bounding box center [50, 545] width 29 height 29
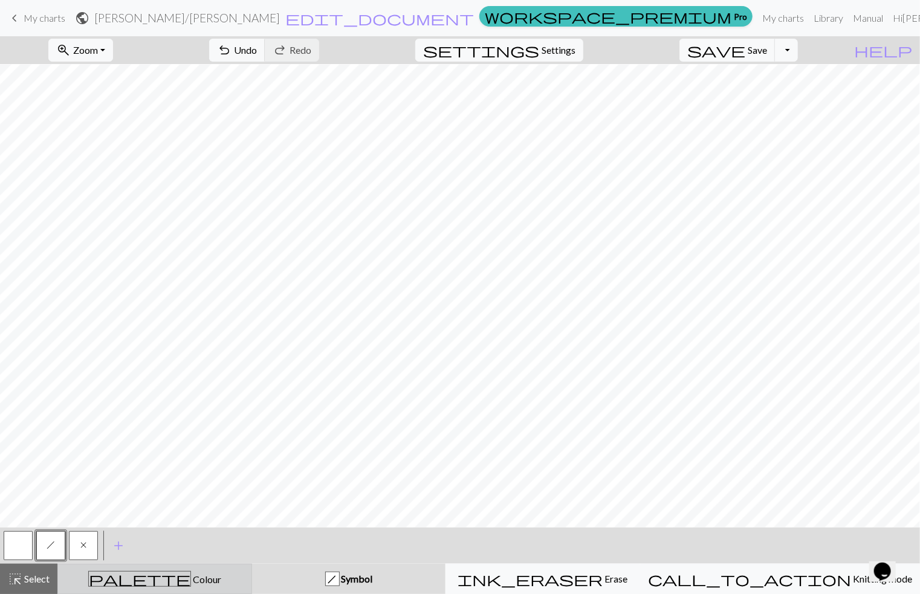
click at [191, 578] on span "Colour" at bounding box center [206, 579] width 30 height 11
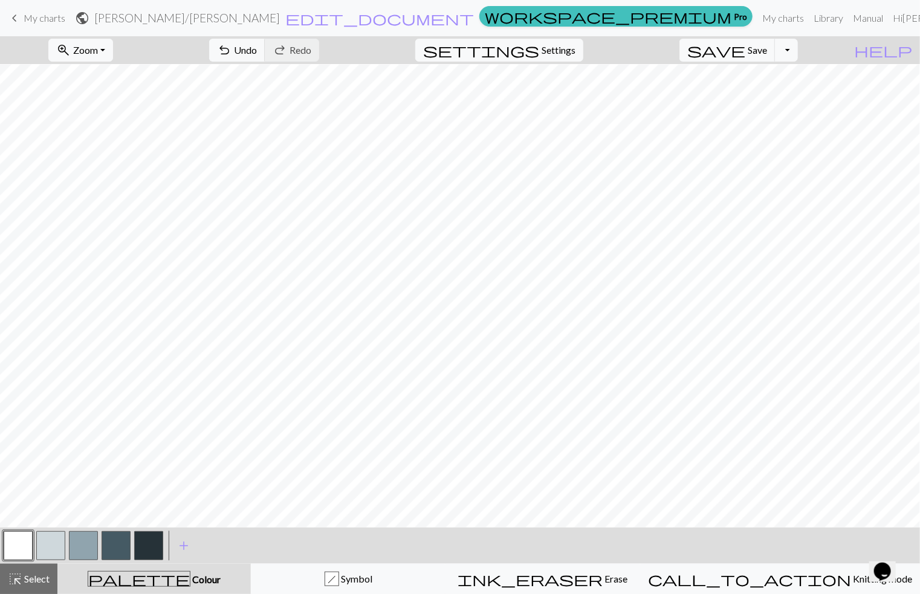
click at [106, 548] on button "button" at bounding box center [116, 545] width 29 height 29
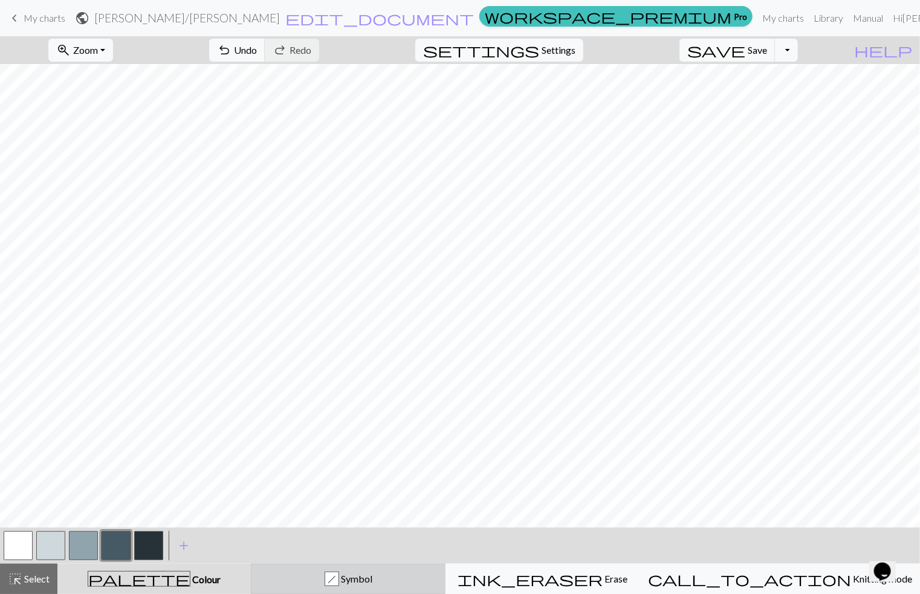
click at [438, 583] on div "h Symbol" at bounding box center [348, 579] width 179 height 15
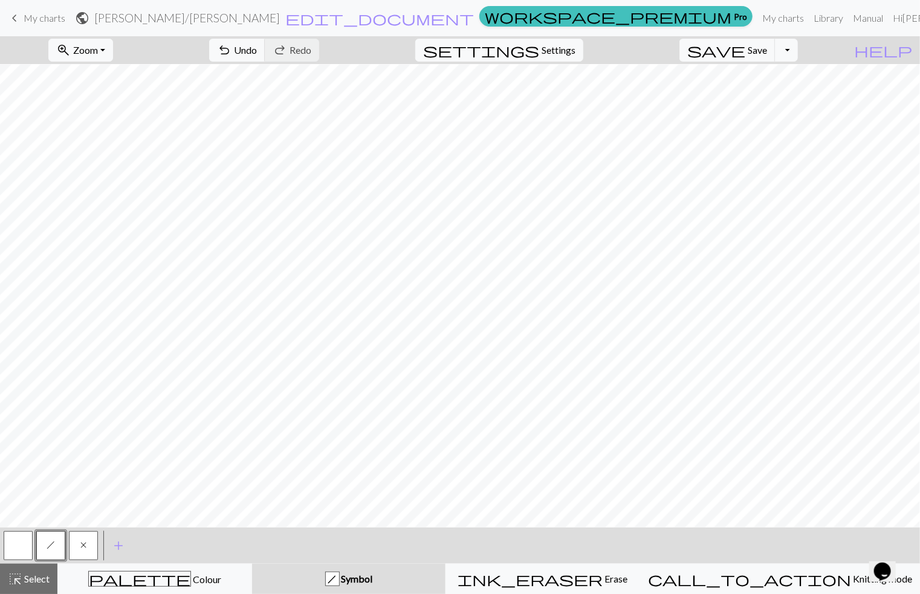
click at [86, 543] on span "x" at bounding box center [83, 545] width 6 height 10
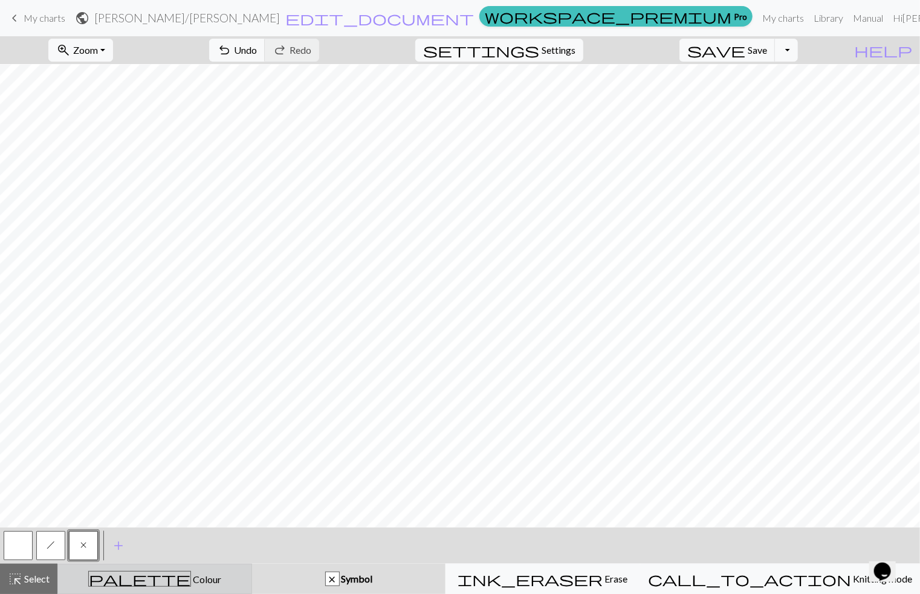
click at [147, 577] on span "palette" at bounding box center [140, 579] width 102 height 17
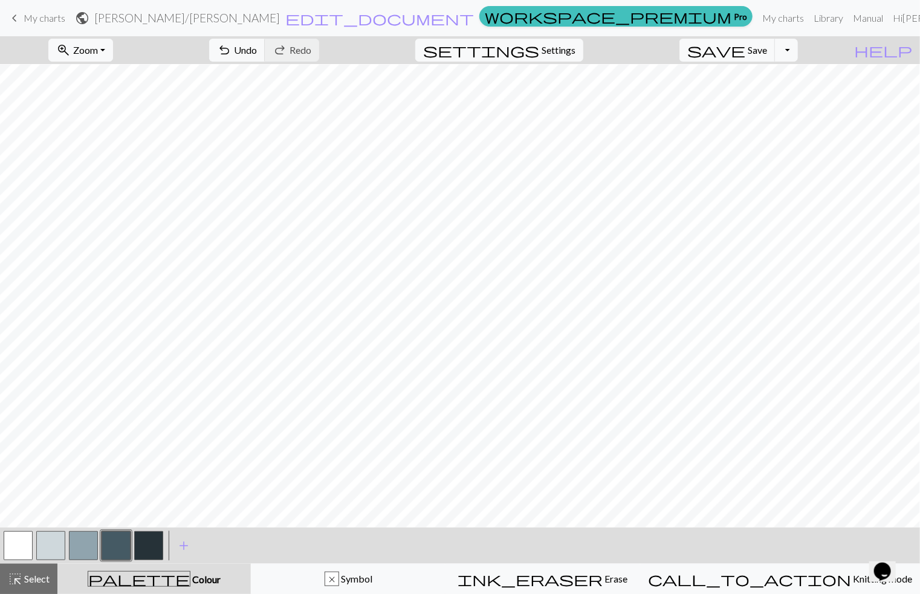
click at [117, 551] on button "button" at bounding box center [116, 545] width 29 height 29
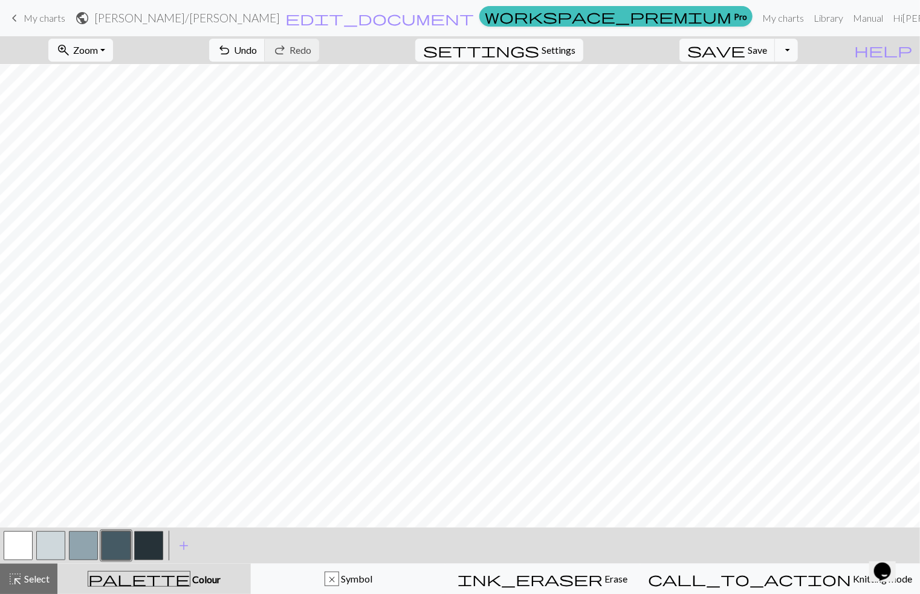
click at [80, 550] on button "button" at bounding box center [83, 545] width 29 height 29
drag, startPoint x: 7, startPoint y: 546, endPoint x: 85, endPoint y: 519, distance: 81.8
click at [8, 546] on button "button" at bounding box center [18, 545] width 29 height 29
click at [152, 552] on button "button" at bounding box center [148, 545] width 29 height 29
click at [74, 539] on button "button" at bounding box center [83, 545] width 29 height 29
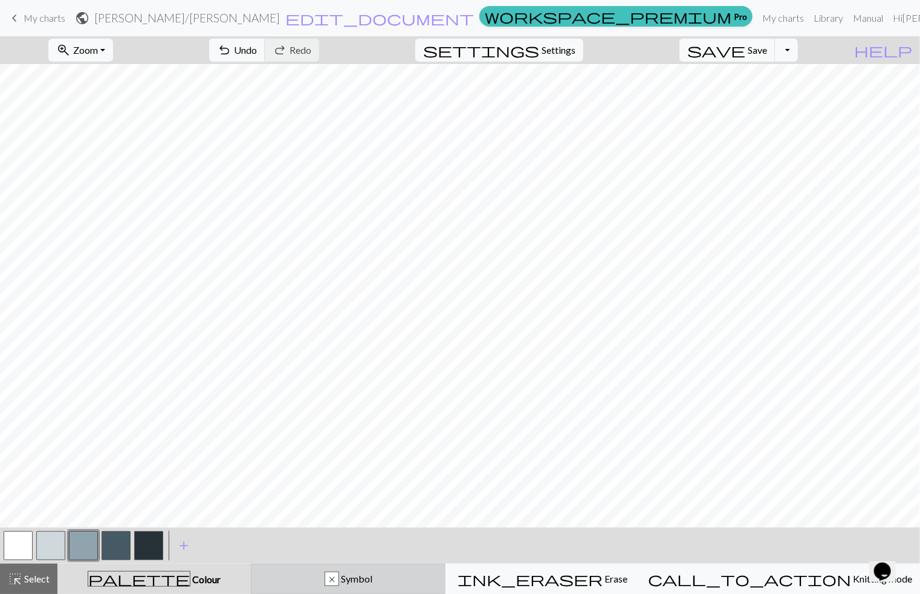
click at [338, 577] on div "x" at bounding box center [331, 579] width 13 height 15
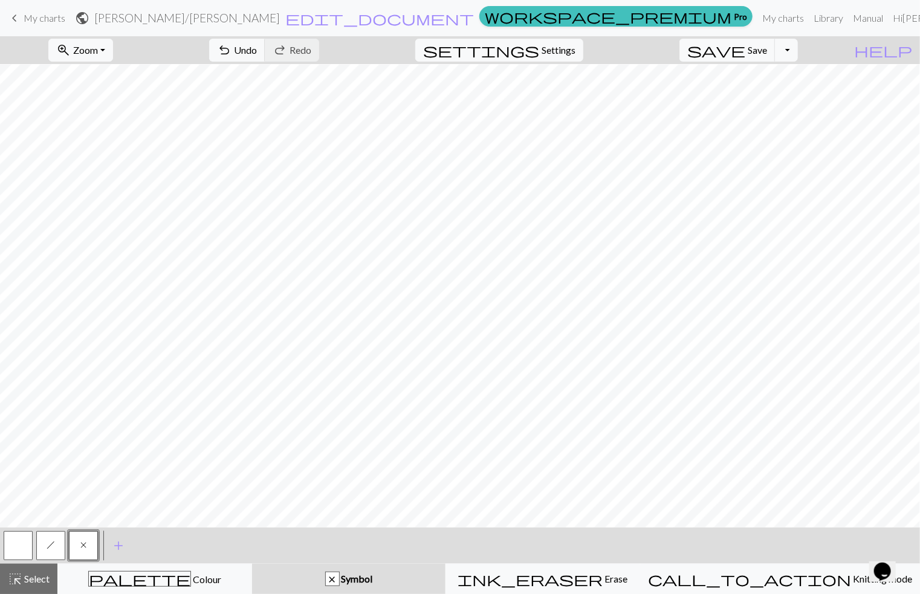
click at [45, 551] on button "h" at bounding box center [50, 545] width 29 height 29
click at [80, 547] on button "x" at bounding box center [83, 545] width 29 height 29
click at [191, 584] on span "Colour" at bounding box center [206, 579] width 30 height 11
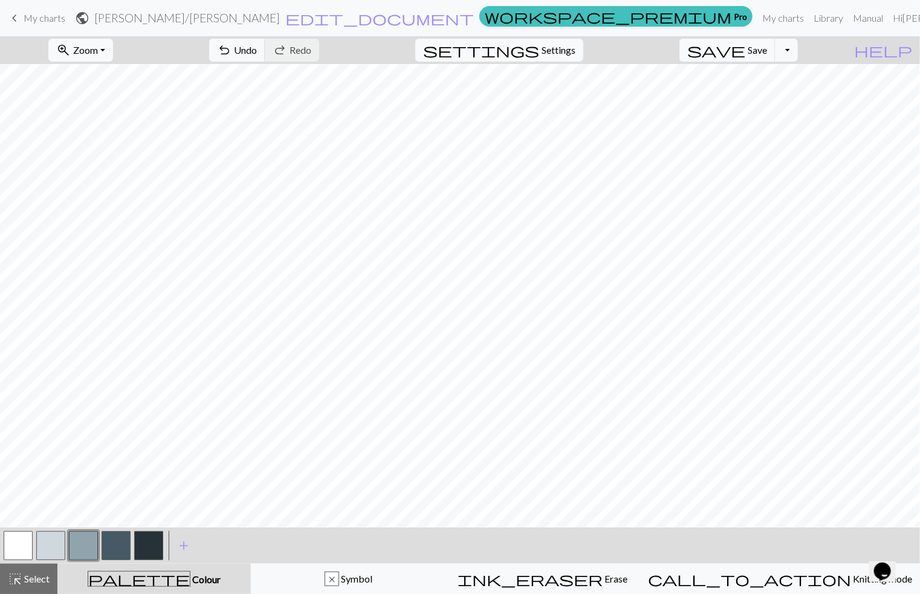
click at [145, 544] on button "button" at bounding box center [148, 545] width 29 height 29
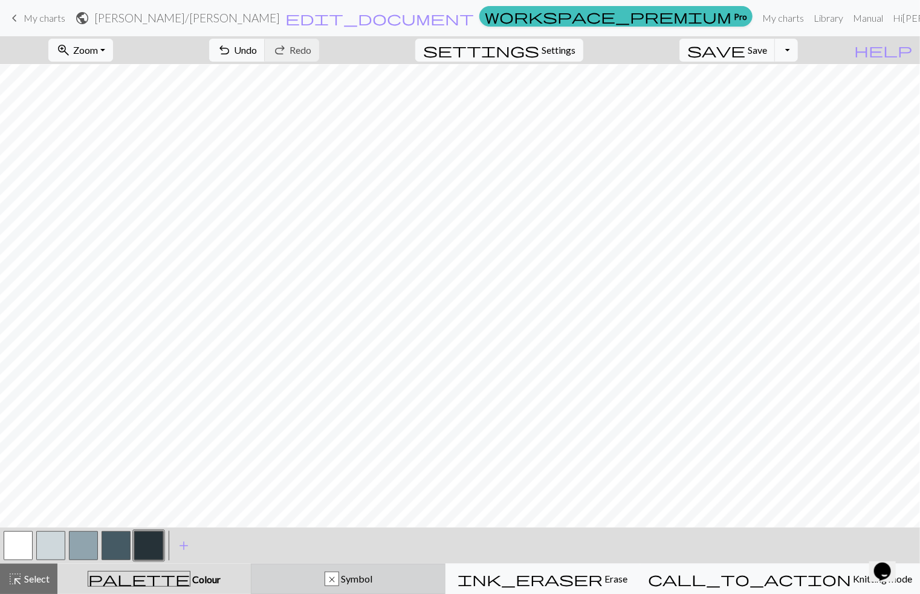
click at [392, 573] on div "x Symbol" at bounding box center [348, 579] width 179 height 15
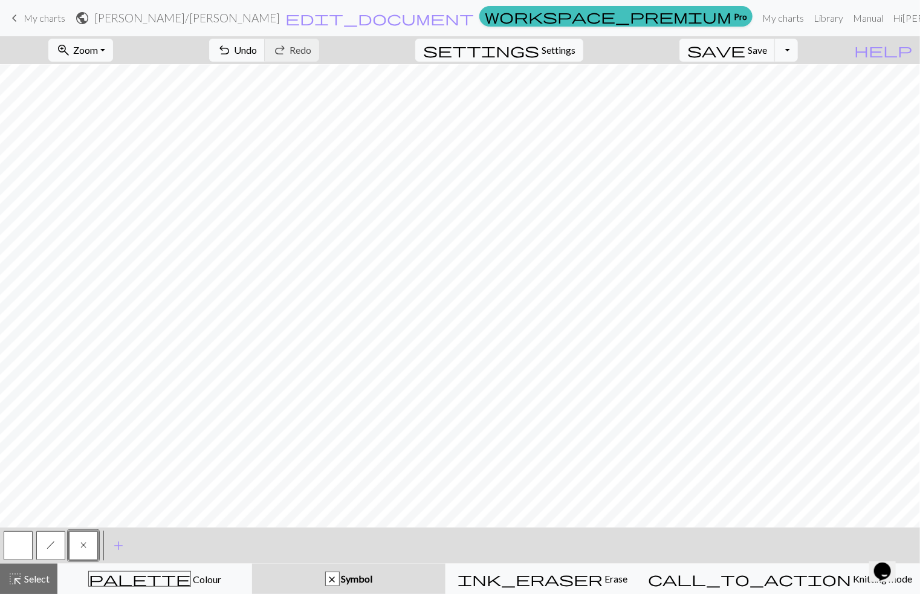
click at [23, 544] on button "button" at bounding box center [18, 545] width 29 height 29
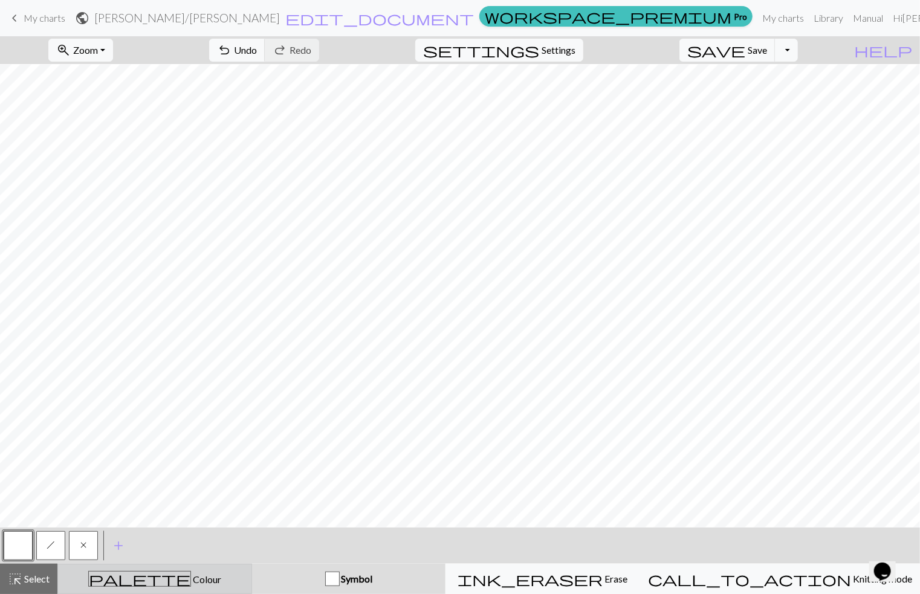
click at [228, 578] on div "palette Colour Colour" at bounding box center [154, 579] width 179 height 16
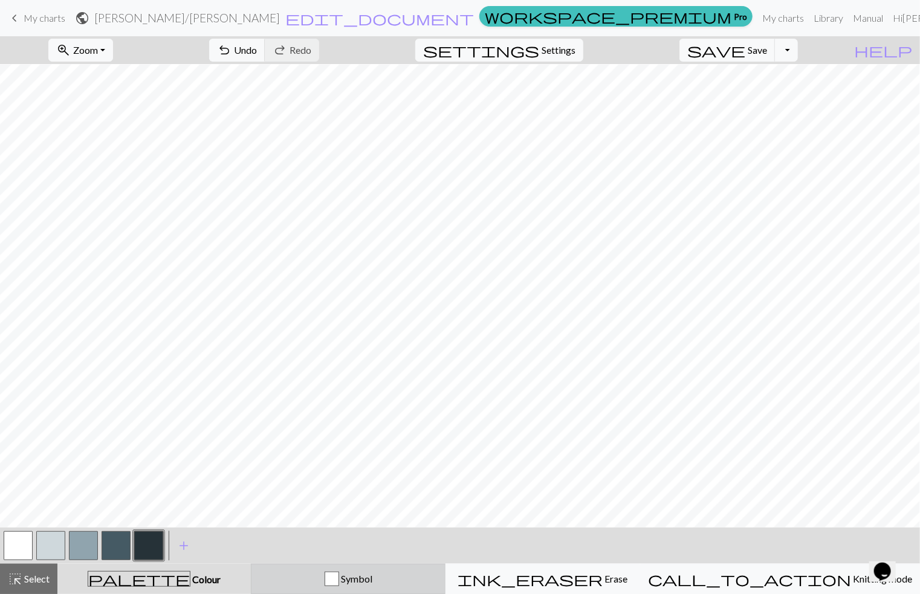
click at [350, 575] on div "Symbol" at bounding box center [348, 579] width 179 height 15
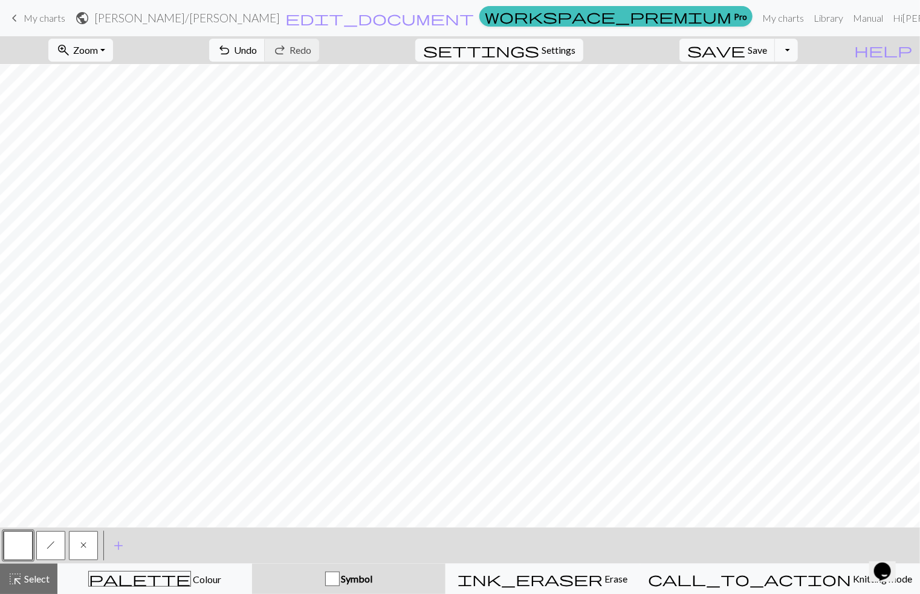
click at [55, 533] on button "h" at bounding box center [50, 545] width 29 height 29
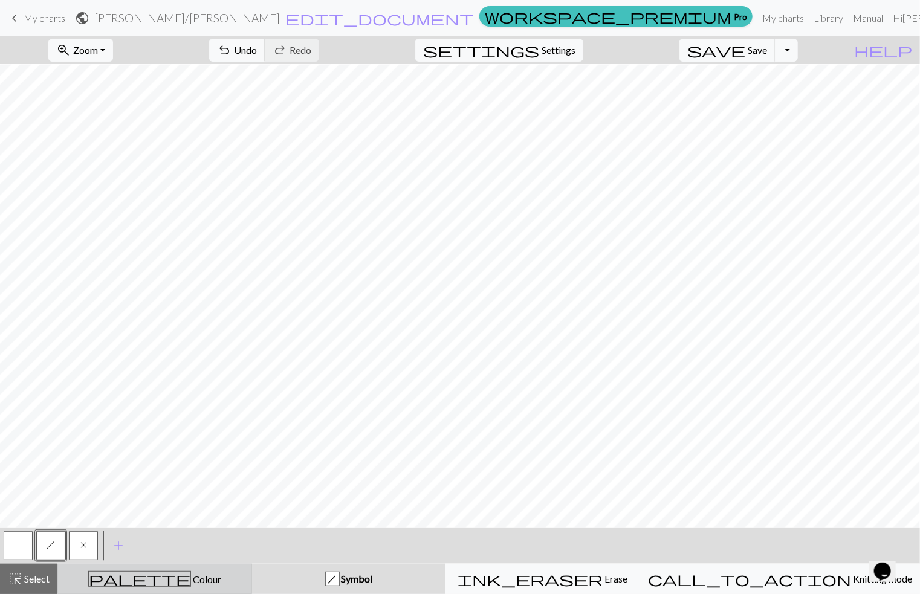
click at [121, 571] on button "palette Colour Colour" at bounding box center [154, 579] width 195 height 30
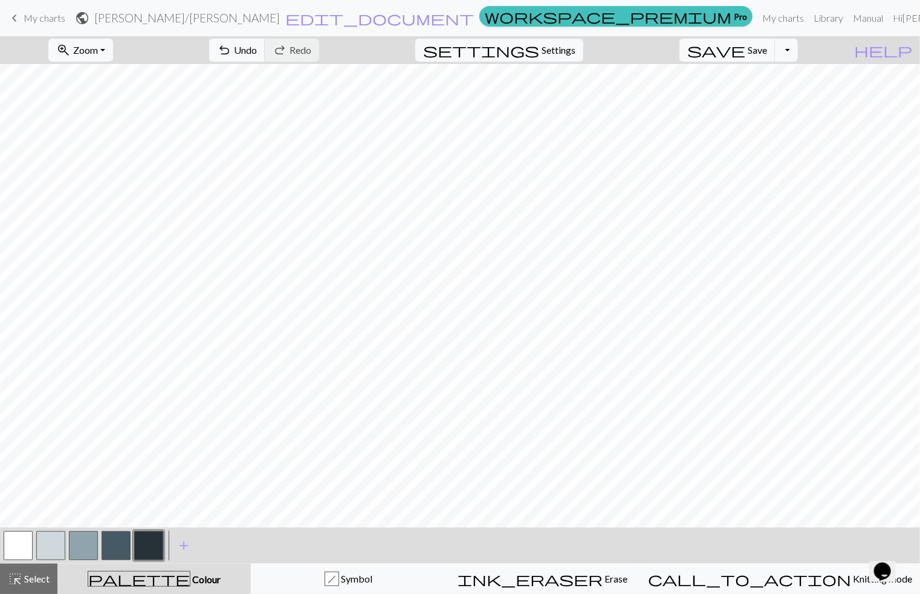
click at [55, 548] on button "button" at bounding box center [50, 545] width 29 height 29
click at [160, 546] on button "button" at bounding box center [148, 545] width 29 height 29
click at [50, 529] on div at bounding box center [50, 545] width 33 height 33
click at [57, 535] on button "button" at bounding box center [50, 545] width 29 height 29
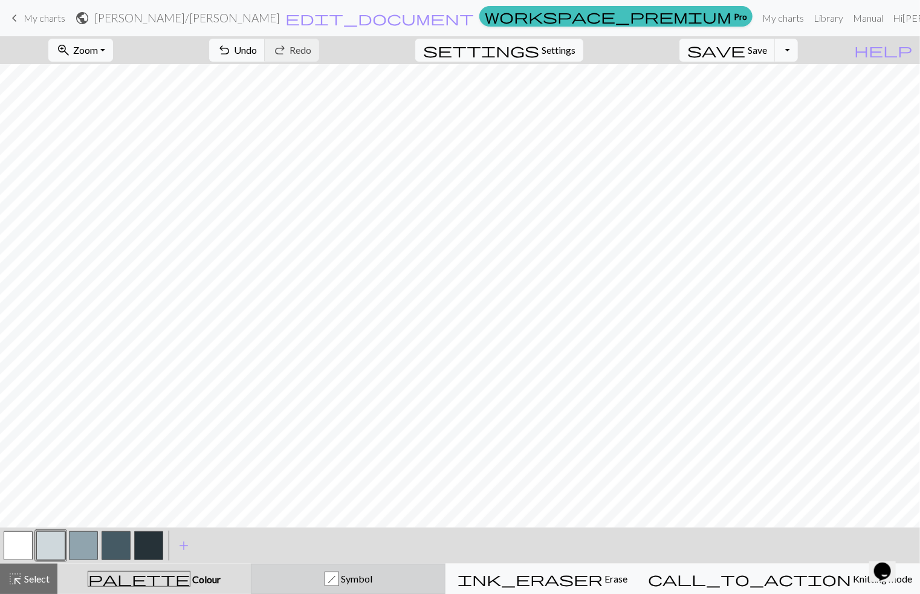
click at [372, 578] on span "Symbol" at bounding box center [355, 578] width 33 height 11
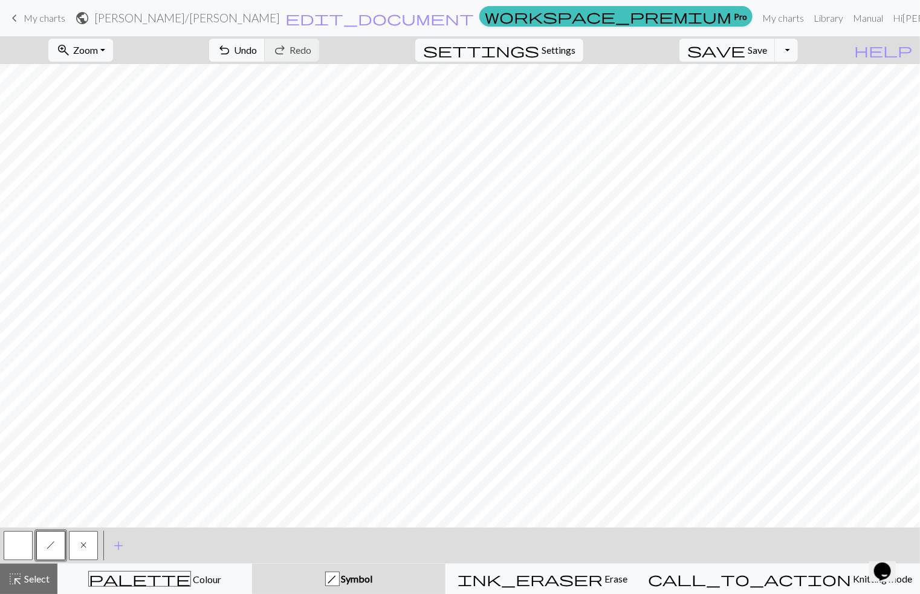
drag, startPoint x: 80, startPoint y: 542, endPoint x: 99, endPoint y: 528, distance: 23.3
click at [81, 542] on span "x" at bounding box center [83, 545] width 6 height 10
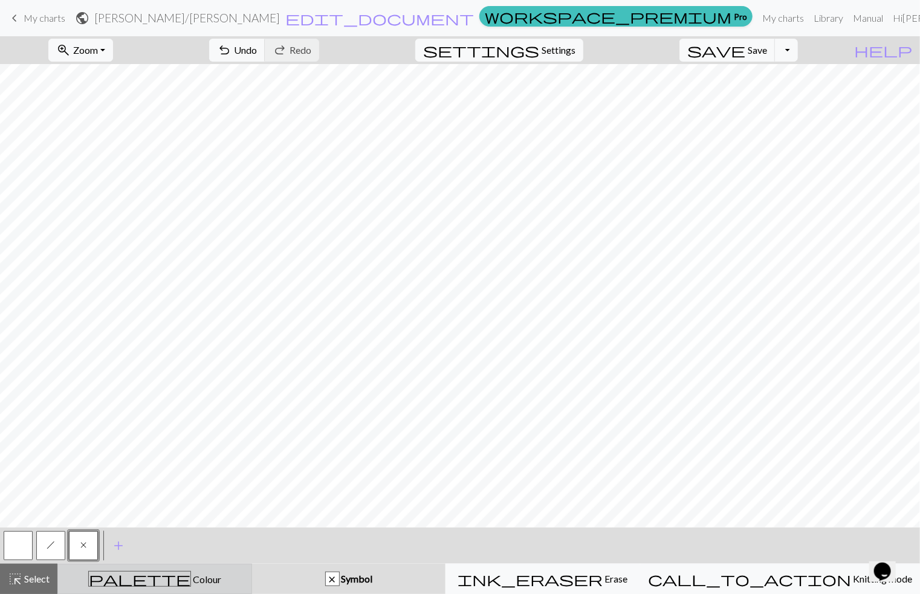
click at [108, 574] on div "palette Colour Colour" at bounding box center [154, 579] width 179 height 16
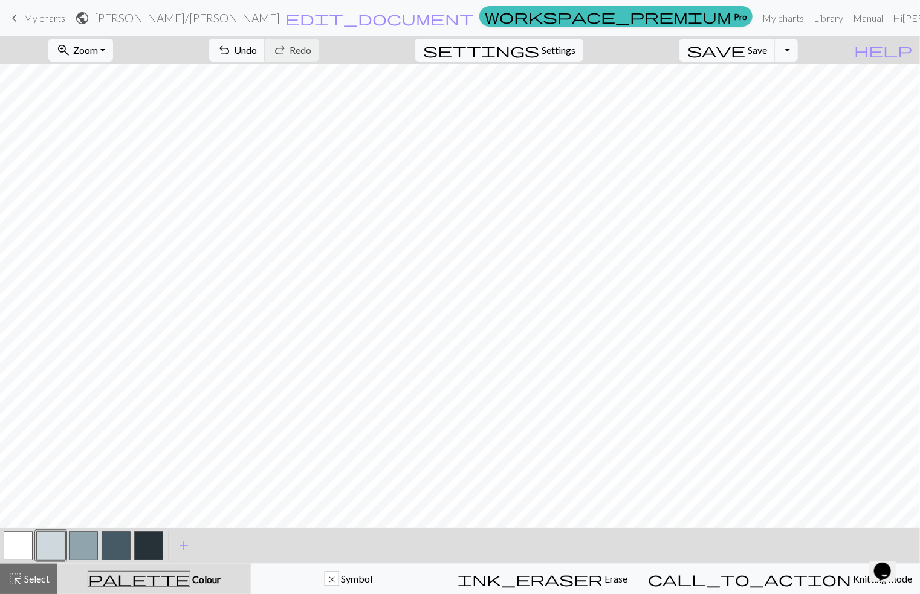
click at [122, 548] on button "button" at bounding box center [116, 545] width 29 height 29
click at [44, 540] on button "button" at bounding box center [50, 545] width 29 height 29
click at [767, 54] on span "Save" at bounding box center [757, 49] width 19 height 11
click at [31, 18] on span "My charts" at bounding box center [45, 17] width 42 height 11
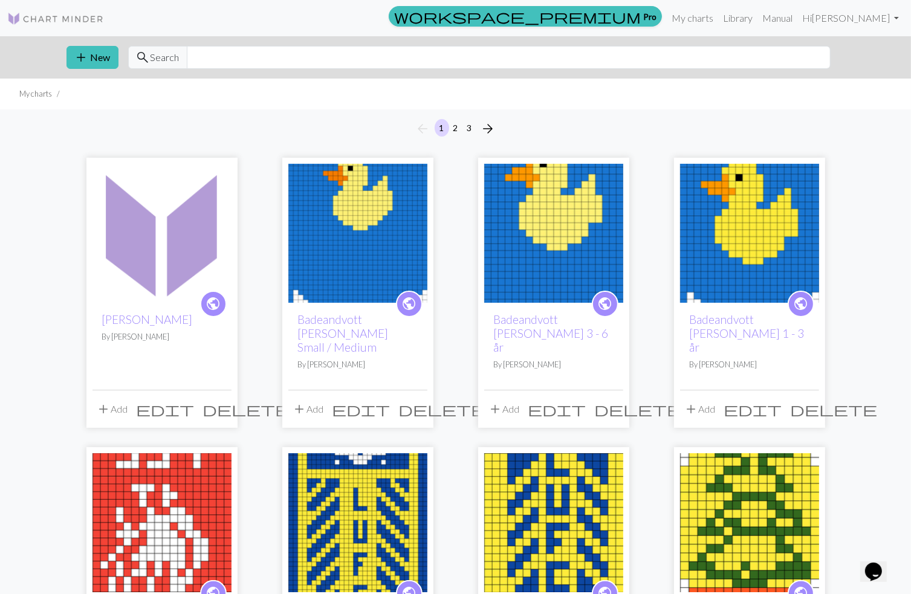
click at [148, 239] on img at bounding box center [161, 233] width 139 height 139
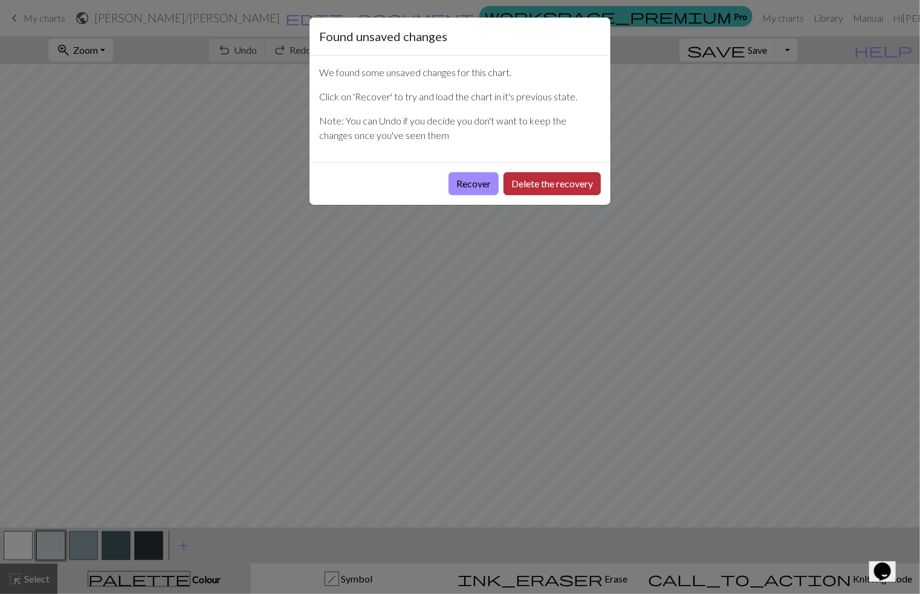
click at [529, 181] on button "Delete the recovery" at bounding box center [552, 183] width 97 height 23
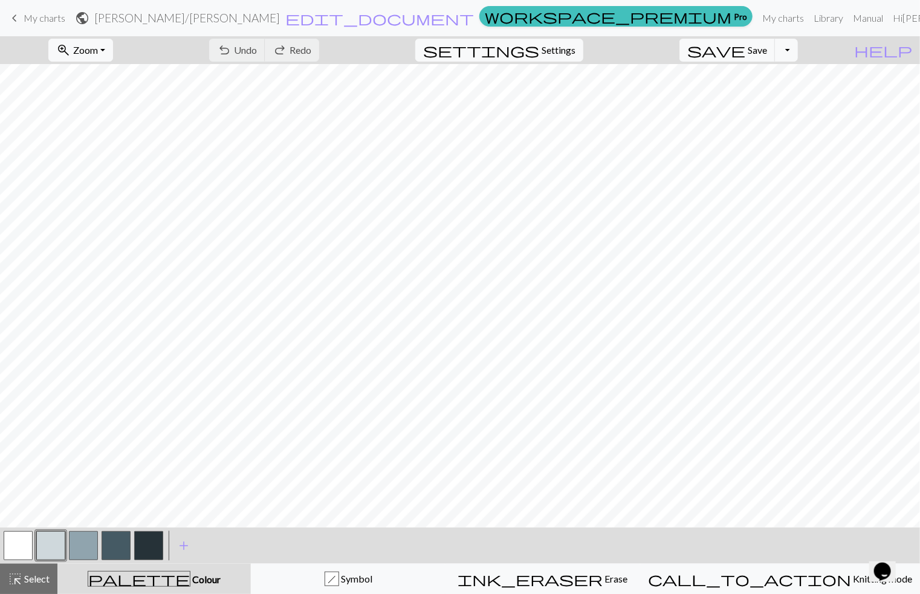
click at [120, 550] on button "button" at bounding box center [116, 545] width 29 height 29
click at [60, 548] on button "button" at bounding box center [50, 545] width 29 height 29
click at [74, 548] on button "button" at bounding box center [83, 545] width 29 height 29
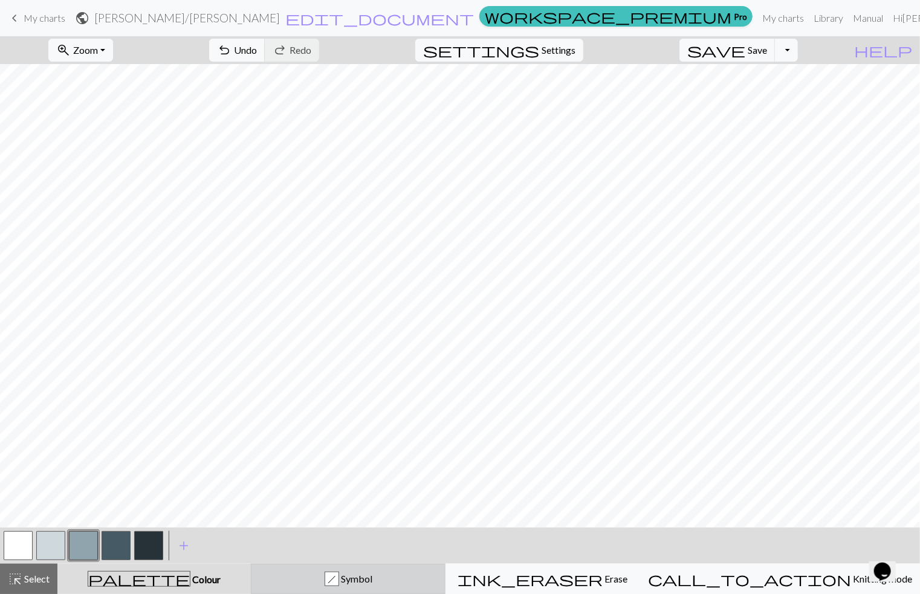
click at [366, 571] on button "h Symbol" at bounding box center [348, 579] width 195 height 30
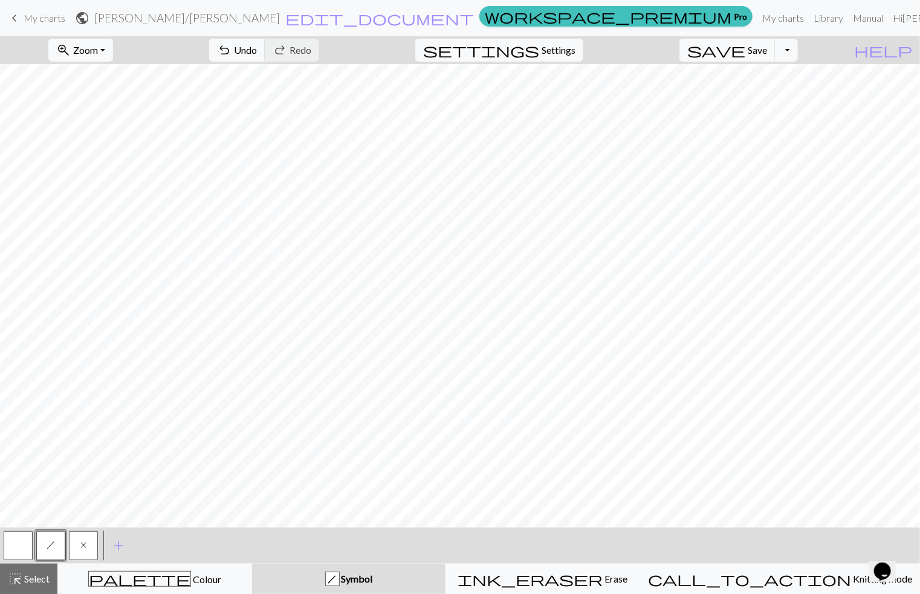
click at [85, 547] on span "x" at bounding box center [83, 545] width 6 height 10
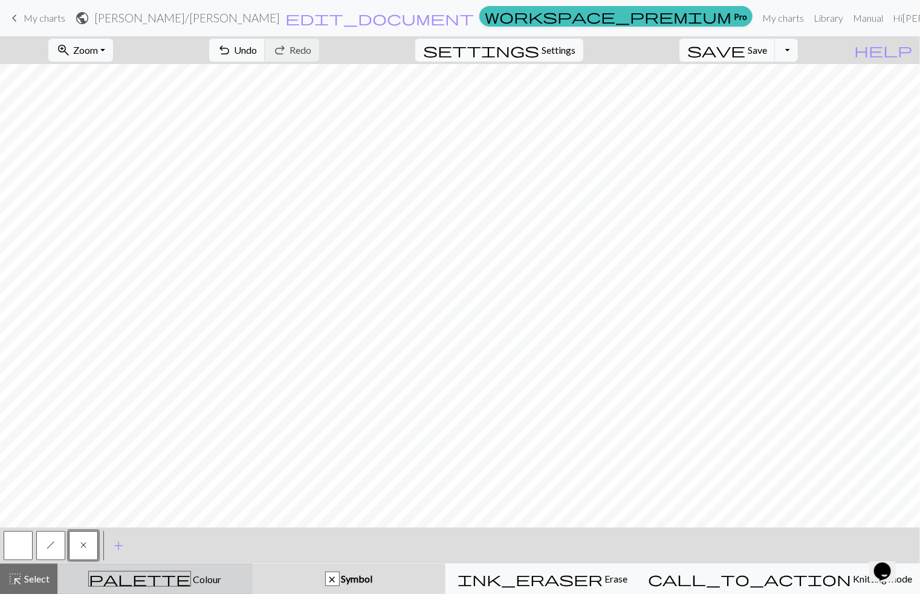
click at [210, 581] on div "palette Colour Colour" at bounding box center [154, 579] width 179 height 16
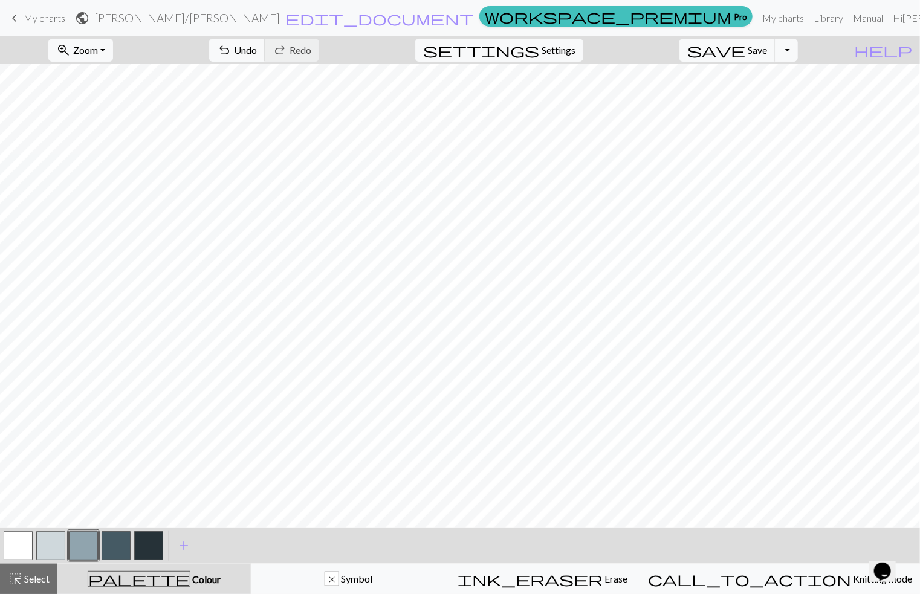
click at [82, 551] on button "button" at bounding box center [83, 545] width 29 height 29
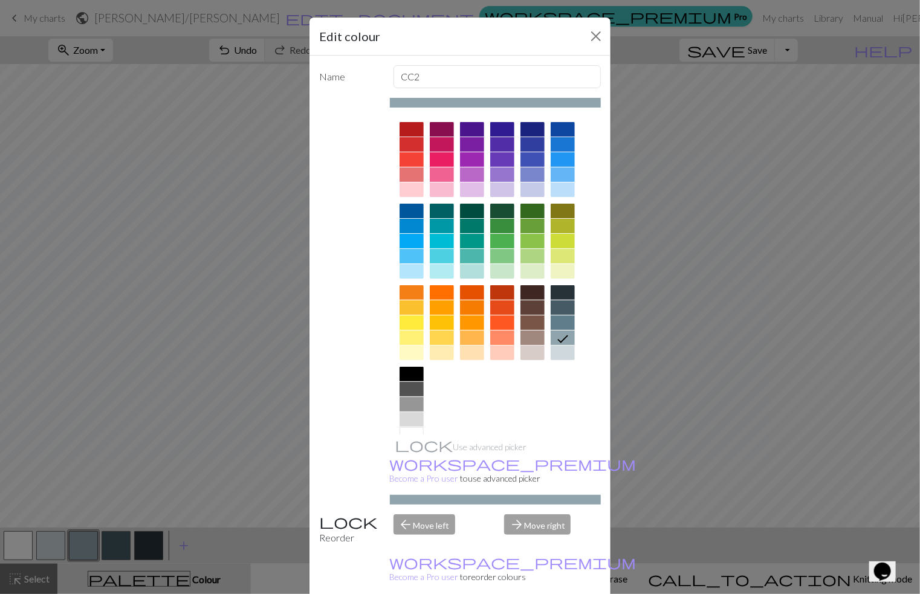
click at [623, 417] on div "Edit colour Name CC2 Use advanced picker workspace_premium Become a Pro user to…" at bounding box center [460, 297] width 920 height 594
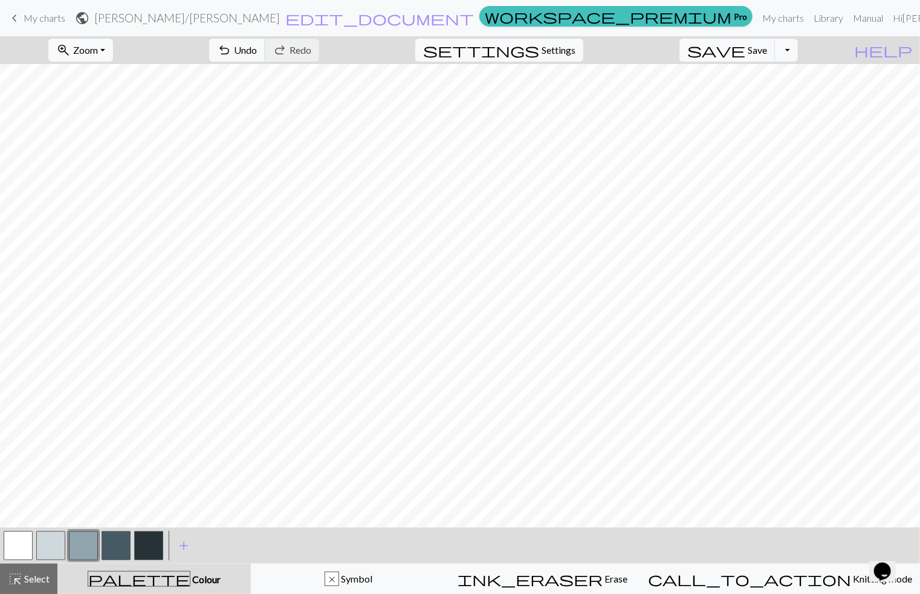
click at [163, 533] on button "button" at bounding box center [148, 545] width 29 height 29
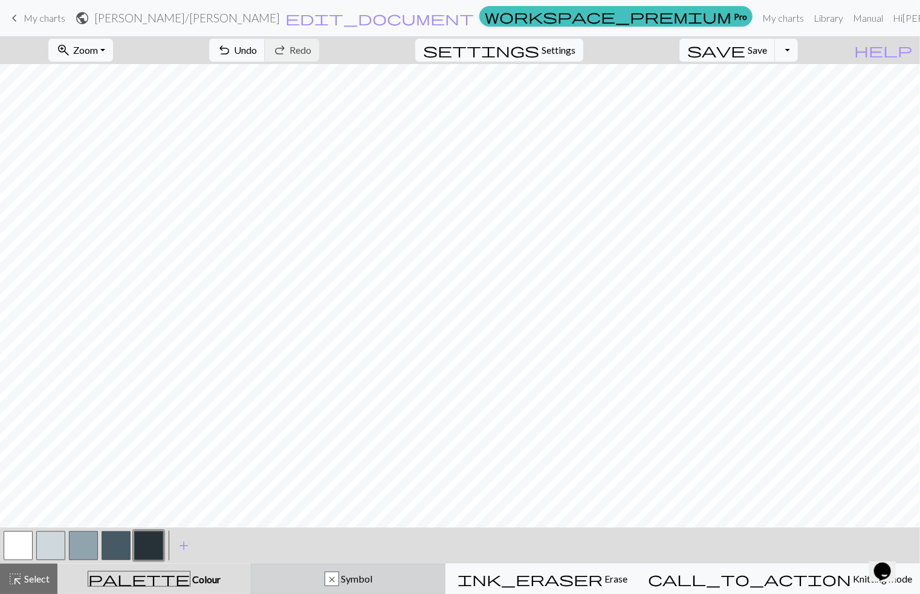
click at [352, 575] on div "x Symbol" at bounding box center [348, 579] width 179 height 15
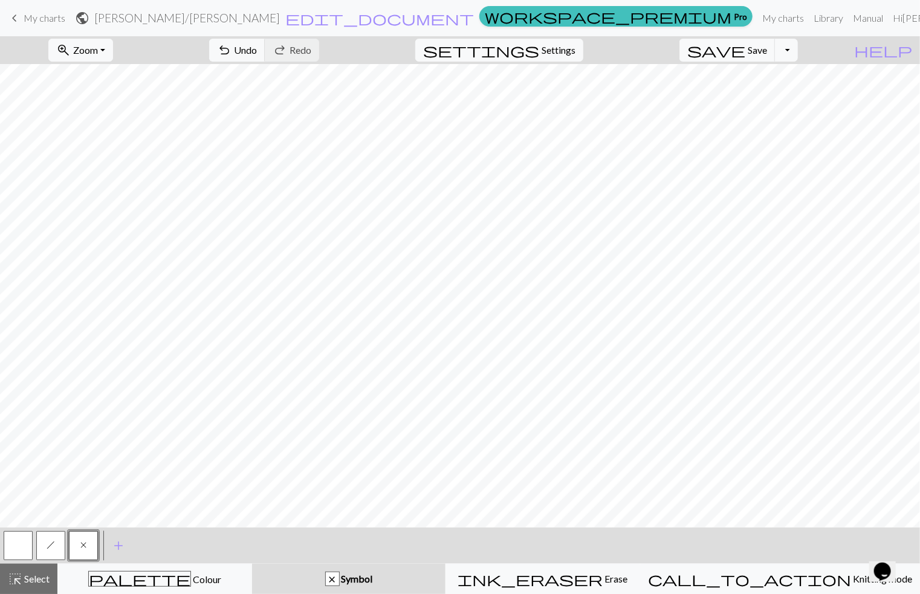
click at [53, 539] on button "h" at bounding box center [50, 545] width 29 height 29
click at [87, 540] on button "x" at bounding box center [83, 545] width 29 height 29
click at [115, 581] on div "palette Colour Colour" at bounding box center [154, 579] width 179 height 16
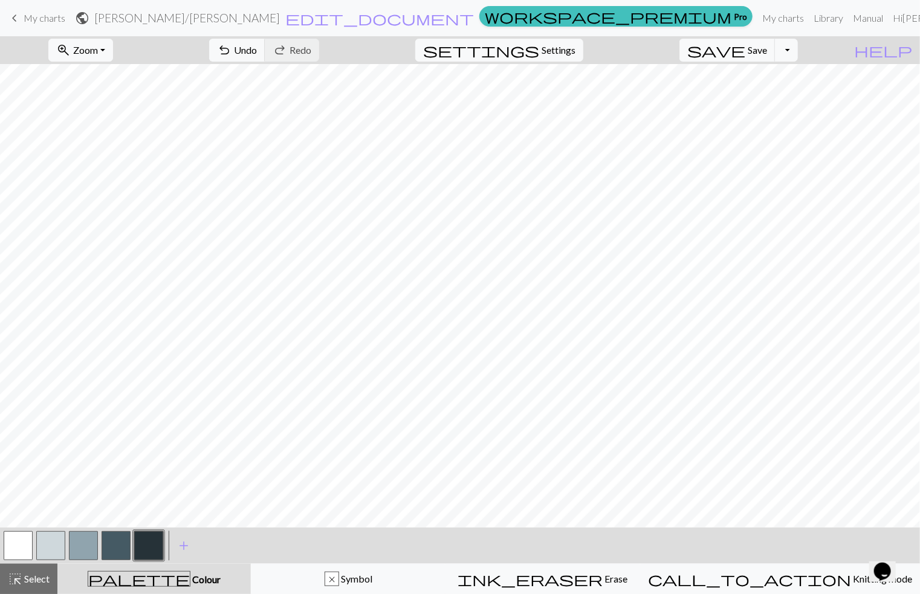
click at [141, 544] on button "button" at bounding box center [148, 545] width 29 height 29
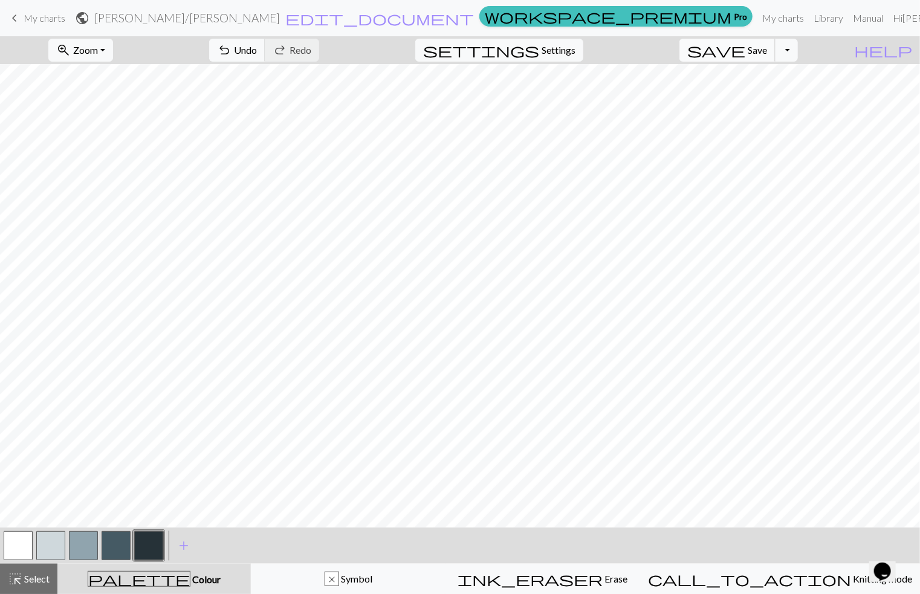
click at [745, 53] on span "save" at bounding box center [716, 50] width 58 height 17
click at [41, 13] on span "My charts" at bounding box center [45, 17] width 42 height 11
